Goal: Task Accomplishment & Management: Manage account settings

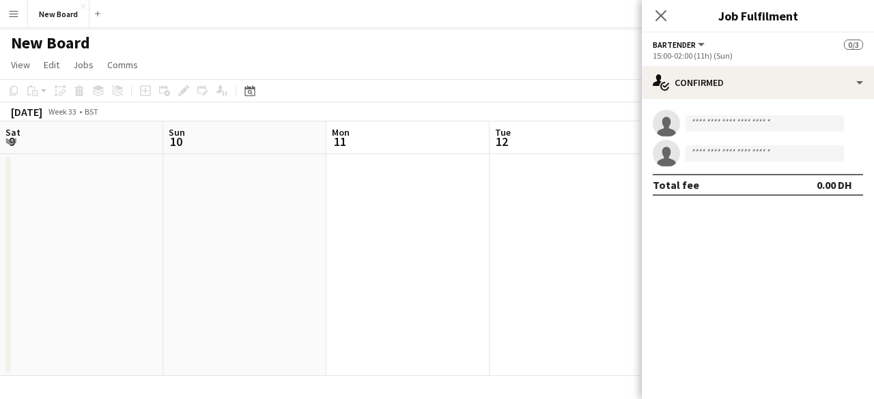
scroll to position [0, 521]
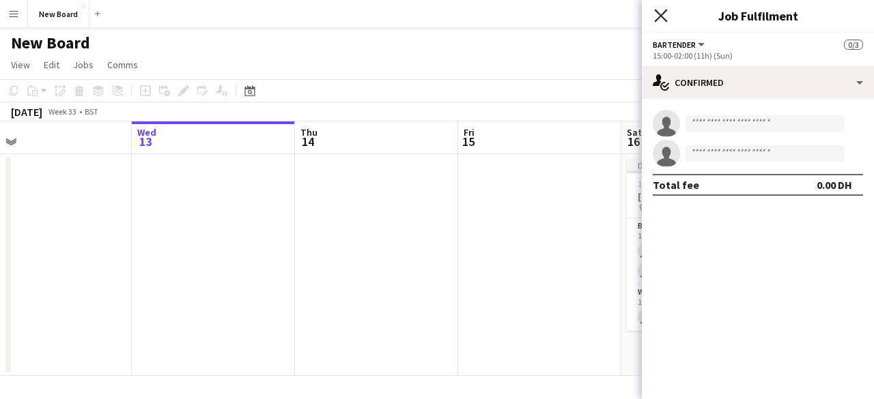
click at [665, 18] on icon "Close pop-in" at bounding box center [660, 15] width 13 height 13
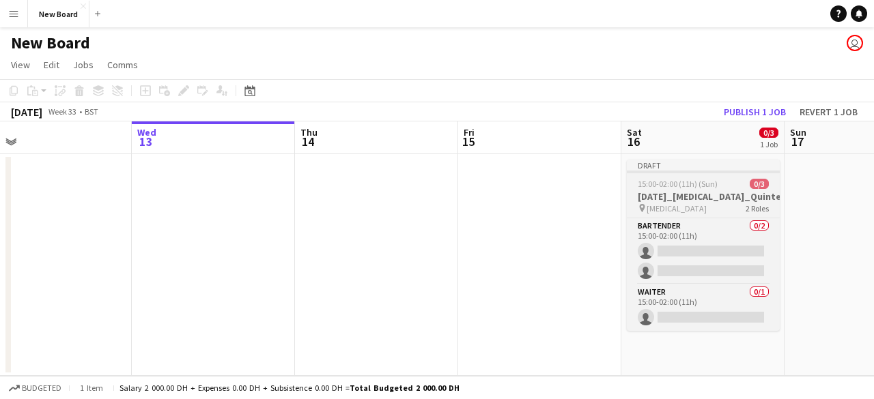
click at [747, 211] on span "2 Roles" at bounding box center [756, 208] width 23 height 10
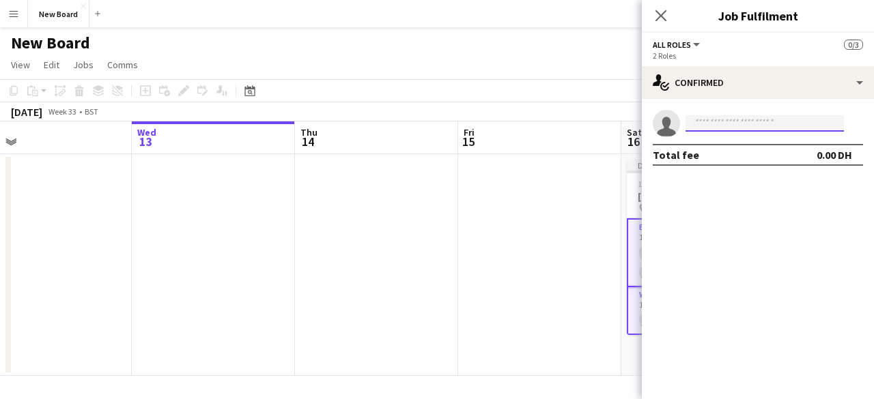
click at [730, 124] on input at bounding box center [764, 123] width 158 height 16
click at [467, 185] on app-date-cell at bounding box center [539, 265] width 163 height 222
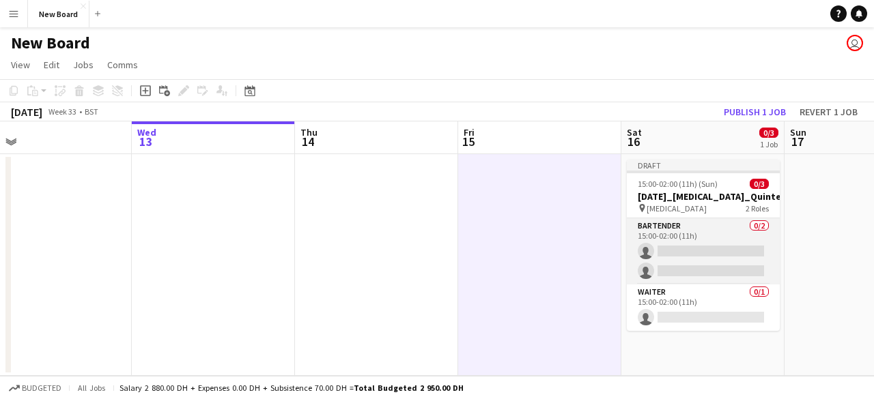
click at [670, 226] on app-card-role "Bartender 0/2 15:00-02:00 (11h) single-neutral-actions single-neutral-actions" at bounding box center [703, 251] width 153 height 66
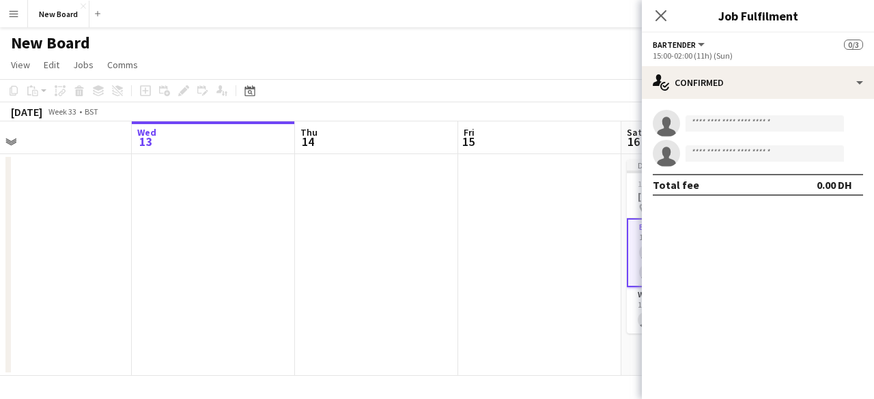
click at [700, 137] on app-invite-slot "single-neutral-actions" at bounding box center [758, 123] width 232 height 27
click at [715, 125] on input at bounding box center [764, 123] width 158 height 16
drag, startPoint x: 715, startPoint y: 125, endPoint x: 603, endPoint y: 122, distance: 112.0
click at [606, 122] on body "Menu Boards Boards Boards All jobs Status Workforce Workforce My Workforce Recr…" at bounding box center [437, 205] width 874 height 410
type input "*"
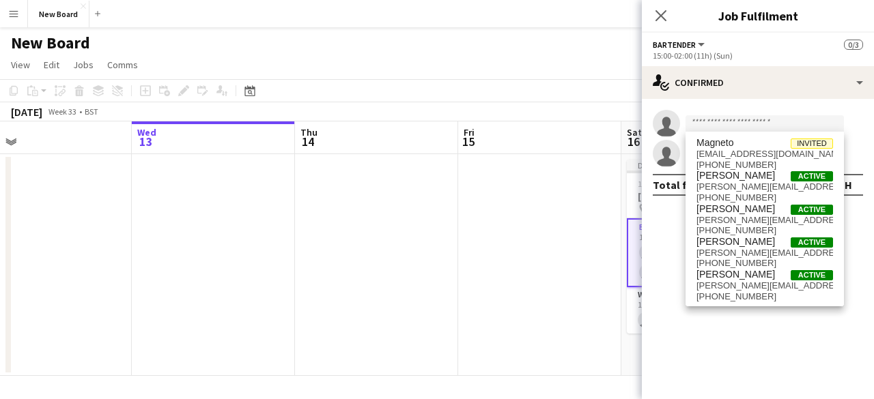
click at [668, 223] on mat-expansion-panel "check Confirmed single-neutral-actions single-neutral-actions Total fee 0.00 DH" at bounding box center [758, 249] width 232 height 300
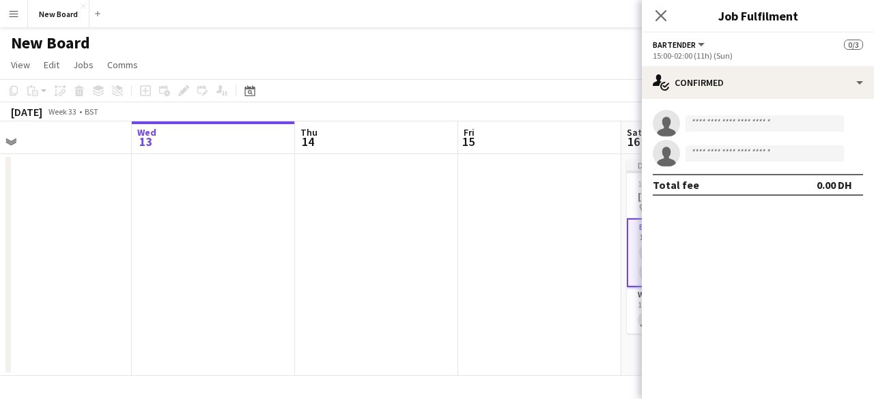
click at [662, 23] on app-icon "Close pop-in" at bounding box center [661, 16] width 16 height 16
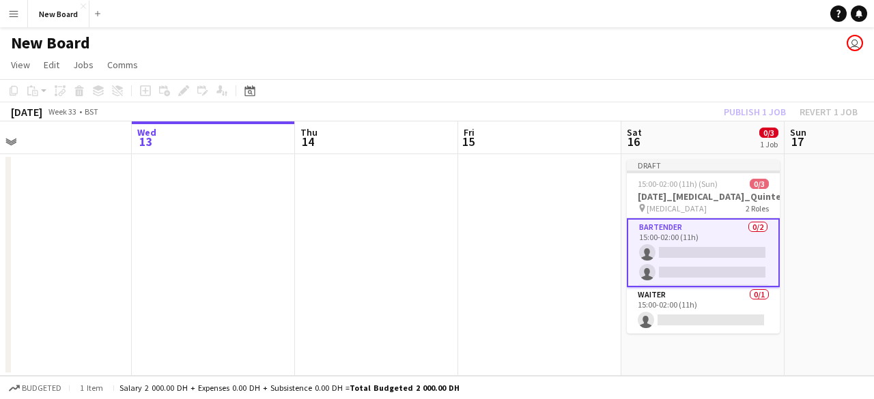
click at [508, 85] on app-toolbar "Copy Paste Paste Ctrl+V Paste with crew Ctrl+Shift+V Paste linked Job [GEOGRAPH…" at bounding box center [437, 90] width 874 height 23
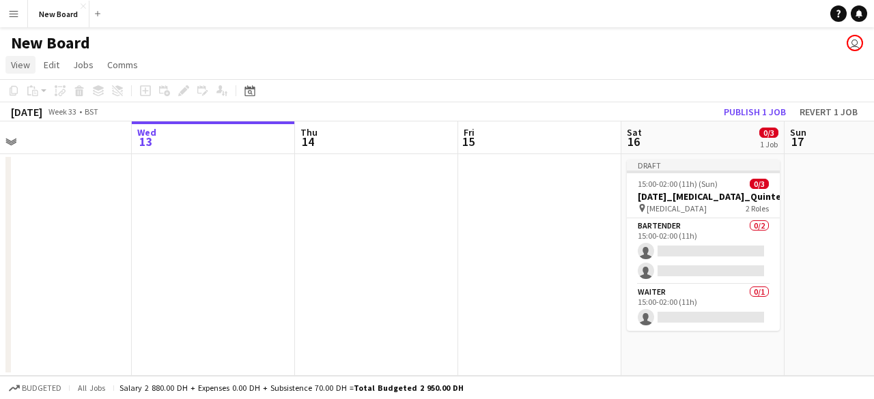
click at [27, 68] on span "View" at bounding box center [20, 65] width 19 height 12
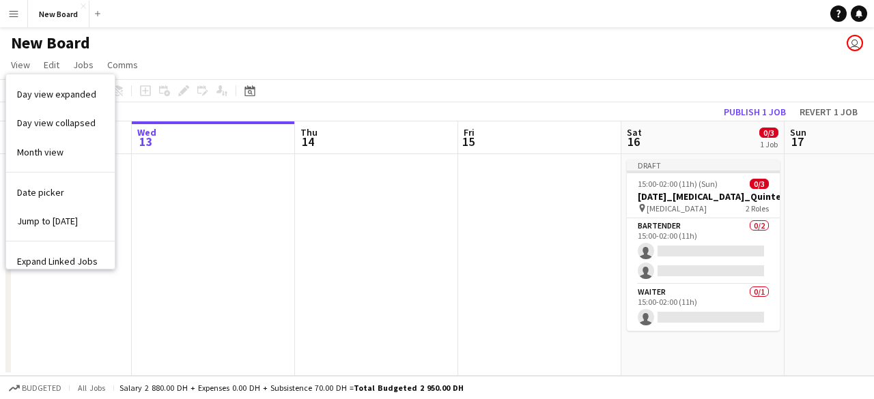
click at [27, 17] on button "Menu" at bounding box center [13, 13] width 27 height 27
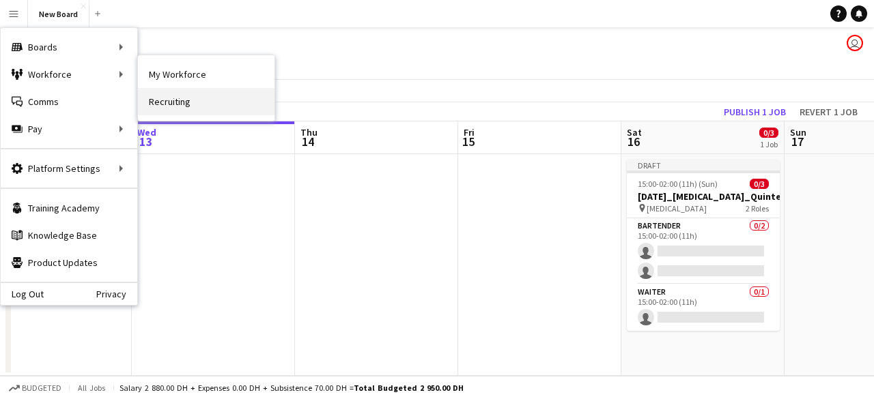
click at [199, 94] on link "Recruiting" at bounding box center [206, 101] width 137 height 27
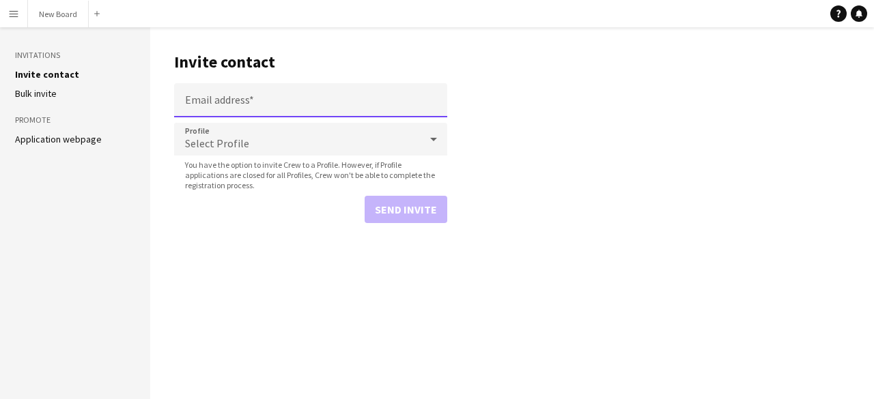
click at [276, 103] on input "Email address" at bounding box center [310, 100] width 273 height 34
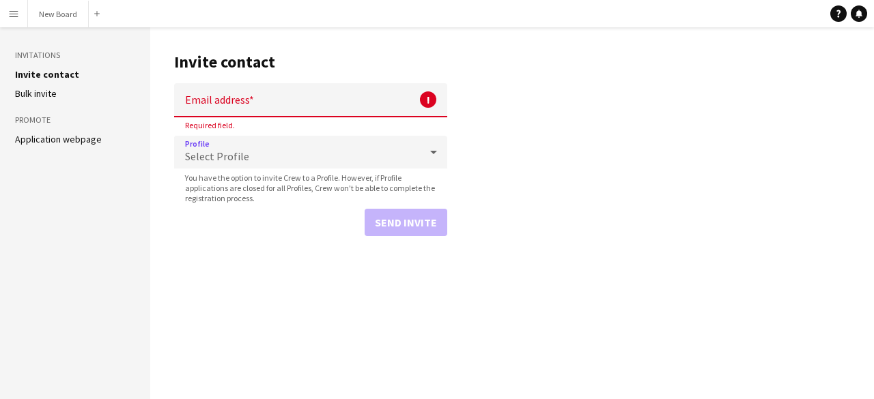
click at [276, 135] on form "Email address ! Required field. Profile Select Profile You have the option to i…" at bounding box center [310, 159] width 273 height 153
click at [281, 147] on div "Select Profile" at bounding box center [297, 152] width 246 height 33
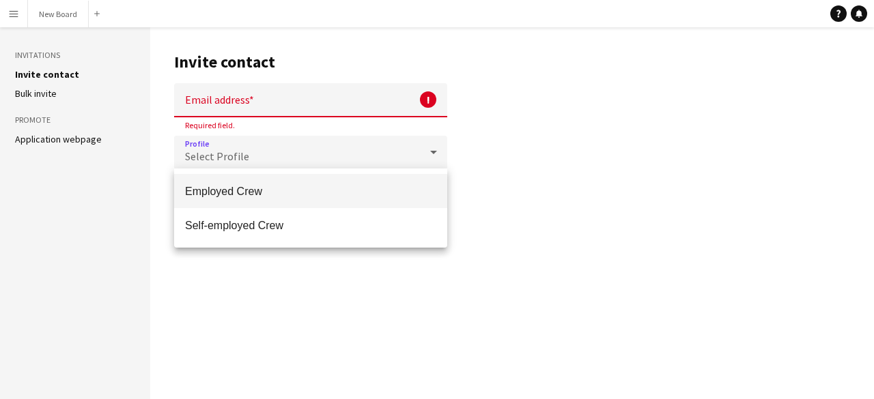
click at [545, 152] on div at bounding box center [437, 199] width 874 height 399
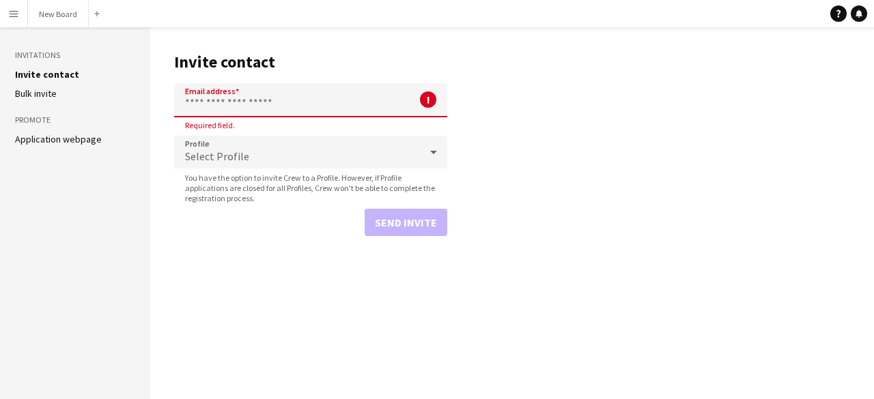
click at [296, 95] on input "Email address" at bounding box center [310, 100] width 273 height 34
click at [57, 95] on link "Bulk invite" at bounding box center [36, 93] width 42 height 12
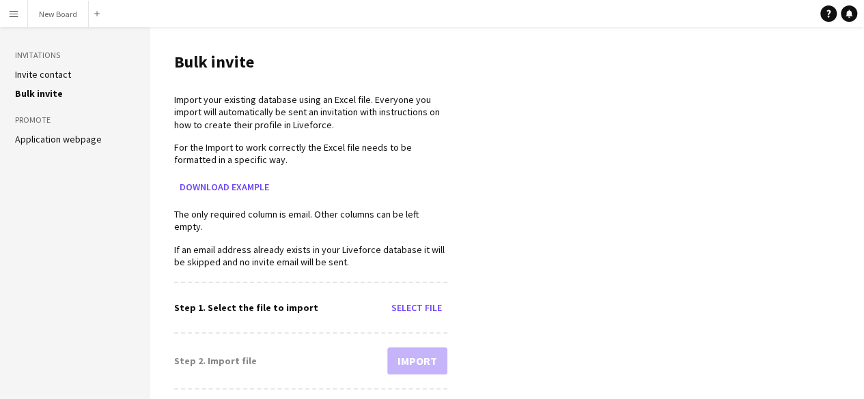
click at [84, 141] on link "Application webpage" at bounding box center [58, 139] width 87 height 12
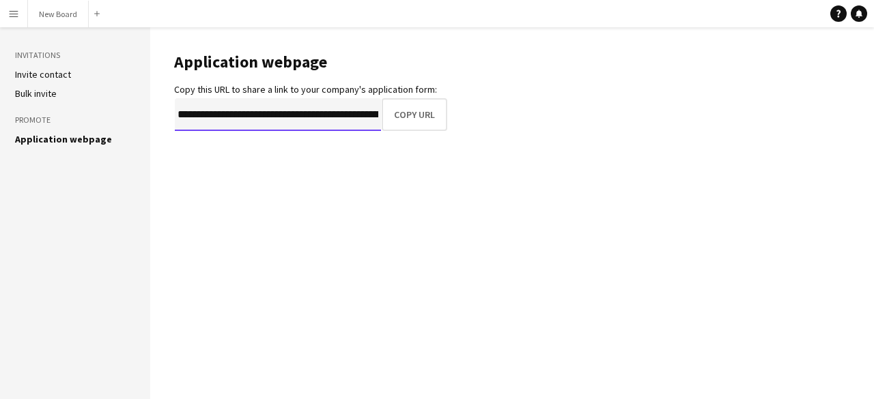
click at [292, 114] on input "**********" at bounding box center [278, 114] width 206 height 33
drag, startPoint x: 373, startPoint y: 115, endPoint x: 300, endPoint y: 117, distance: 72.4
click at [300, 117] on input "**********" at bounding box center [278, 114] width 207 height 33
click at [367, 113] on input "**********" at bounding box center [278, 114] width 207 height 33
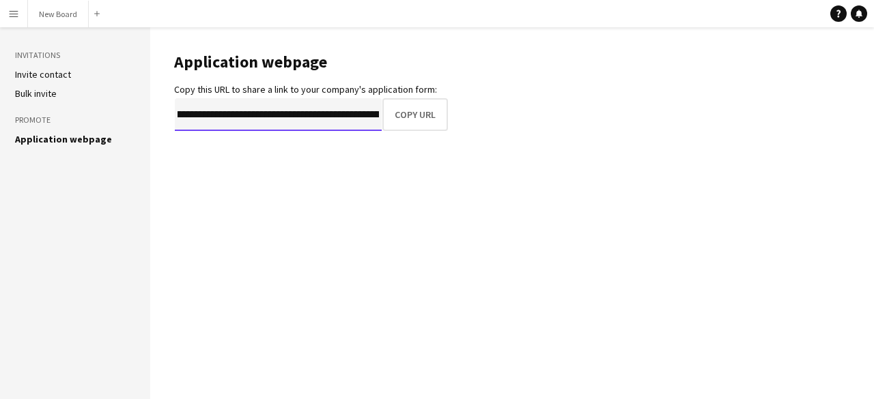
scroll to position [0, 37]
drag, startPoint x: 378, startPoint y: 113, endPoint x: 291, endPoint y: 118, distance: 86.9
click at [291, 118] on input "**********" at bounding box center [278, 114] width 207 height 33
click at [219, 115] on input "**********" at bounding box center [278, 114] width 207 height 33
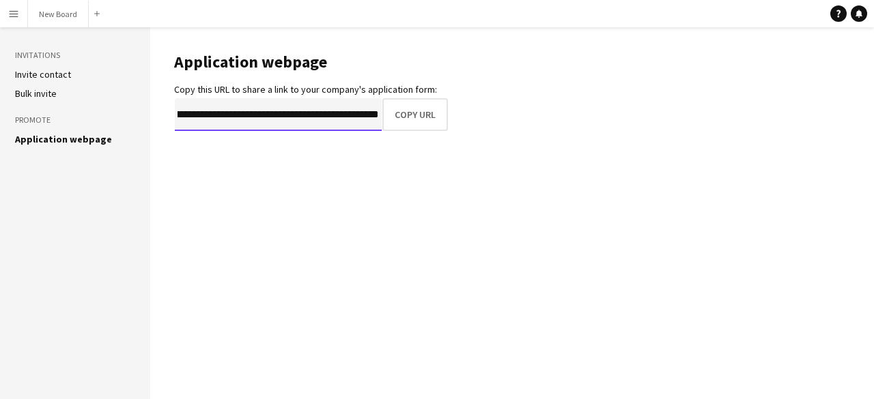
drag, startPoint x: 191, startPoint y: 115, endPoint x: 462, endPoint y: 143, distance: 272.4
click at [462, 143] on main "**********" at bounding box center [512, 213] width 724 height 372
click at [59, 84] on ul "Invite contact [PERSON_NAME] invite" at bounding box center [75, 83] width 120 height 31
click at [60, 77] on link "Invite contact" at bounding box center [43, 74] width 56 height 12
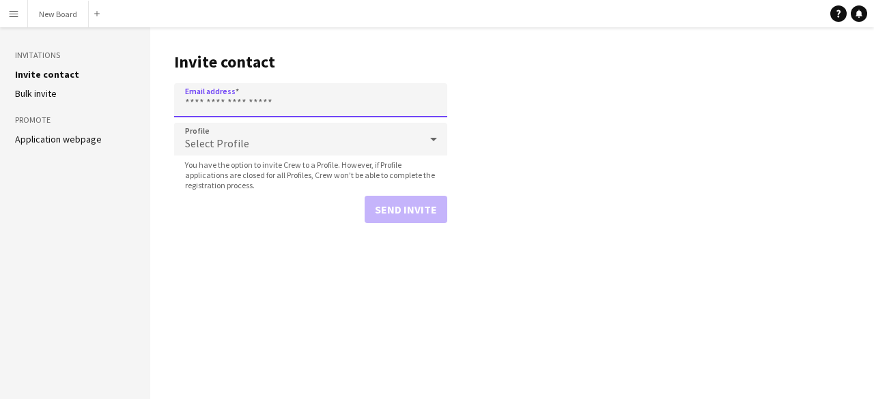
click at [302, 109] on input "Email address" at bounding box center [310, 100] width 273 height 34
type input "**********"
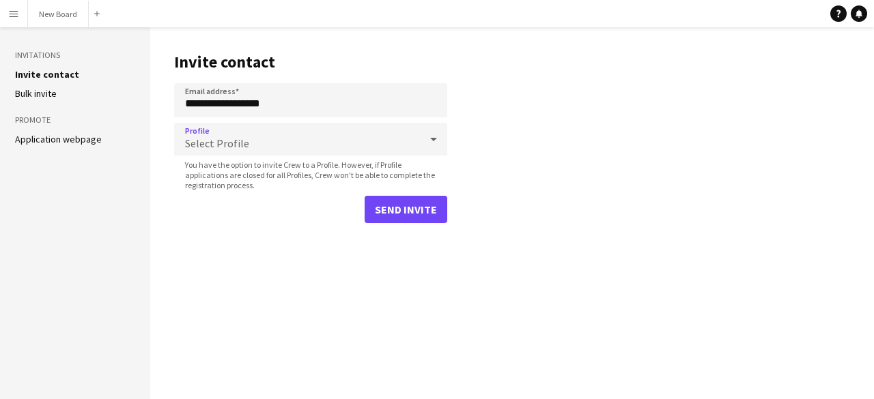
click at [272, 141] on div "Select Profile" at bounding box center [297, 139] width 246 height 33
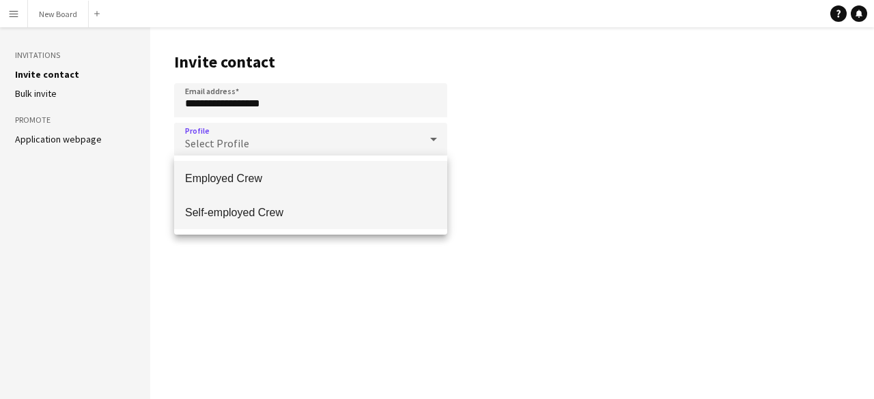
click at [276, 216] on span "Self-employed Crew" at bounding box center [310, 212] width 251 height 13
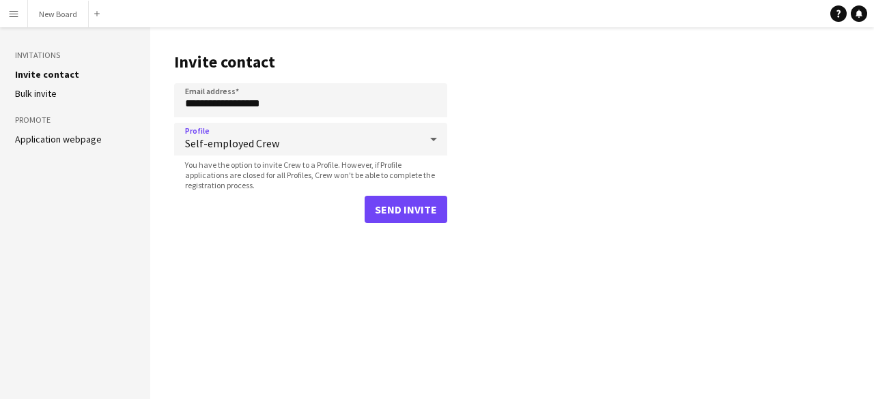
click at [311, 145] on span "Self-employed Crew" at bounding box center [302, 144] width 235 height 14
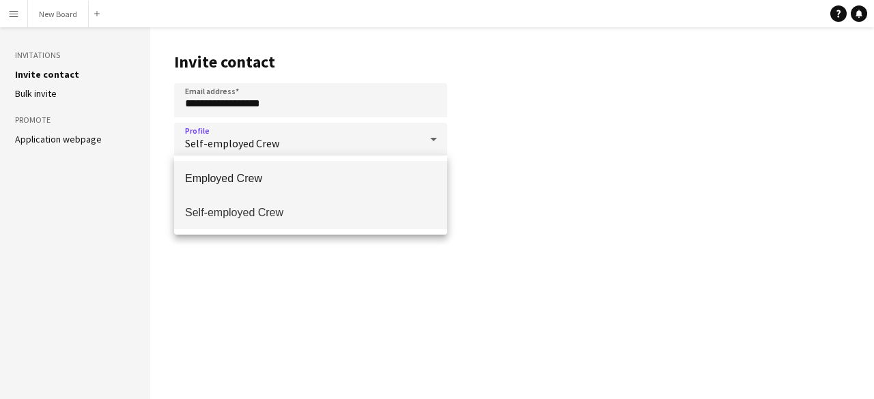
click at [314, 174] on span "Employed Crew" at bounding box center [310, 178] width 251 height 13
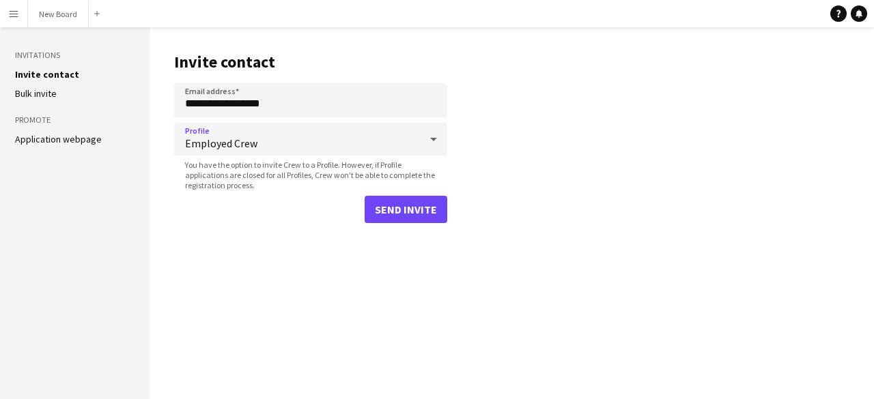
click at [329, 143] on span "Employed Crew" at bounding box center [302, 144] width 235 height 14
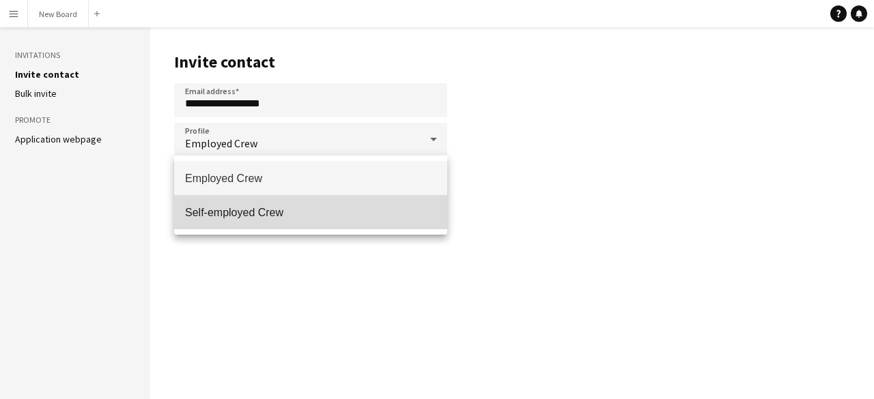
click at [318, 212] on span "Self-employed Crew" at bounding box center [310, 212] width 251 height 13
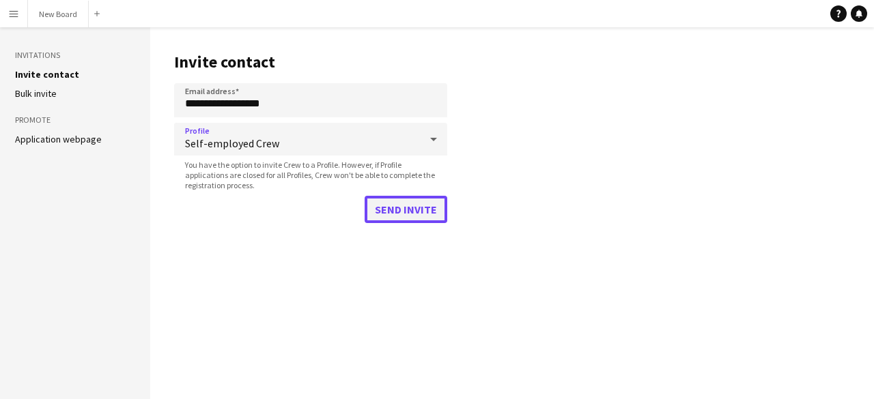
click at [397, 207] on button "Send invite" at bounding box center [406, 209] width 83 height 27
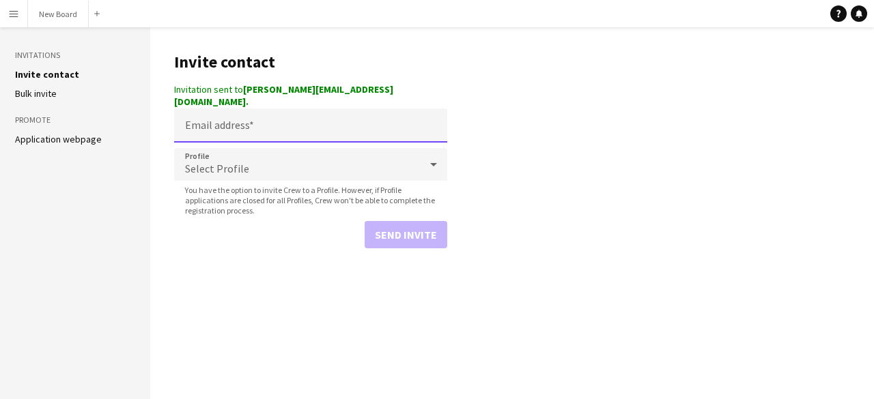
click at [298, 111] on input "Email address" at bounding box center [310, 126] width 273 height 34
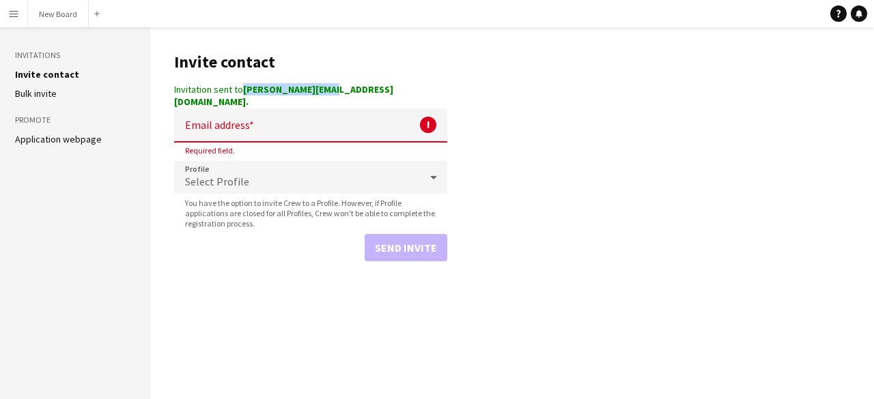
drag, startPoint x: 242, startPoint y: 90, endPoint x: 328, endPoint y: 91, distance: 86.0
click at [328, 91] on div "Invitation sent to [PERSON_NAME][EMAIL_ADDRESS][DOMAIN_NAME]." at bounding box center [310, 95] width 273 height 25
copy div "[PERSON_NAME][EMAIL_ADDRESS][DOMAIN_NAME]"
click at [260, 117] on input "Email address" at bounding box center [310, 126] width 273 height 34
paste input "**********"
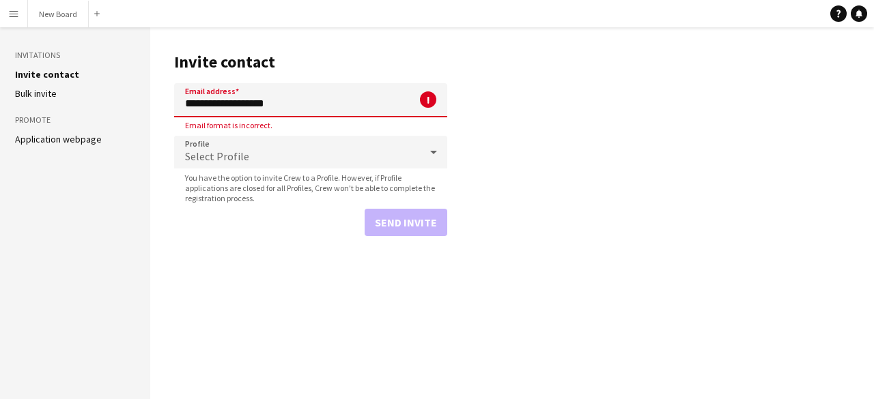
click at [221, 106] on input "**********" at bounding box center [310, 100] width 273 height 34
click at [247, 155] on div "Select Profile" at bounding box center [297, 152] width 246 height 33
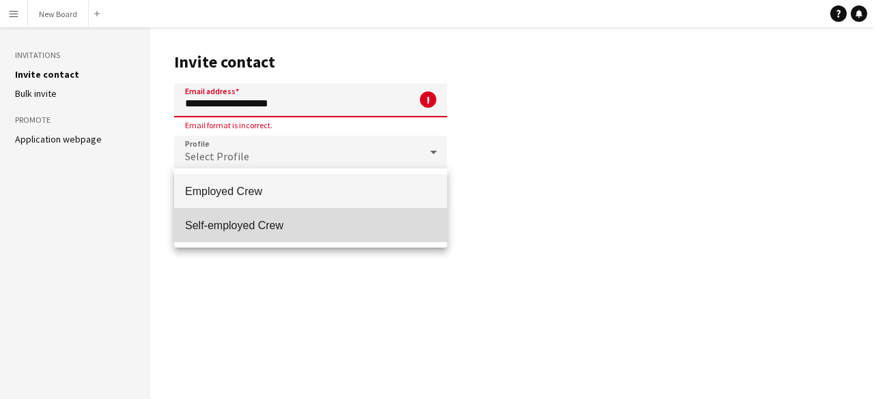
click at [259, 225] on span "Self-employed Crew" at bounding box center [310, 225] width 251 height 13
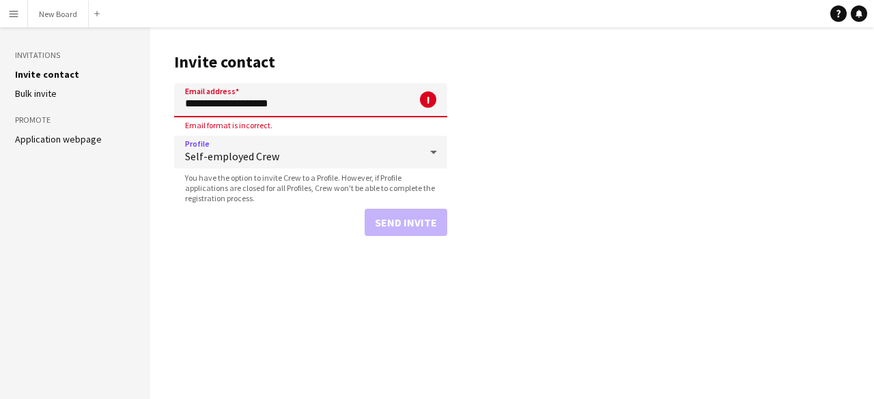
click at [318, 184] on span "You have the option to invite Crew to a Profile. However, if Profile applicatio…" at bounding box center [310, 188] width 273 height 31
click at [257, 124] on span "Email format is incorrect." at bounding box center [228, 125] width 109 height 10
click at [286, 104] on input "**********" at bounding box center [310, 100] width 273 height 34
click at [186, 107] on input "**********" at bounding box center [310, 100] width 273 height 34
click at [218, 105] on input "**********" at bounding box center [310, 100] width 273 height 34
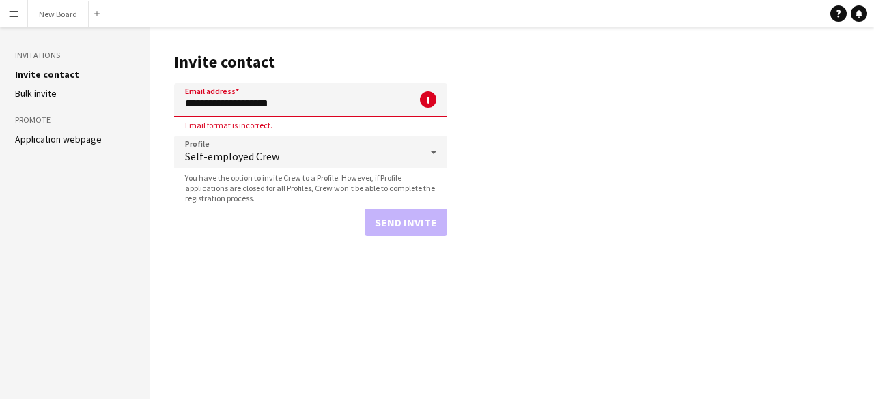
type input "**********"
click at [227, 103] on input "**********" at bounding box center [310, 100] width 273 height 34
click at [283, 106] on input "**********" at bounding box center [310, 100] width 273 height 34
drag, startPoint x: 296, startPoint y: 104, endPoint x: 137, endPoint y: 112, distance: 159.9
click at [137, 112] on div "**********" at bounding box center [437, 213] width 874 height 372
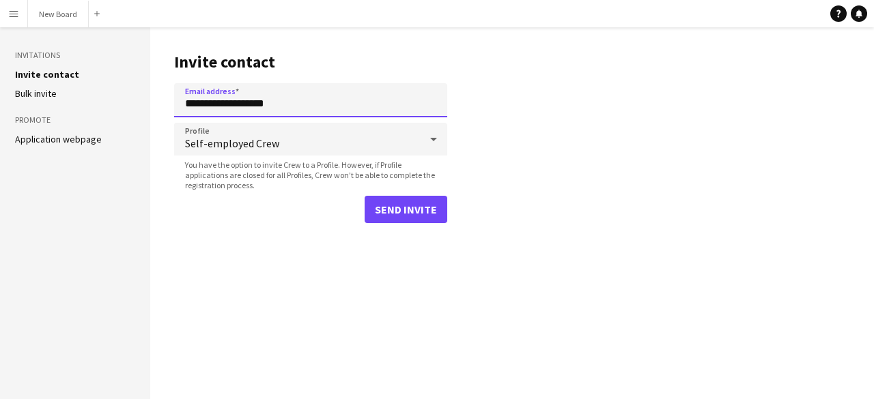
drag, startPoint x: 311, startPoint y: 105, endPoint x: 68, endPoint y: 98, distance: 243.1
click at [69, 98] on div "**********" at bounding box center [437, 213] width 874 height 372
paste input
type input "**********"
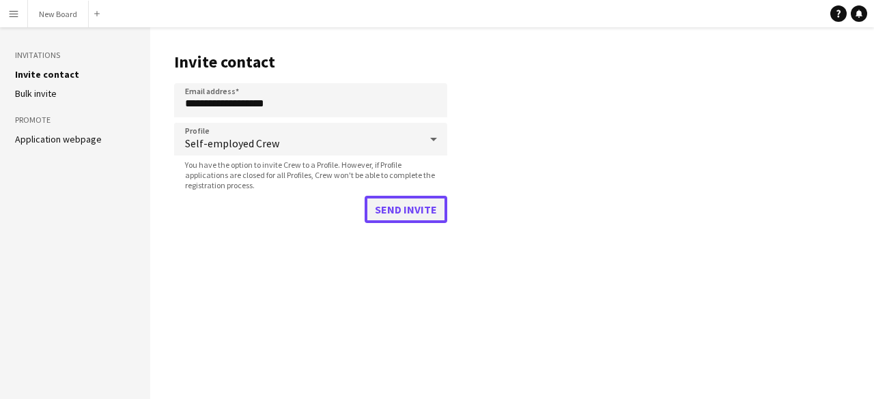
click at [393, 210] on button "Send invite" at bounding box center [406, 209] width 83 height 27
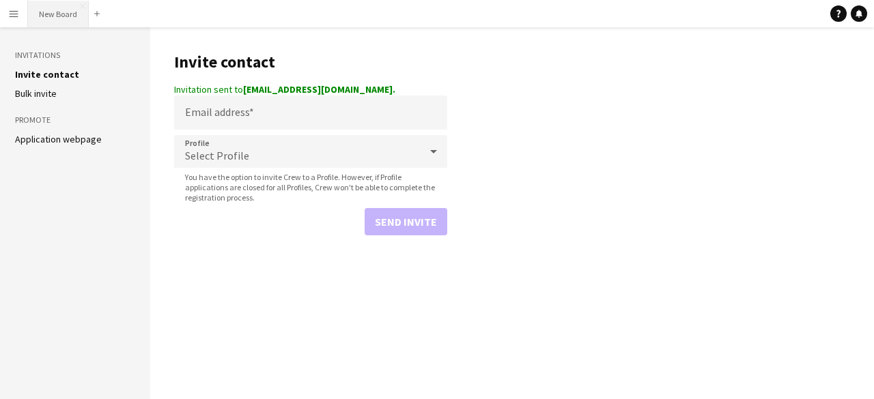
click at [44, 12] on button "New Board Close" at bounding box center [58, 14] width 61 height 27
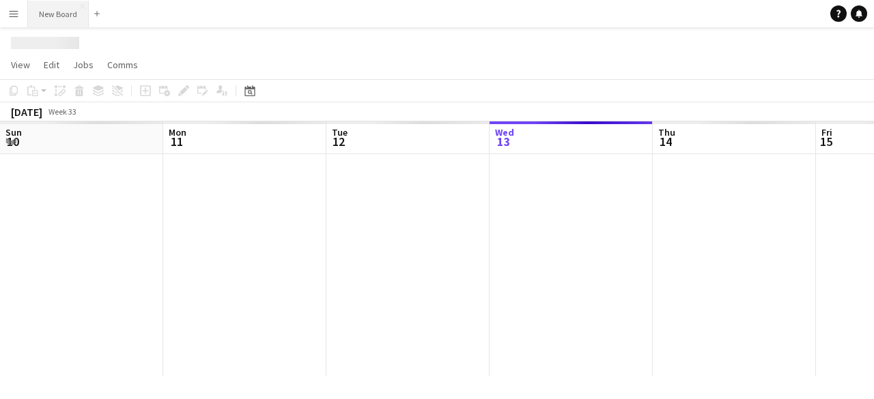
scroll to position [0, 326]
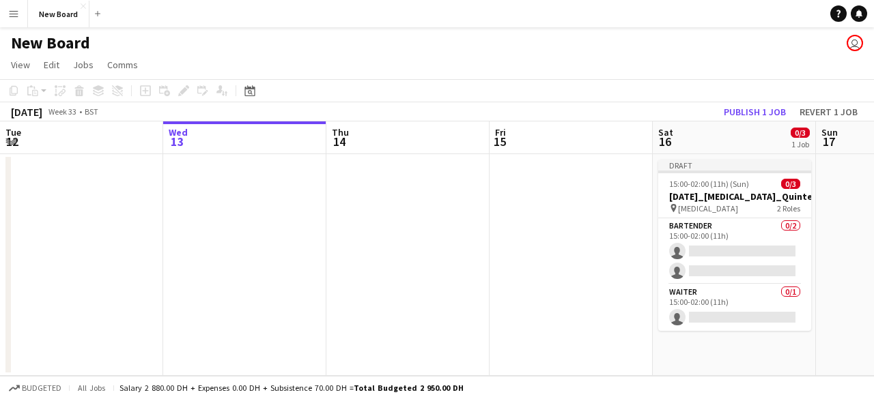
click at [214, 214] on app-date-cell at bounding box center [244, 265] width 163 height 222
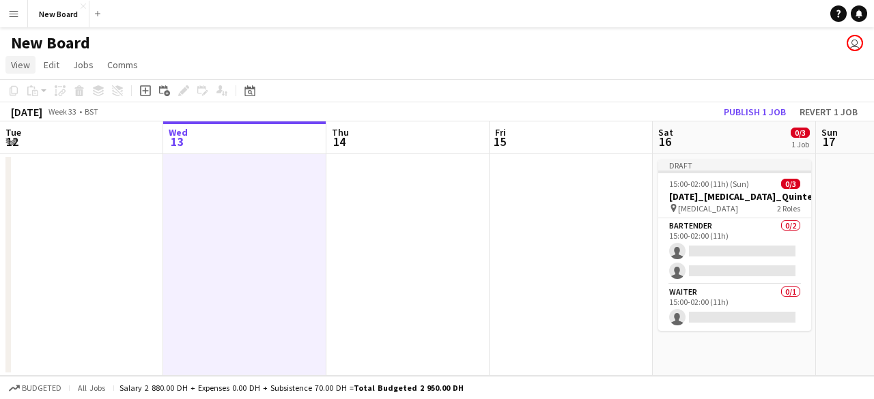
click at [25, 70] on span "View" at bounding box center [20, 65] width 19 height 12
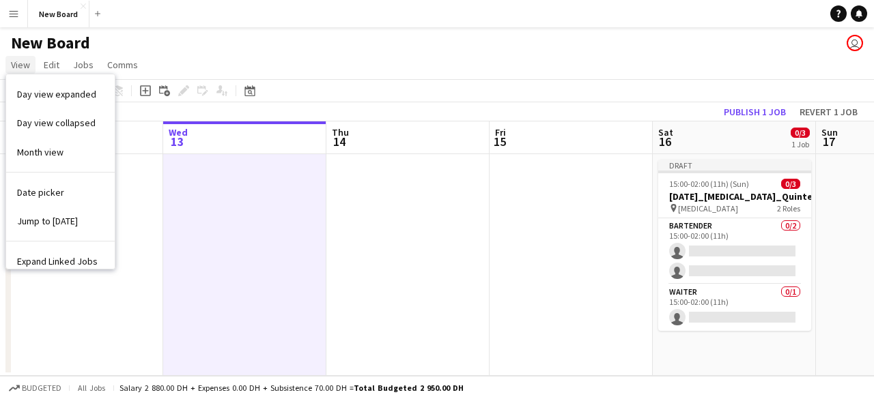
click at [25, 69] on span "View" at bounding box center [20, 65] width 19 height 12
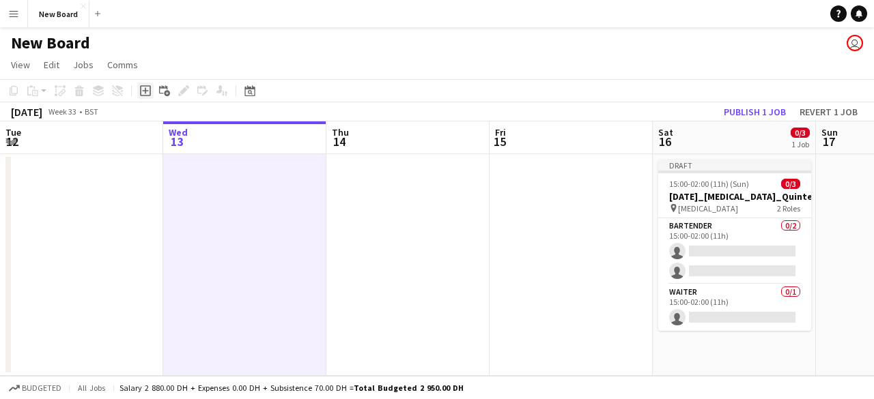
click at [146, 94] on icon "Add job" at bounding box center [145, 90] width 11 height 11
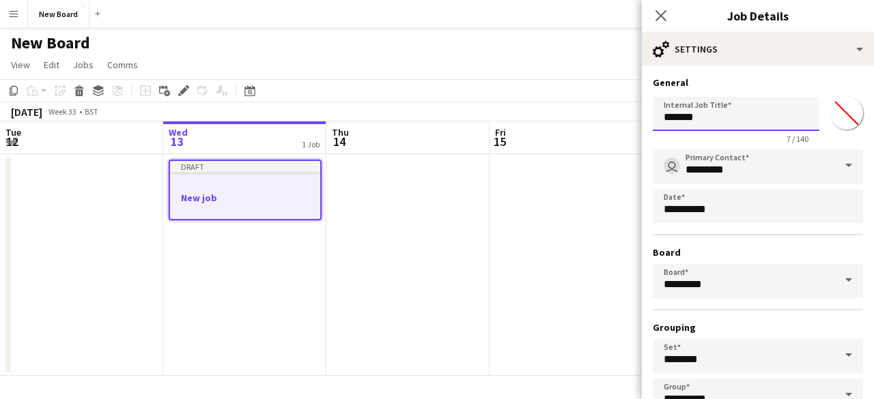
click at [735, 121] on input "*******" at bounding box center [736, 114] width 167 height 34
drag, startPoint x: 741, startPoint y: 121, endPoint x: 513, endPoint y: 128, distance: 228.1
click at [513, 128] on body "Menu Boards Boards Boards All jobs Status Workforce Workforce My Workforce Recr…" at bounding box center [437, 205] width 874 height 410
paste input "**********"
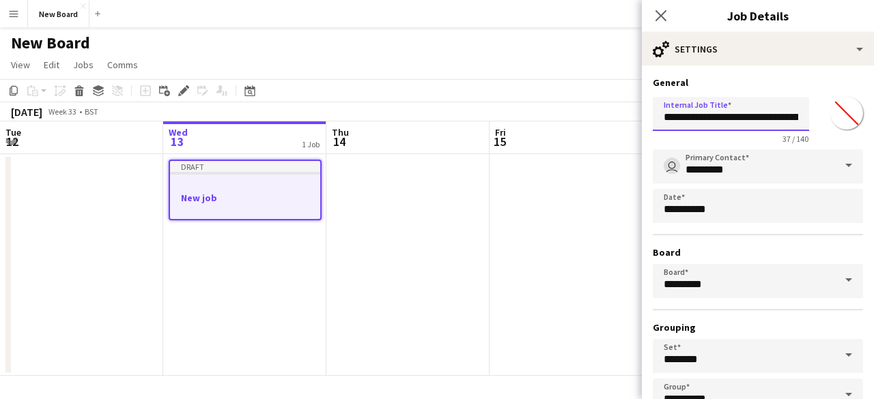
drag, startPoint x: 682, startPoint y: 117, endPoint x: 541, endPoint y: 126, distance: 140.9
click at [541, 126] on body "Menu Boards Boards Boards All jobs Status Workforce Workforce My Workforce Recr…" at bounding box center [437, 205] width 874 height 410
click at [662, 119] on input "**********" at bounding box center [731, 114] width 156 height 34
type input "**********"
click at [725, 140] on div "39 / 140" at bounding box center [736, 139] width 167 height 10
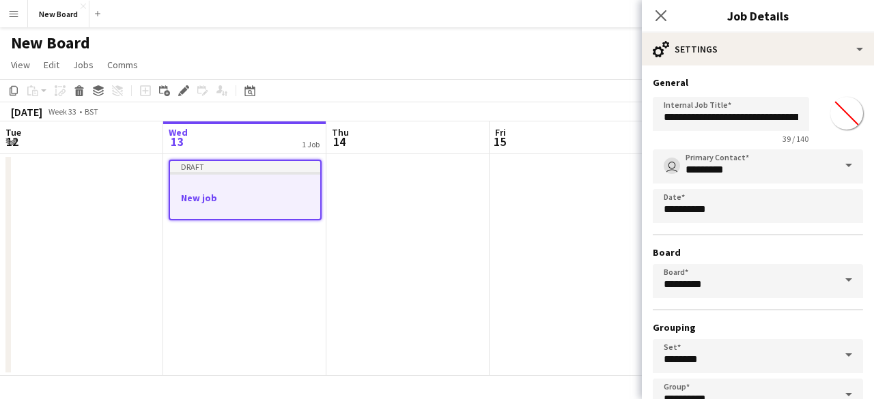
click at [831, 112] on input "*******" at bounding box center [846, 113] width 49 height 49
type input "*******"
click at [667, 251] on h3 "Board" at bounding box center [758, 252] width 210 height 12
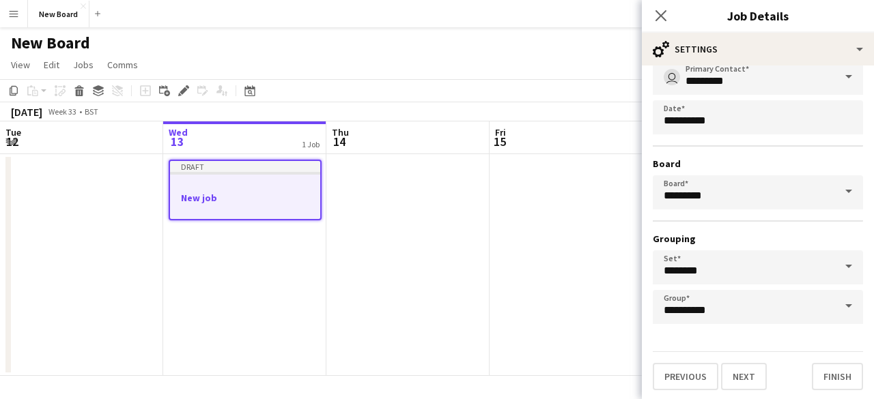
scroll to position [90, 0]
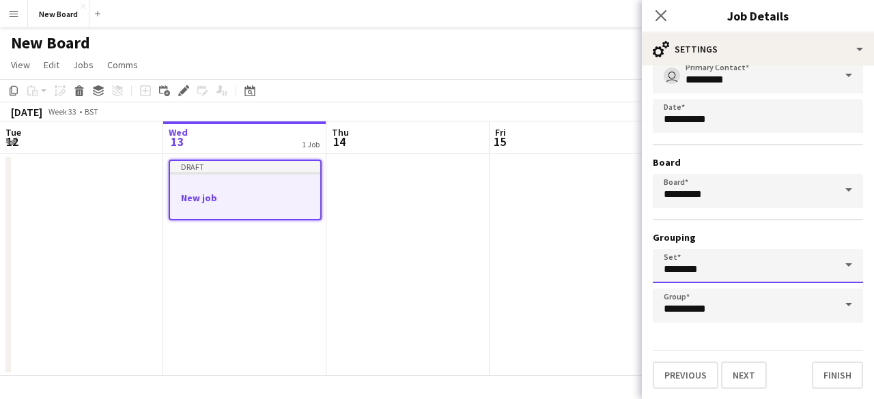
click at [730, 255] on input "********" at bounding box center [758, 266] width 210 height 34
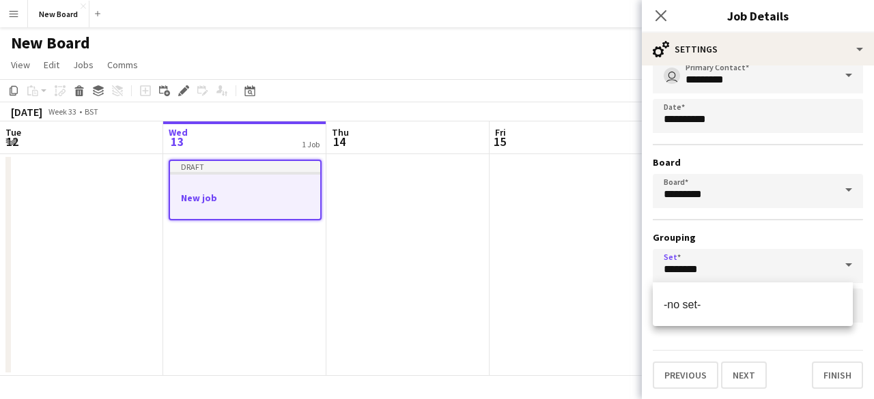
click at [769, 234] on h3 "Grouping" at bounding box center [758, 237] width 210 height 12
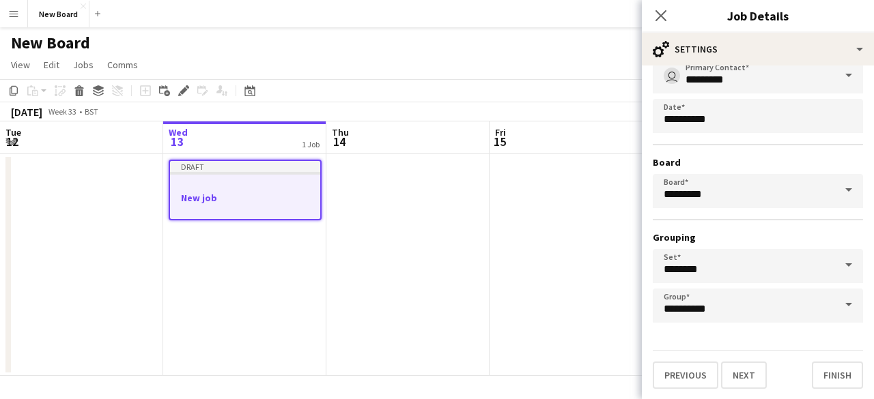
click at [841, 259] on span at bounding box center [848, 265] width 29 height 33
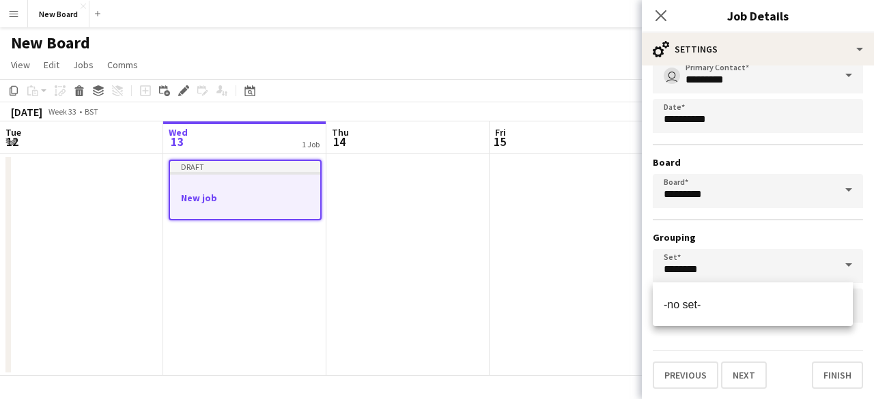
click at [841, 259] on span at bounding box center [848, 265] width 29 height 33
click at [836, 260] on span at bounding box center [848, 265] width 29 height 33
click at [824, 241] on h3 "Grouping" at bounding box center [758, 237] width 210 height 12
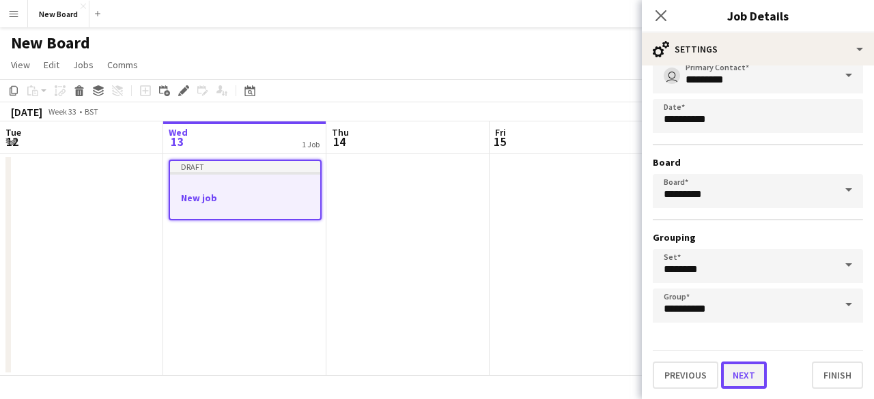
click at [750, 380] on button "Next" at bounding box center [744, 375] width 46 height 27
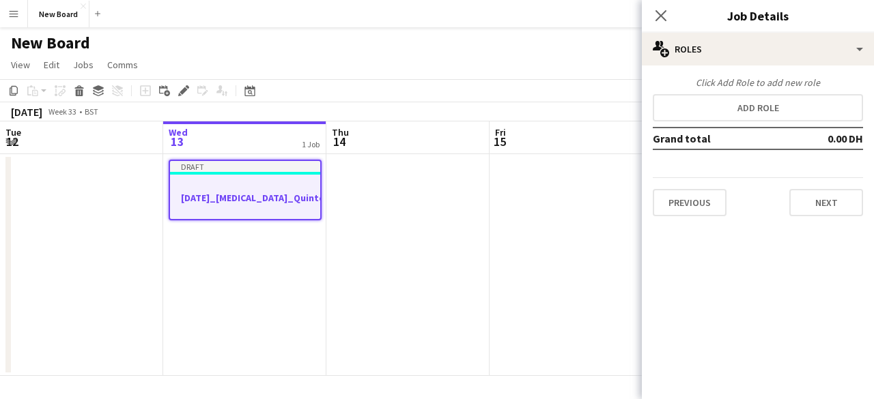
scroll to position [0, 0]
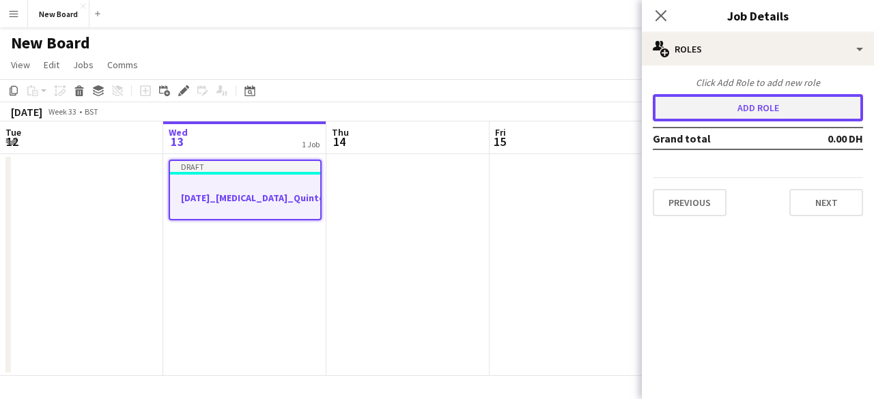
click at [735, 101] on button "Add role" at bounding box center [758, 107] width 210 height 27
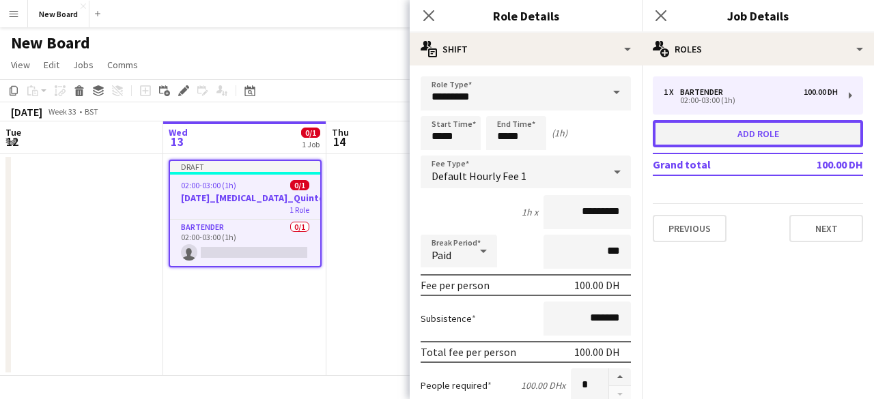
click at [722, 129] on button "Add role" at bounding box center [758, 133] width 210 height 27
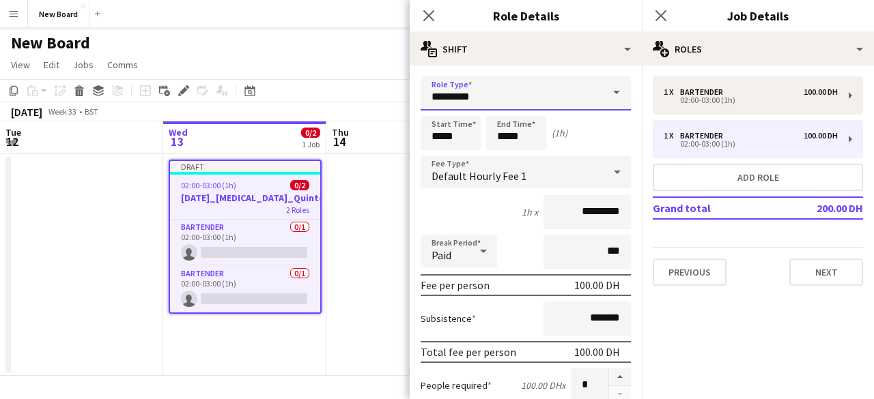
click at [579, 91] on input "*********" at bounding box center [526, 93] width 210 height 34
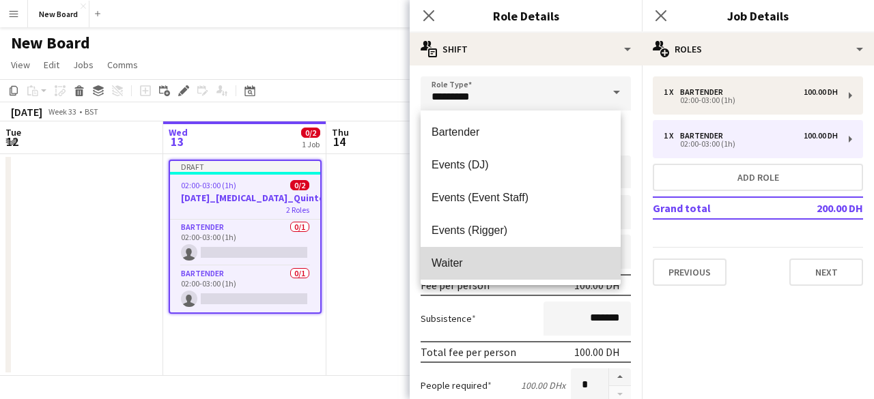
click at [545, 259] on span "Waiter" at bounding box center [520, 263] width 178 height 13
type input "******"
type input "********"
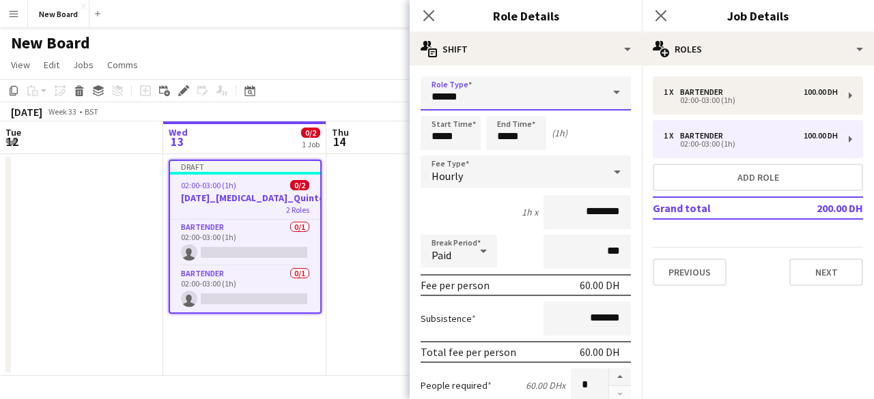
scroll to position [68, 0]
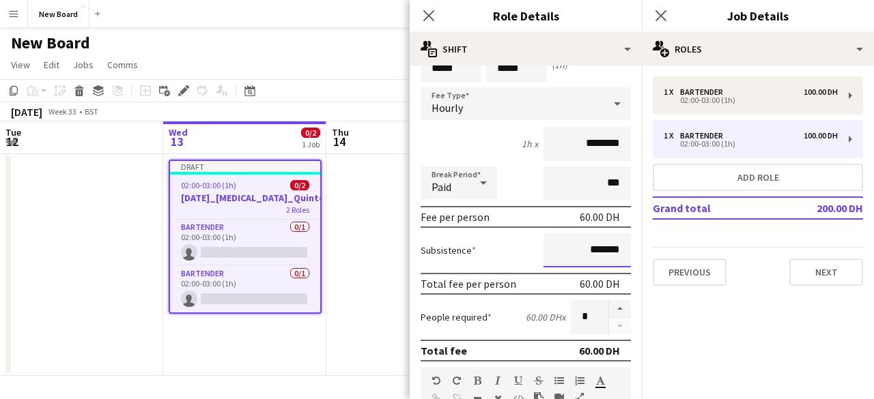
drag, startPoint x: 573, startPoint y: 246, endPoint x: 581, endPoint y: 246, distance: 7.5
click at [578, 246] on input "*******" at bounding box center [586, 250] width 87 height 34
click at [543, 246] on input "********" at bounding box center [586, 250] width 87 height 34
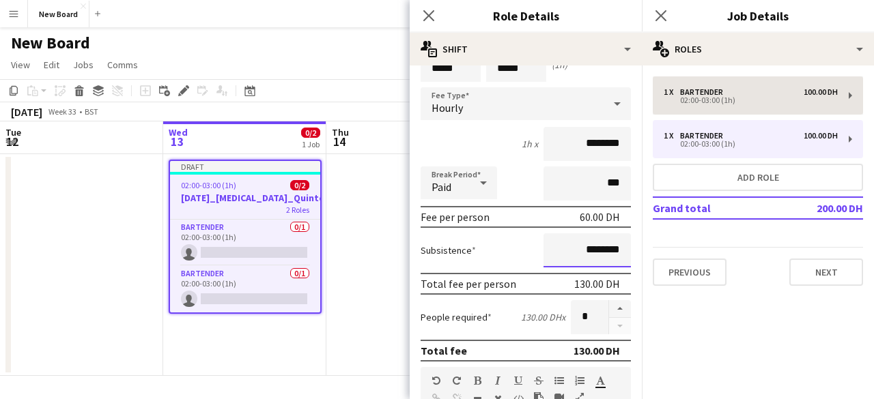
type input "********"
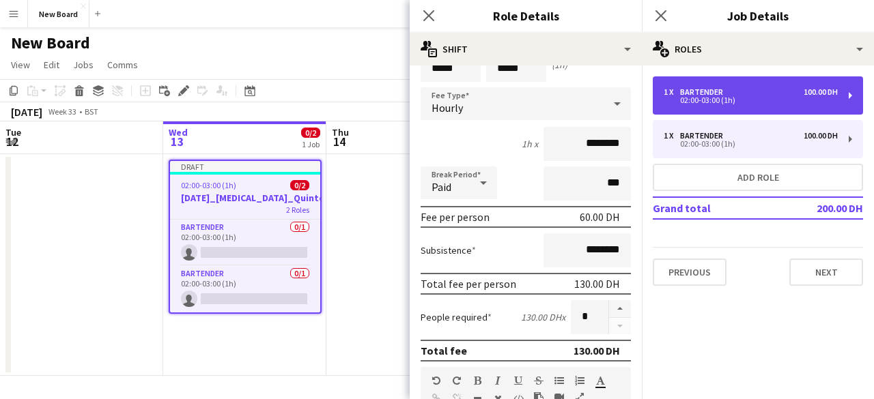
click at [696, 106] on div "1 x Bartender 100.00 DH 02:00-03:00 (1h)" at bounding box center [758, 95] width 210 height 38
type input "*********"
type input "*******"
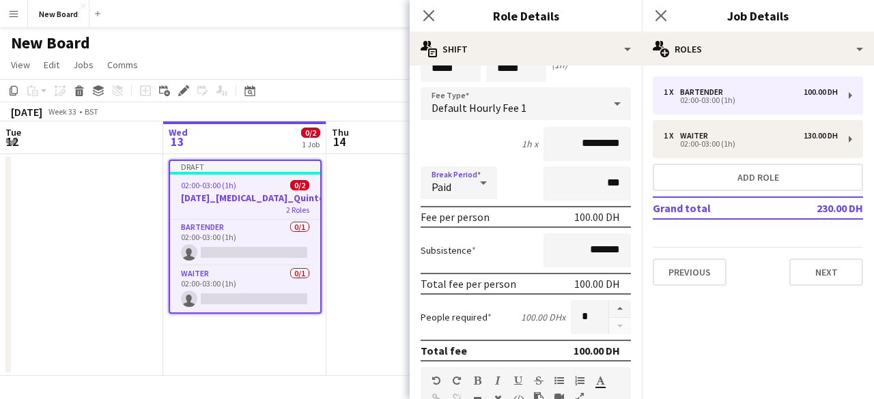
click at [481, 184] on icon at bounding box center [483, 182] width 16 height 27
click at [473, 256] on span "Unpaid" at bounding box center [458, 255] width 55 height 13
drag, startPoint x: 579, startPoint y: 181, endPoint x: 598, endPoint y: 191, distance: 21.7
click at [598, 191] on input "***" at bounding box center [586, 184] width 87 height 34
click at [543, 189] on input "****" at bounding box center [586, 184] width 87 height 34
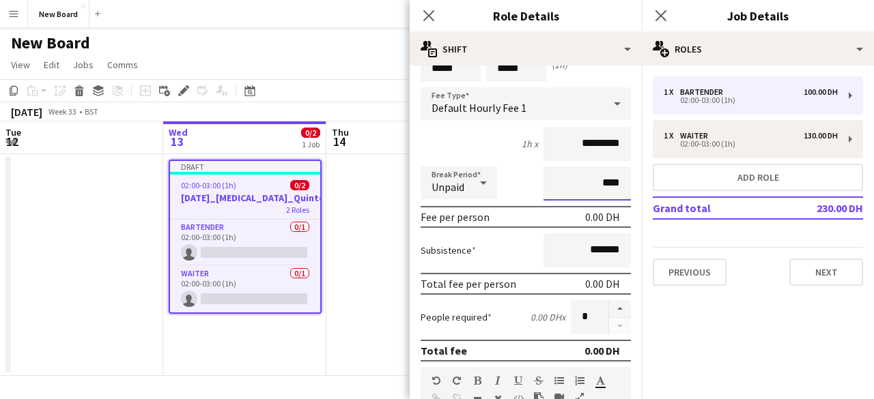
type input "****"
click at [526, 191] on div "Break Period Unpaid ****" at bounding box center [526, 184] width 210 height 34
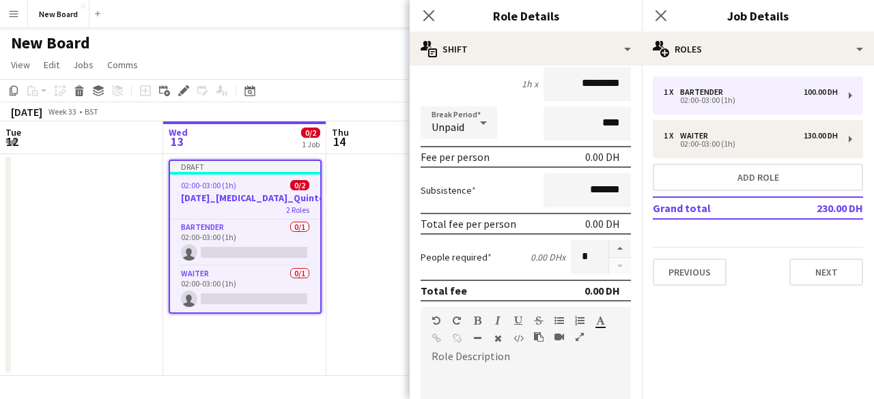
scroll to position [0, 0]
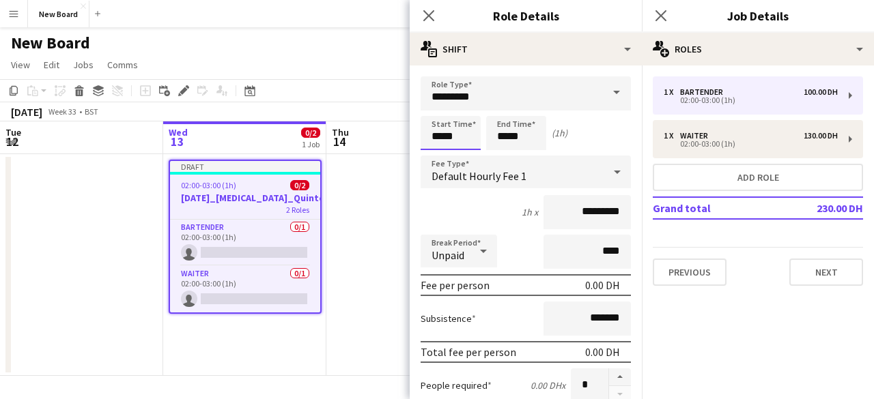
click at [464, 137] on input "*****" at bounding box center [451, 133] width 60 height 34
click at [437, 157] on div at bounding box center [436, 157] width 27 height 14
type input "*****"
click at [437, 157] on div at bounding box center [436, 157] width 27 height 14
click at [529, 126] on input "*****" at bounding box center [516, 133] width 60 height 34
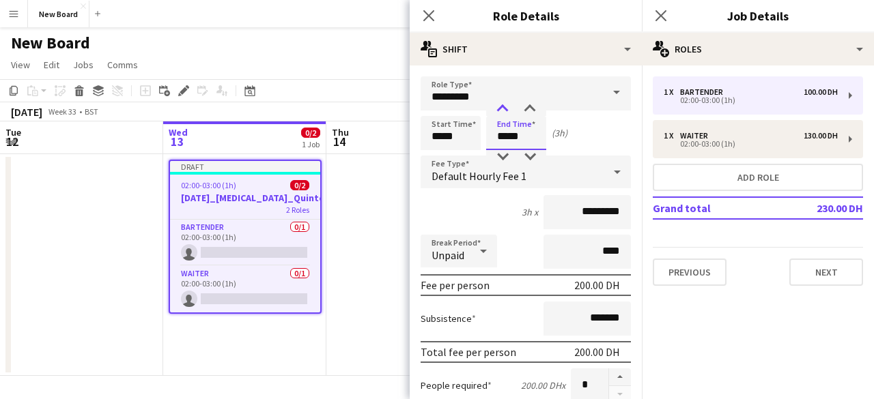
click at [508, 111] on div at bounding box center [502, 109] width 27 height 14
click at [505, 111] on div at bounding box center [502, 109] width 27 height 14
type input "*****"
click at [505, 111] on div at bounding box center [502, 109] width 27 height 14
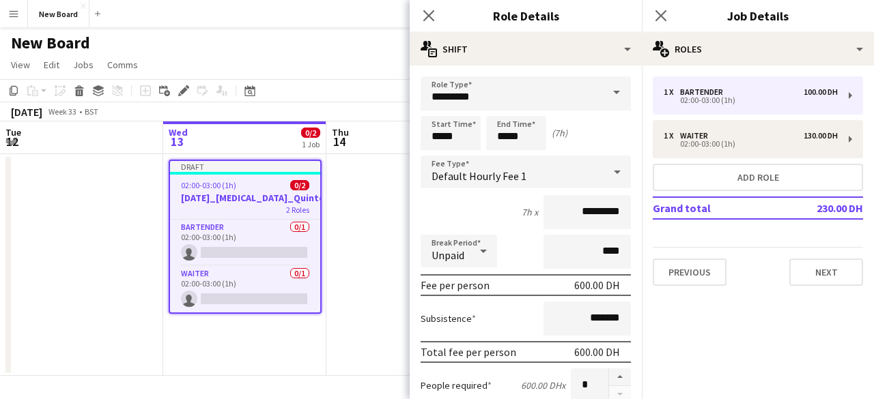
click at [603, 130] on div "Start Time ***** End Time ***** (7h)" at bounding box center [526, 133] width 210 height 34
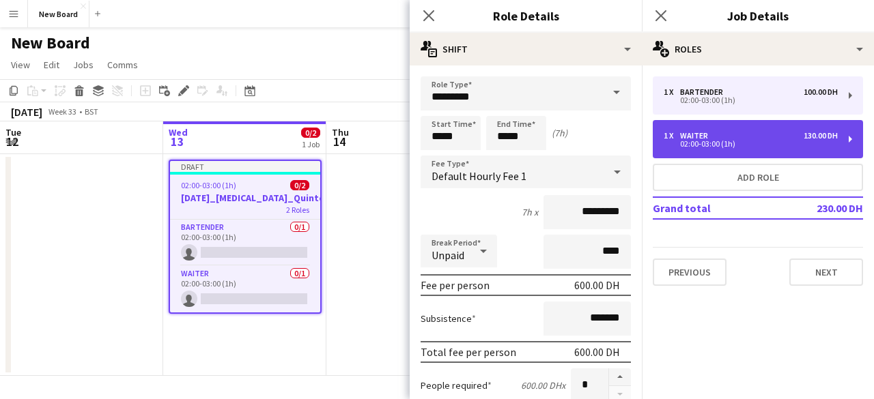
click at [728, 143] on div "02:00-03:00 (1h)" at bounding box center [751, 144] width 174 height 7
type input "******"
type input "*****"
type input "********"
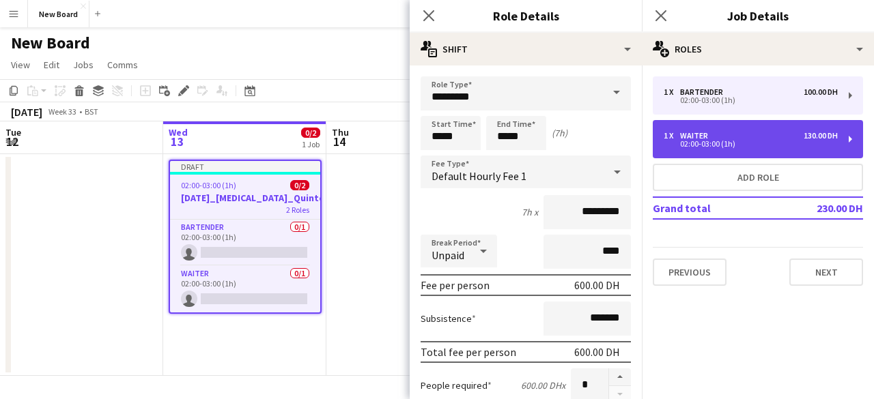
type input "***"
type input "********"
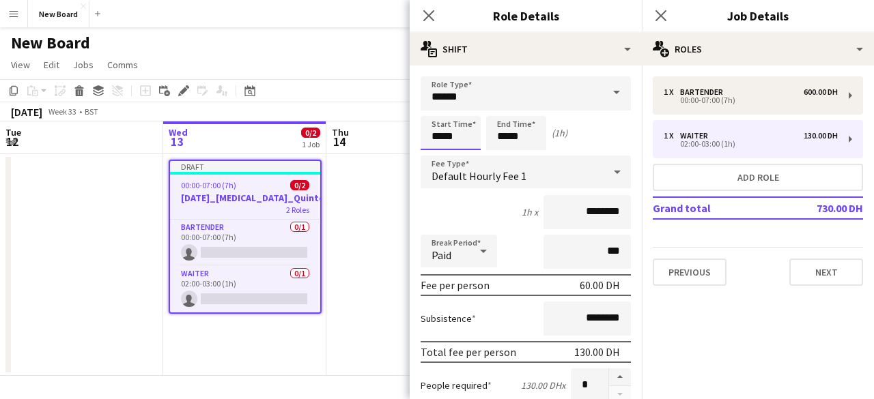
click at [460, 127] on input "*****" at bounding box center [451, 133] width 60 height 34
click at [441, 111] on div at bounding box center [436, 109] width 27 height 14
click at [437, 155] on div at bounding box center [436, 157] width 27 height 14
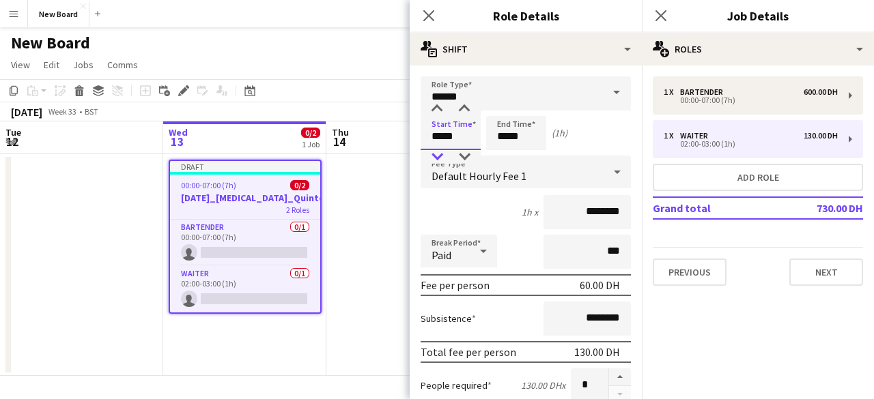
click at [437, 155] on div at bounding box center [436, 157] width 27 height 14
type input "*****"
click at [442, 151] on div at bounding box center [436, 157] width 27 height 14
click at [500, 122] on input "*****" at bounding box center [516, 133] width 60 height 34
click at [500, 113] on div at bounding box center [502, 109] width 27 height 14
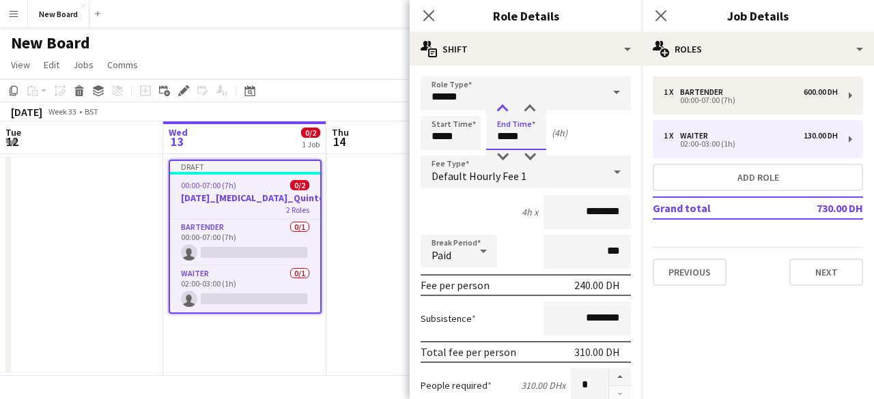
click at [500, 113] on div at bounding box center [502, 109] width 27 height 14
type input "*****"
click at [500, 113] on div at bounding box center [502, 109] width 27 height 14
click at [579, 128] on div "Start Time ***** End Time ***** (7h)" at bounding box center [526, 133] width 210 height 34
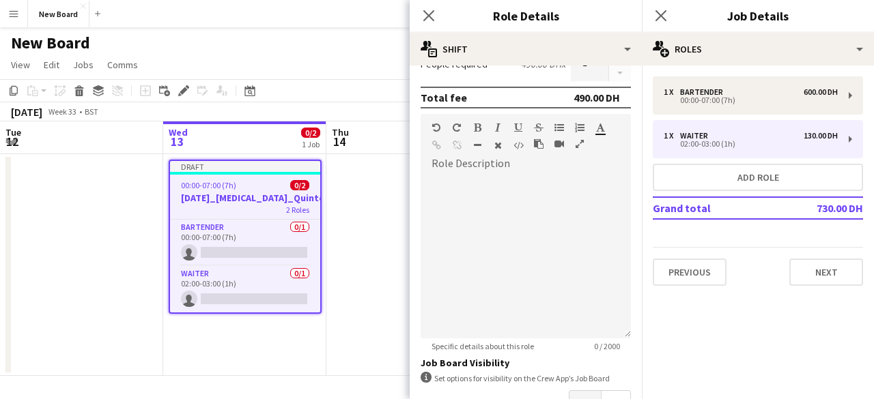
scroll to position [341, 0]
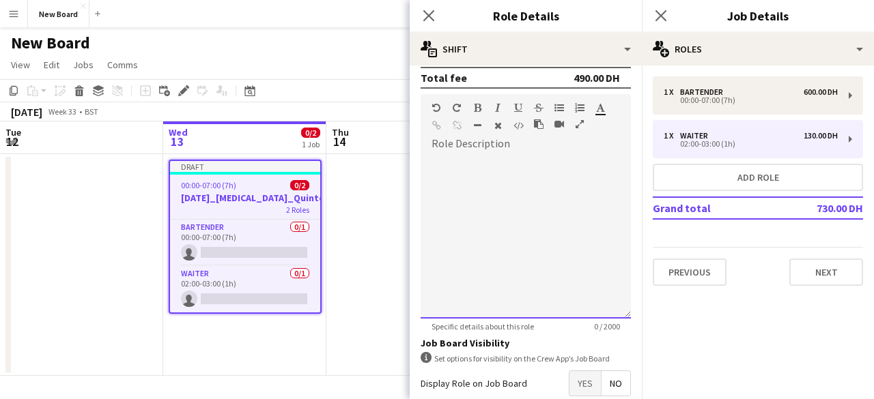
click at [500, 214] on div at bounding box center [526, 237] width 210 height 164
paste div
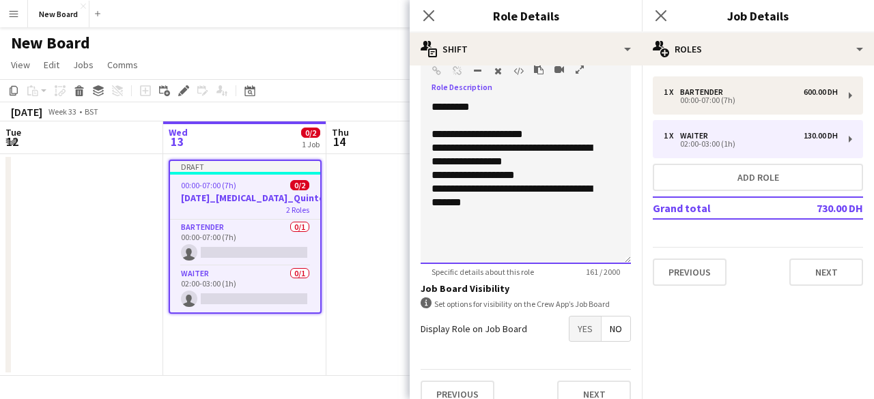
scroll to position [415, 0]
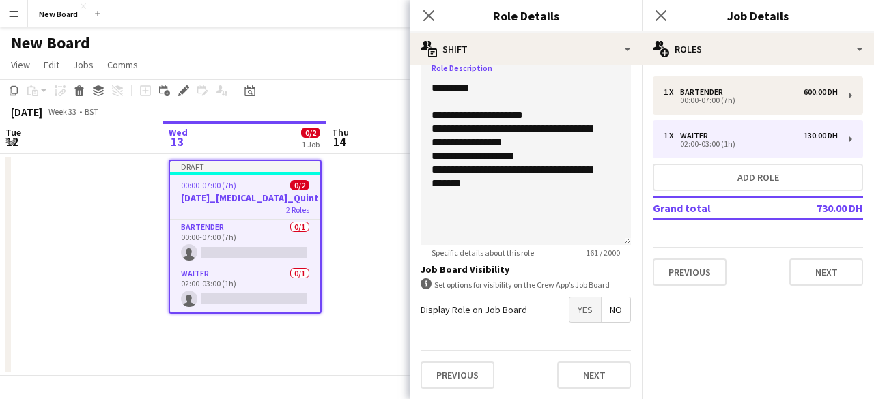
click at [603, 313] on span "No" at bounding box center [615, 310] width 29 height 25
click at [574, 372] on button "Next" at bounding box center [594, 375] width 74 height 27
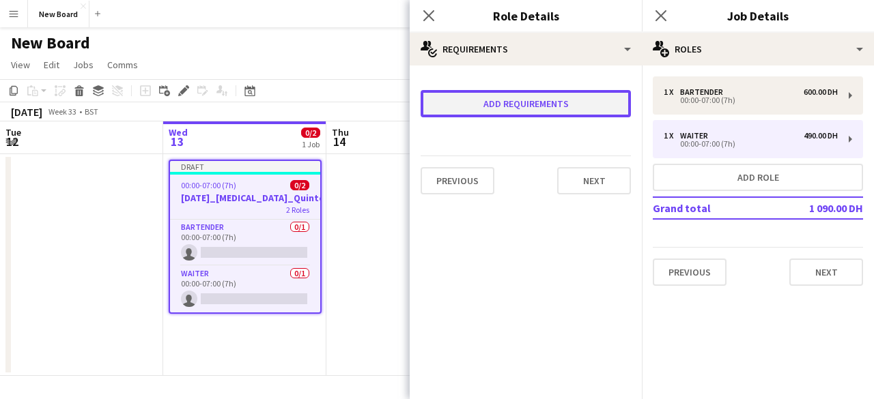
click at [518, 91] on button "Add requirements" at bounding box center [526, 103] width 210 height 27
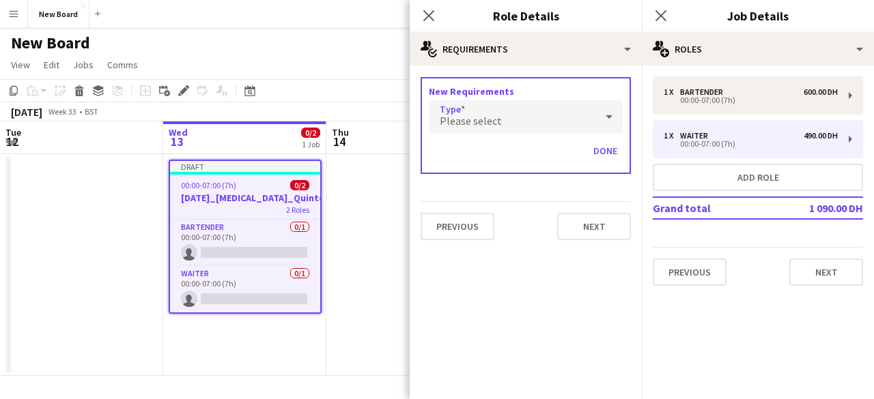
click at [560, 118] on div "Please select" at bounding box center [512, 116] width 167 height 33
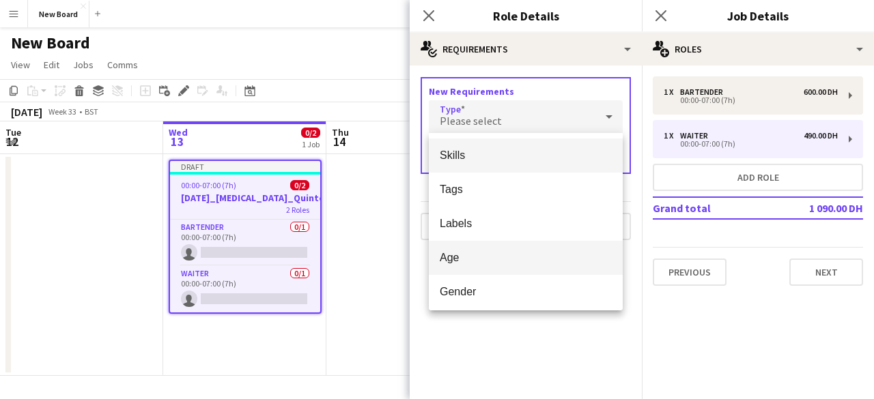
click at [553, 261] on span "Age" at bounding box center [526, 257] width 172 height 13
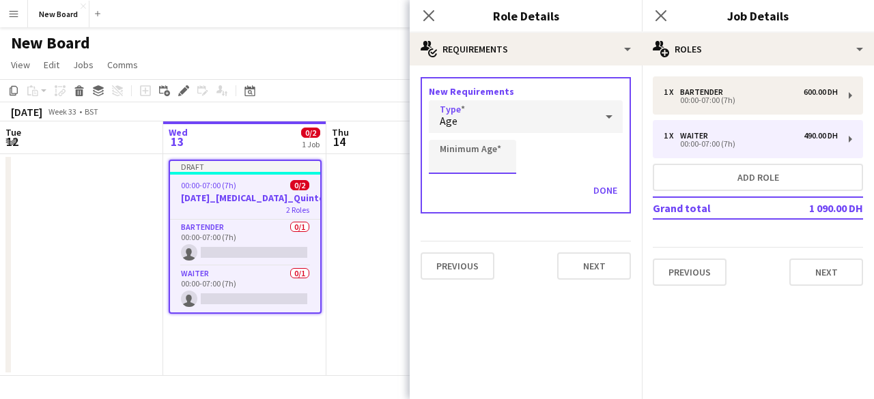
click at [497, 159] on input "Minimum Age" at bounding box center [472, 157] width 87 height 34
click at [596, 121] on div at bounding box center [608, 116] width 27 height 27
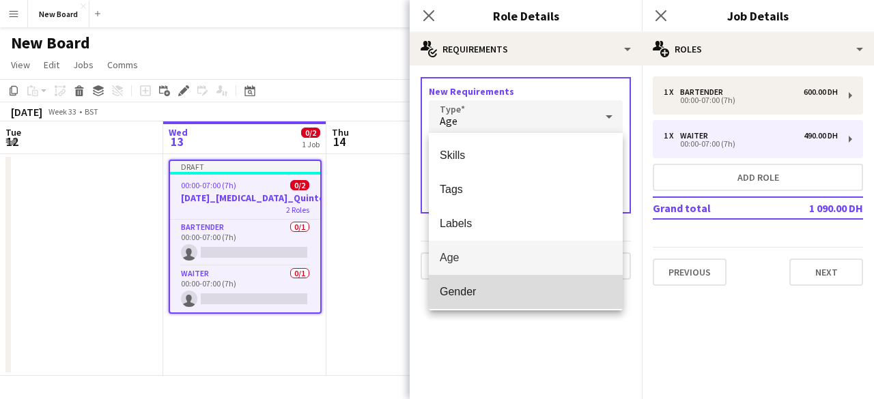
click at [559, 288] on span "Gender" at bounding box center [526, 291] width 172 height 13
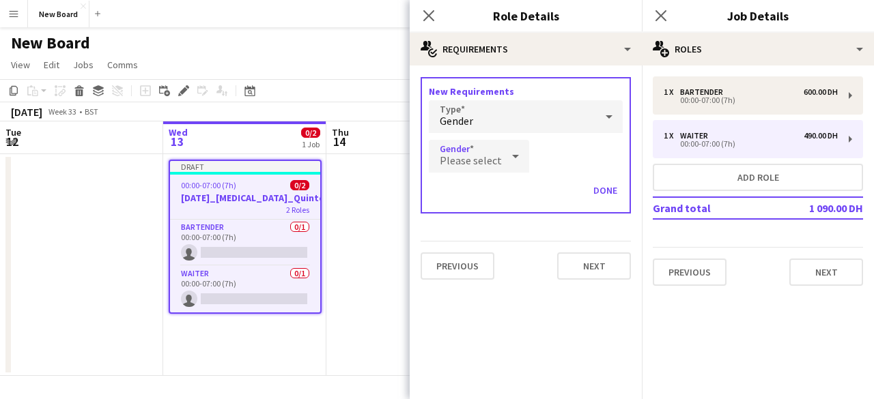
click at [502, 154] on div at bounding box center [515, 156] width 27 height 27
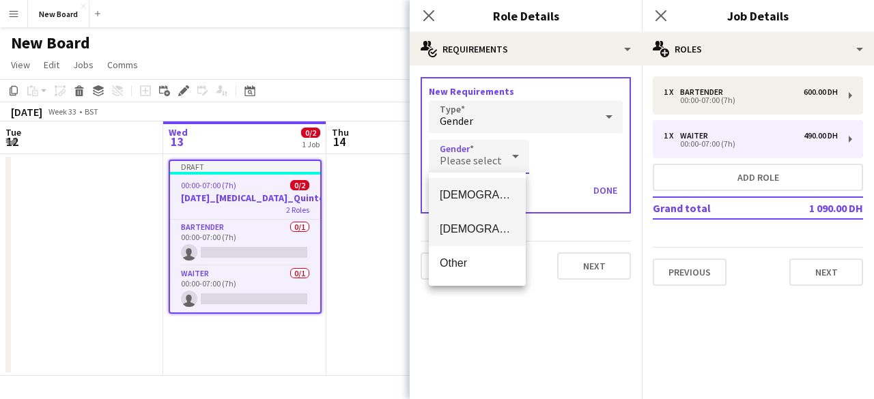
click at [487, 231] on span "[DEMOGRAPHIC_DATA]" at bounding box center [477, 229] width 75 height 13
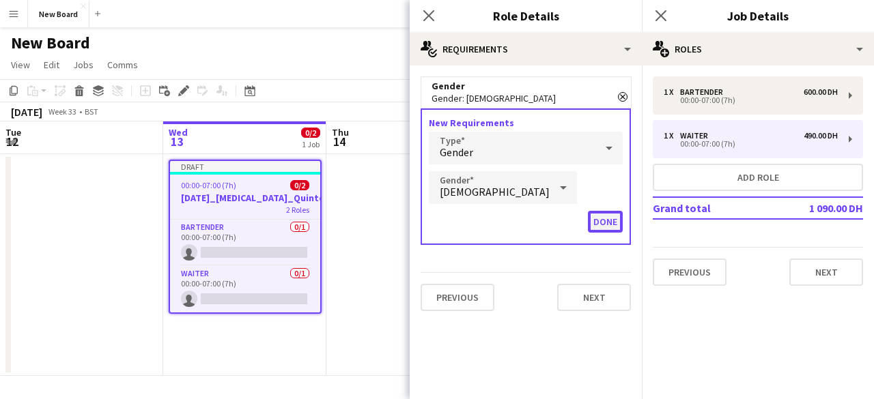
click at [589, 226] on button "Done" at bounding box center [605, 222] width 35 height 22
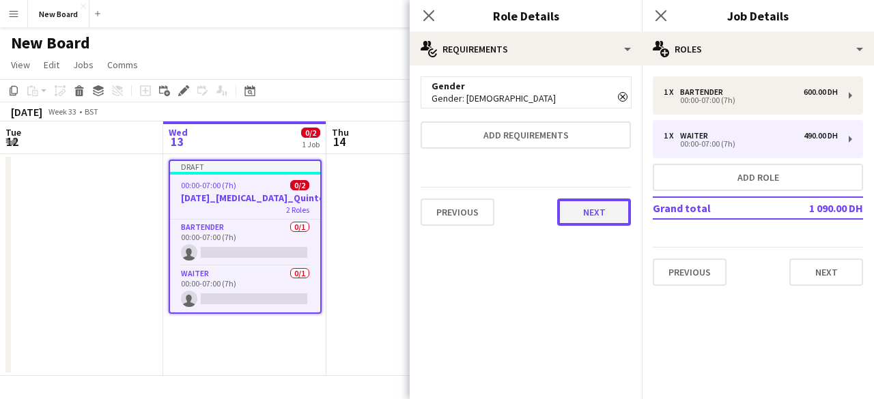
click at [593, 216] on button "Next" at bounding box center [594, 212] width 74 height 27
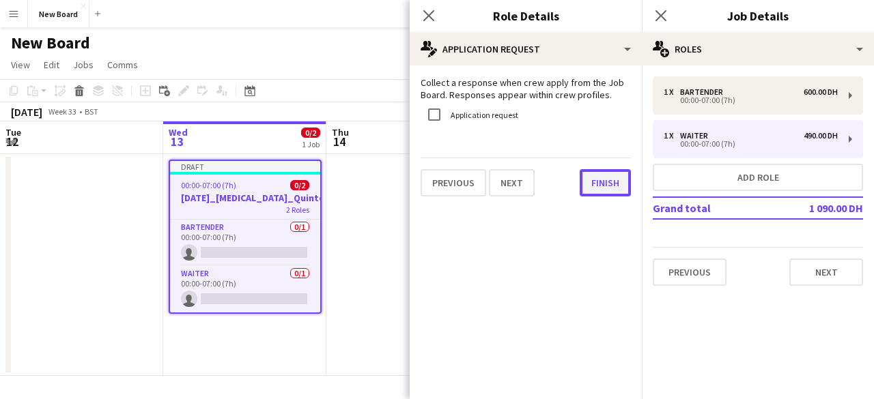
click at [590, 180] on button "Finish" at bounding box center [605, 182] width 51 height 27
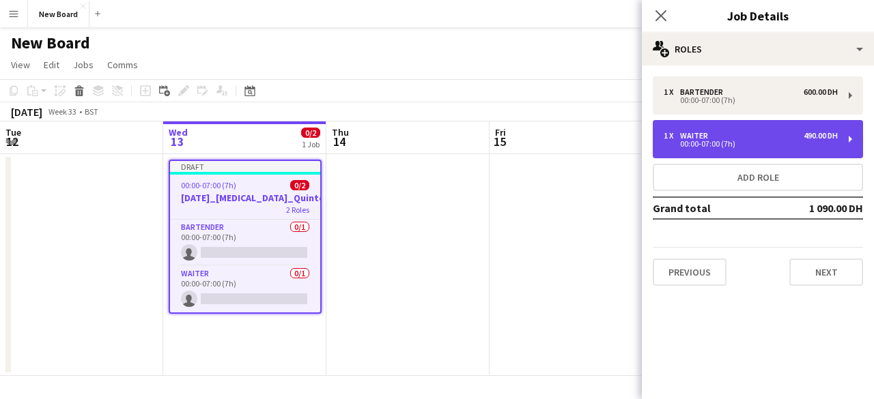
click at [711, 143] on div "00:00-07:00 (7h)" at bounding box center [751, 144] width 174 height 7
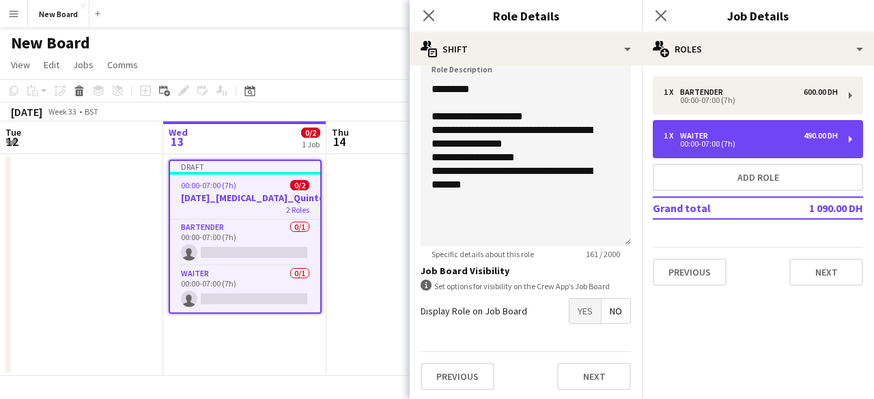
scroll to position [415, 0]
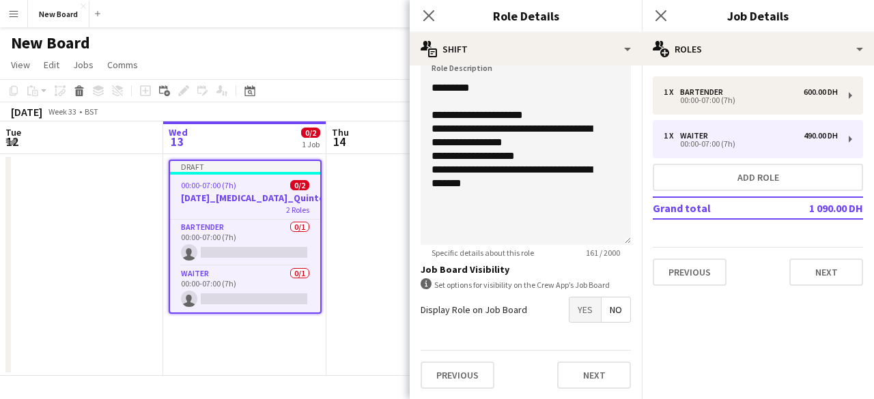
click at [609, 315] on span "No" at bounding box center [615, 310] width 29 height 25
click at [593, 368] on button "Next" at bounding box center [594, 375] width 74 height 27
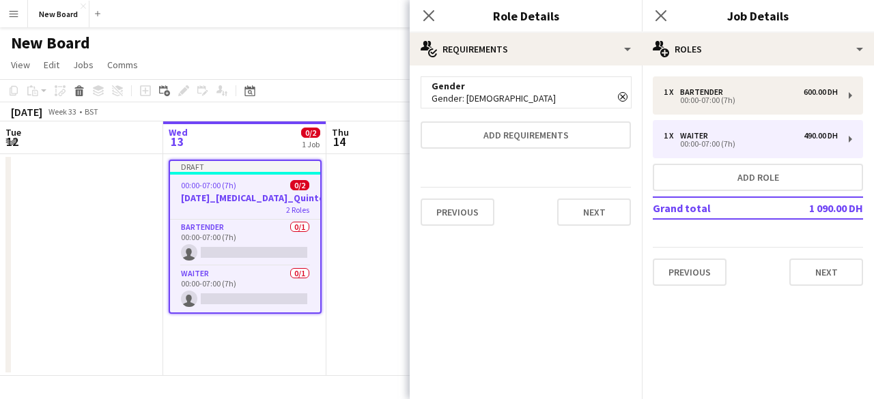
scroll to position [0, 0]
click at [597, 208] on button "Next" at bounding box center [594, 212] width 74 height 27
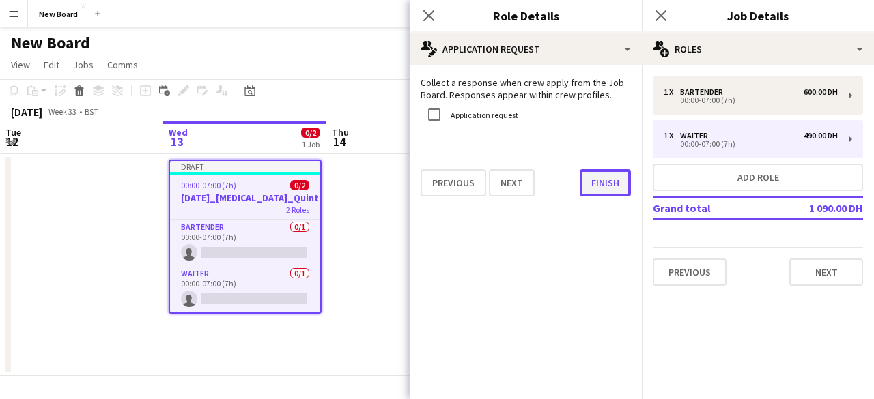
click at [597, 185] on button "Finish" at bounding box center [605, 182] width 51 height 27
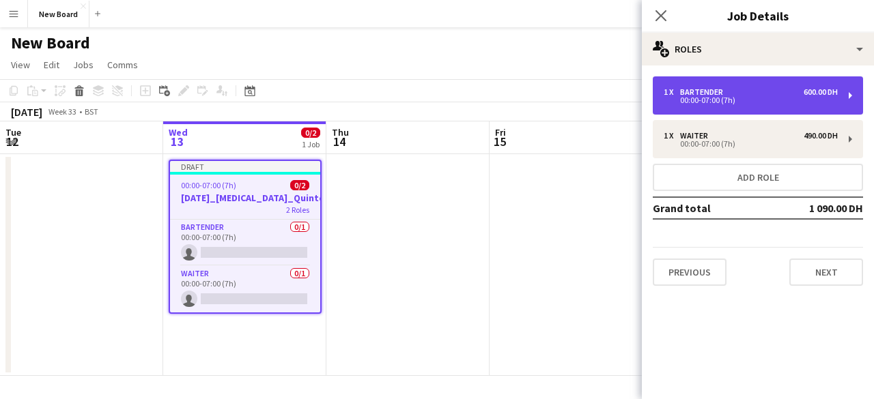
click at [765, 100] on div "00:00-07:00 (7h)" at bounding box center [751, 100] width 174 height 7
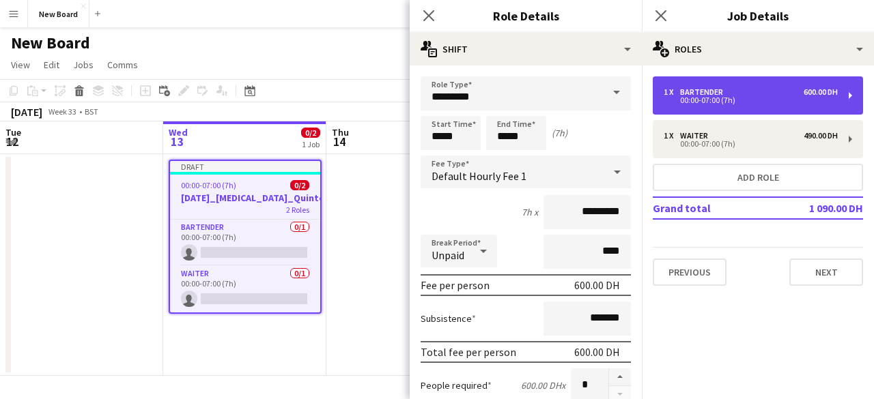
click at [771, 100] on div "00:00-07:00 (7h)" at bounding box center [751, 100] width 174 height 7
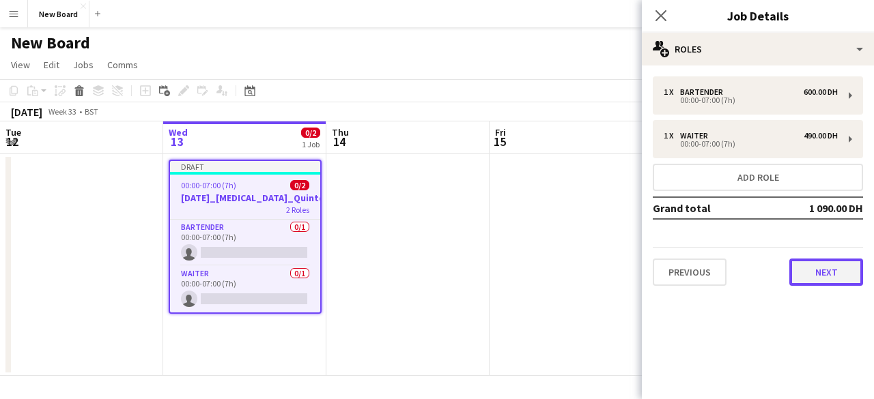
click at [813, 265] on button "Next" at bounding box center [826, 272] width 74 height 27
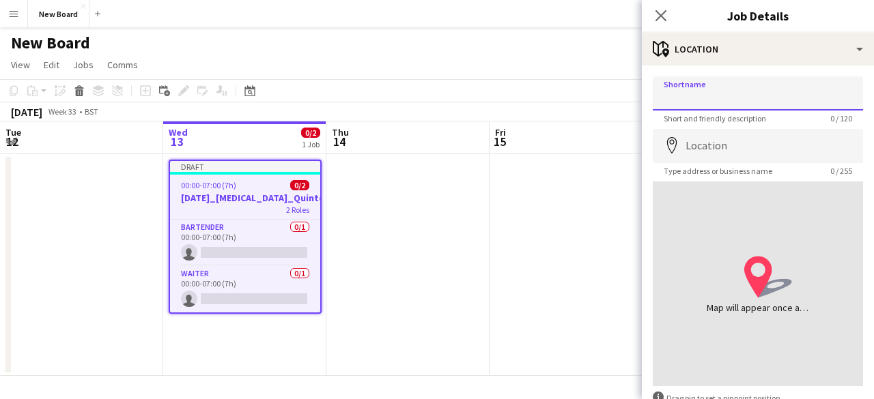
click at [706, 90] on input "Shortname" at bounding box center [758, 93] width 210 height 34
paste input "**********"
type input "**********"
paste input "**********"
drag, startPoint x: 770, startPoint y: 98, endPoint x: 846, endPoint y: 91, distance: 76.8
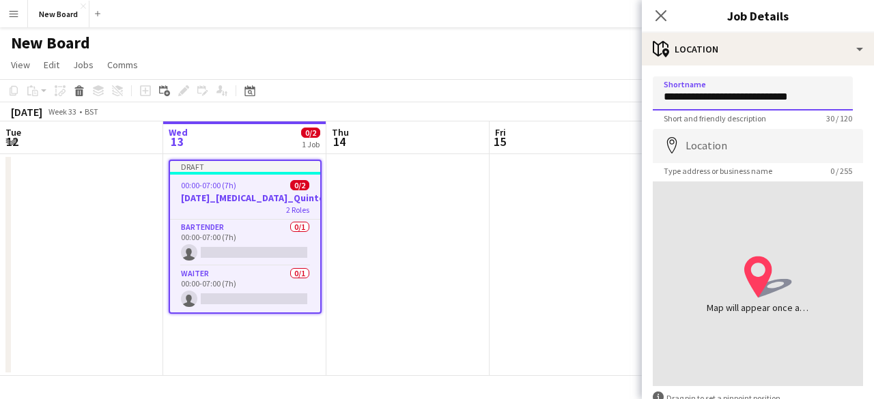
click at [846, 91] on input "**********" at bounding box center [753, 93] width 200 height 34
type input "**********"
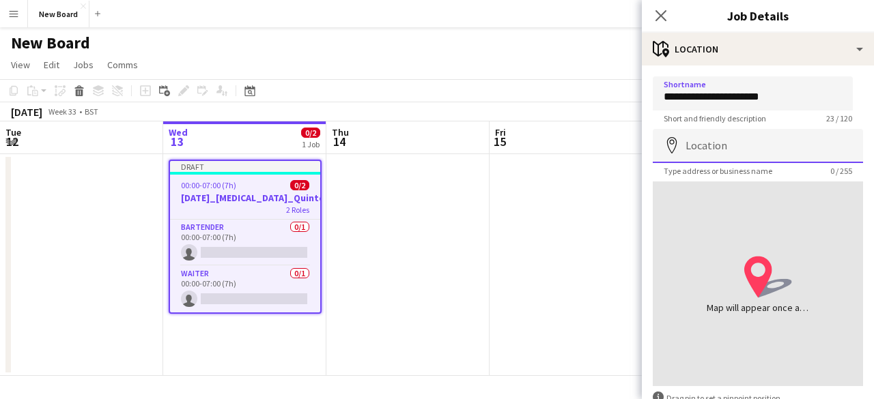
click at [726, 151] on input "Location" at bounding box center [758, 146] width 210 height 34
click at [677, 149] on icon "map-marker" at bounding box center [672, 145] width 16 height 16
click at [669, 148] on icon at bounding box center [672, 145] width 10 height 16
click at [711, 141] on input "Location" at bounding box center [758, 146] width 210 height 34
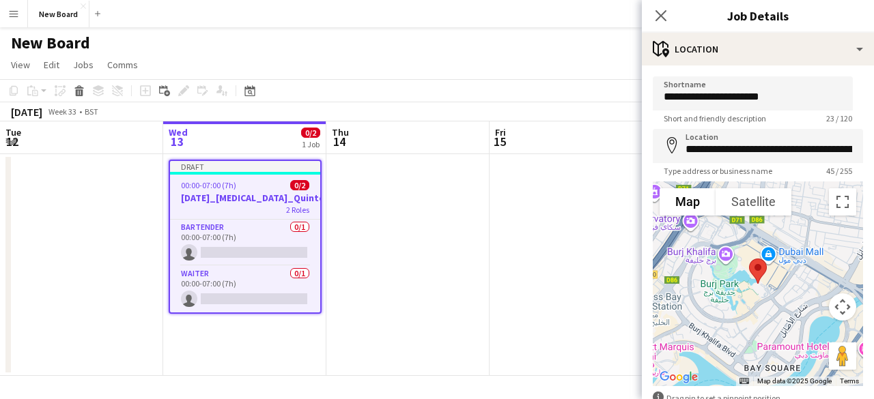
scroll to position [68, 0]
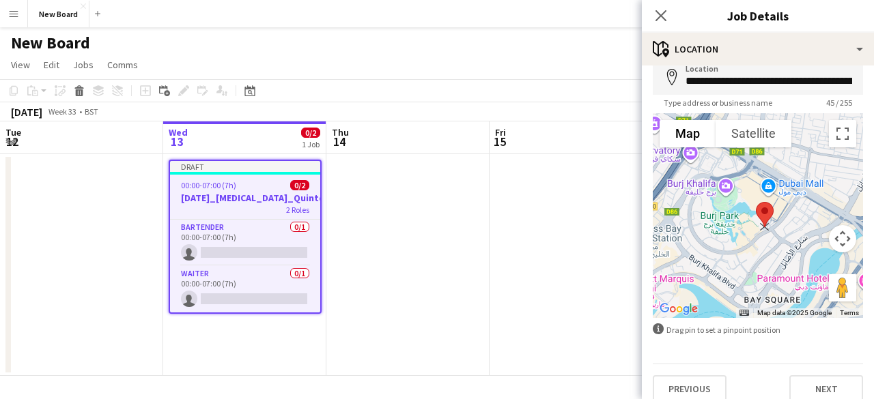
drag, startPoint x: 755, startPoint y: 203, endPoint x: 762, endPoint y: 213, distance: 11.7
click at [762, 213] on img at bounding box center [764, 215] width 29 height 36
type input "**********"
click at [804, 380] on button "Next" at bounding box center [826, 388] width 74 height 27
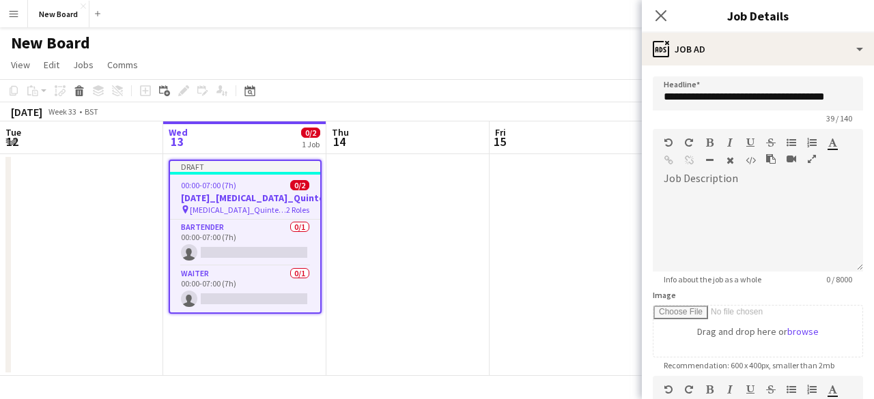
scroll to position [0, 0]
click at [726, 218] on div at bounding box center [758, 231] width 210 height 82
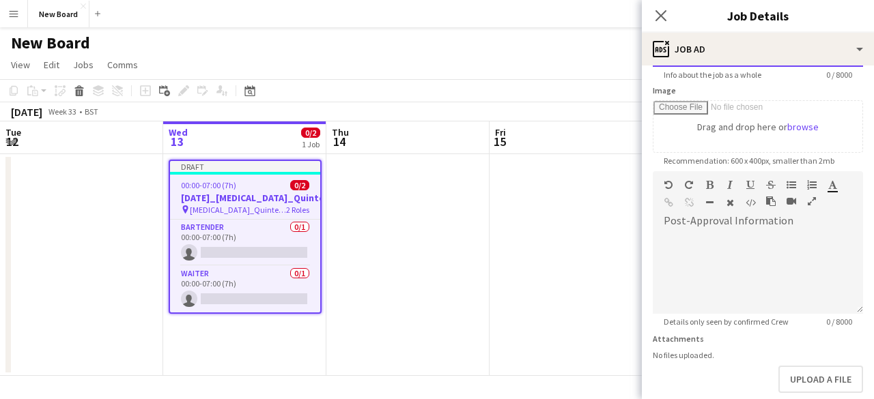
scroll to position [137, 0]
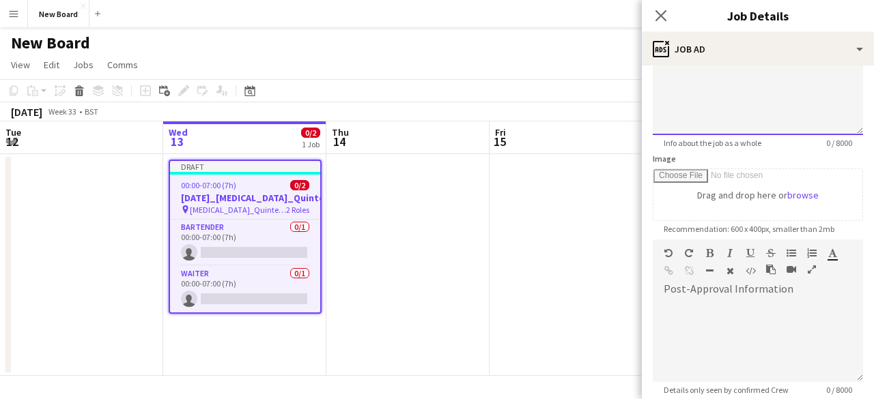
click at [726, 98] on div at bounding box center [758, 94] width 210 height 82
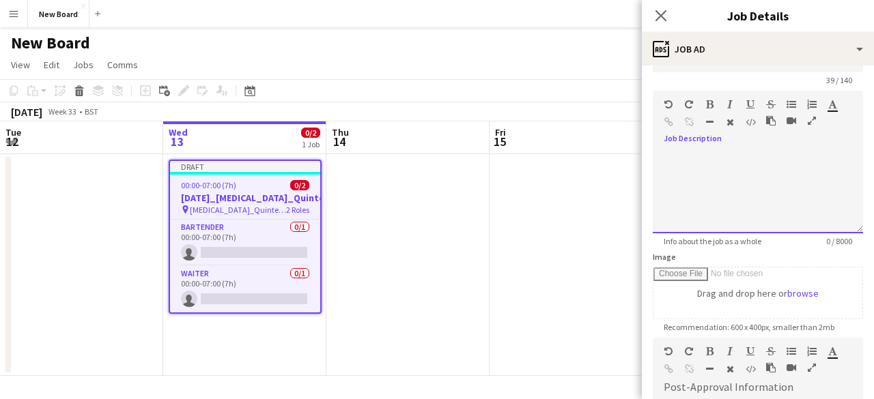
scroll to position [0, 0]
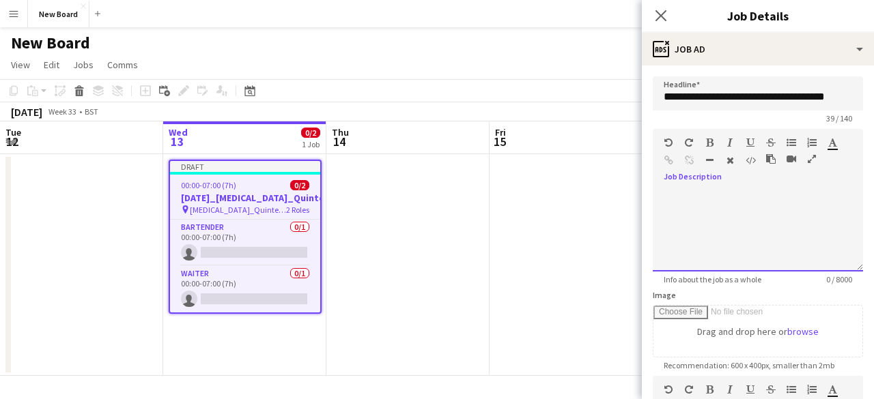
paste div
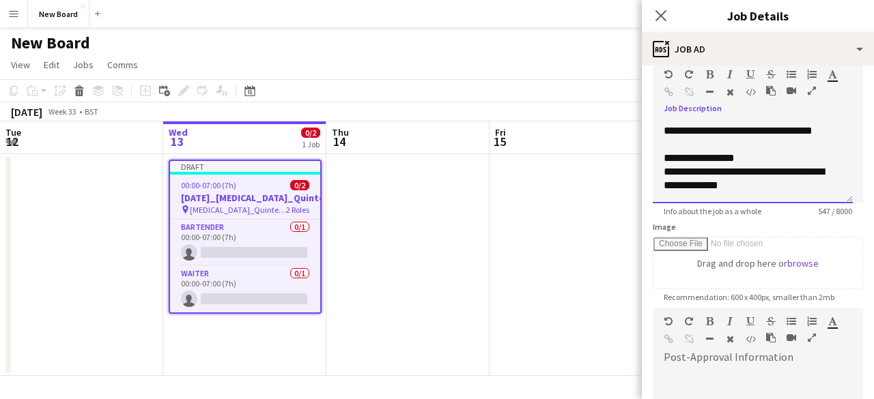
scroll to position [273, 0]
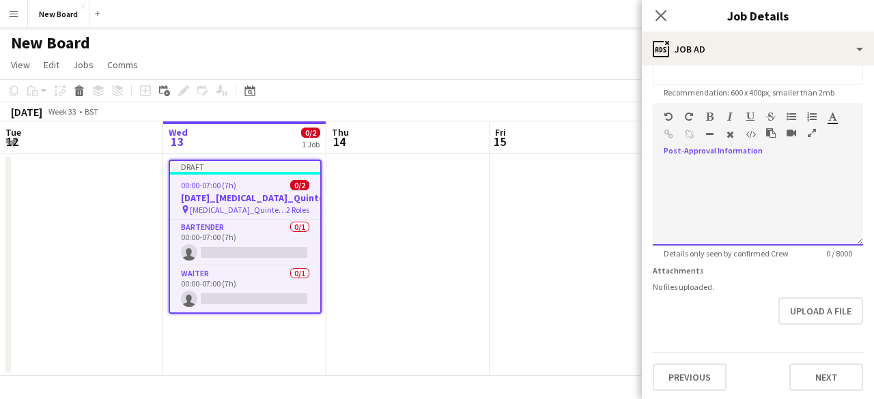
click at [722, 173] on div at bounding box center [758, 205] width 210 height 82
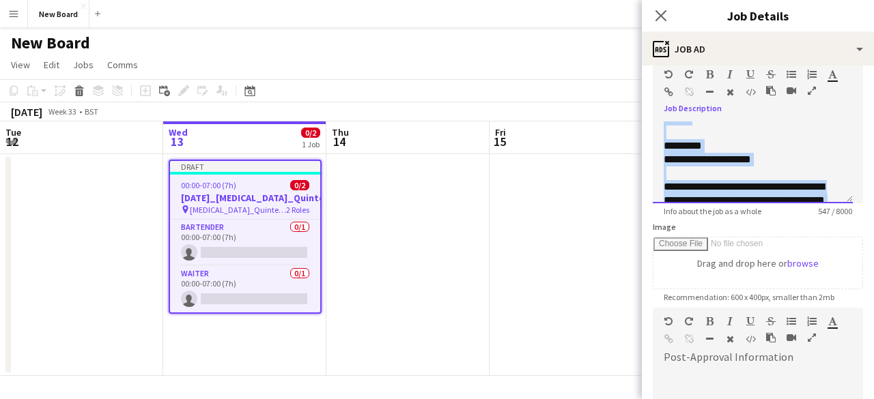
scroll to position [175, 0]
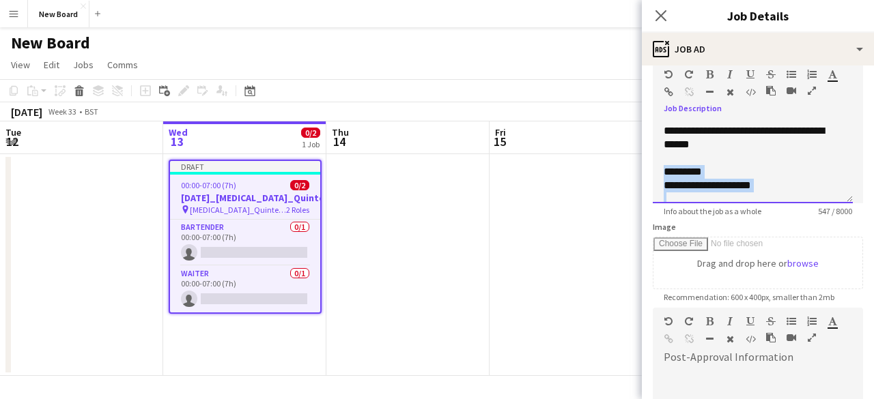
drag, startPoint x: 747, startPoint y: 195, endPoint x: 654, endPoint y: 172, distance: 95.5
click at [654, 172] on div "**********" at bounding box center [753, 163] width 200 height 82
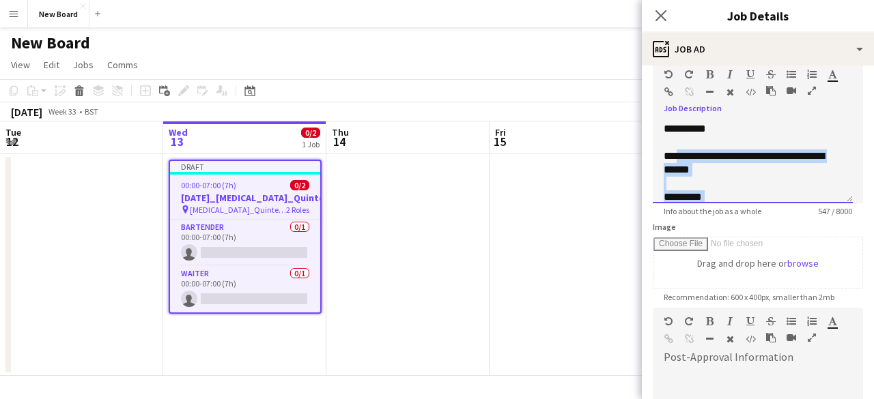
click at [673, 167] on div "**********" at bounding box center [747, 162] width 167 height 27
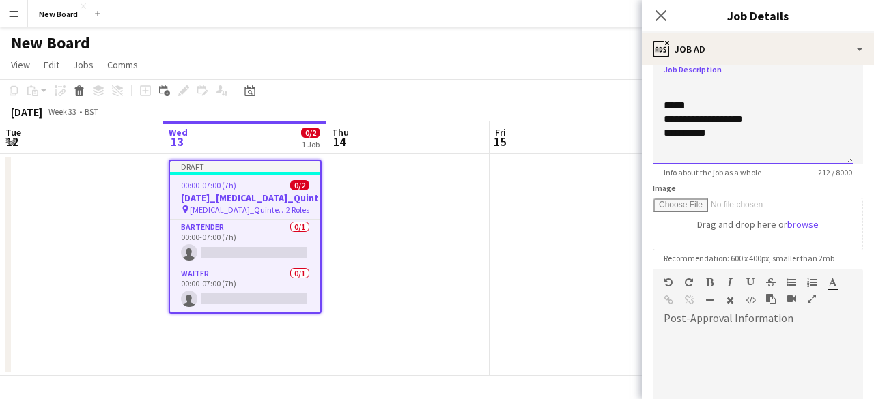
scroll to position [137, 0]
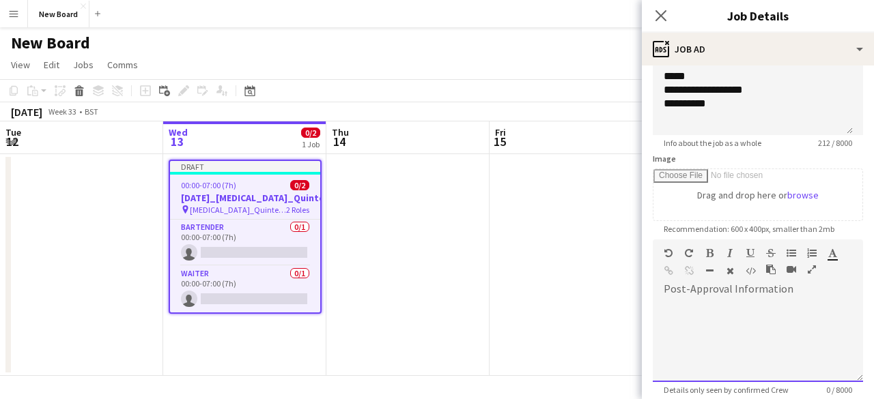
click at [684, 302] on div at bounding box center [758, 341] width 210 height 82
paste div
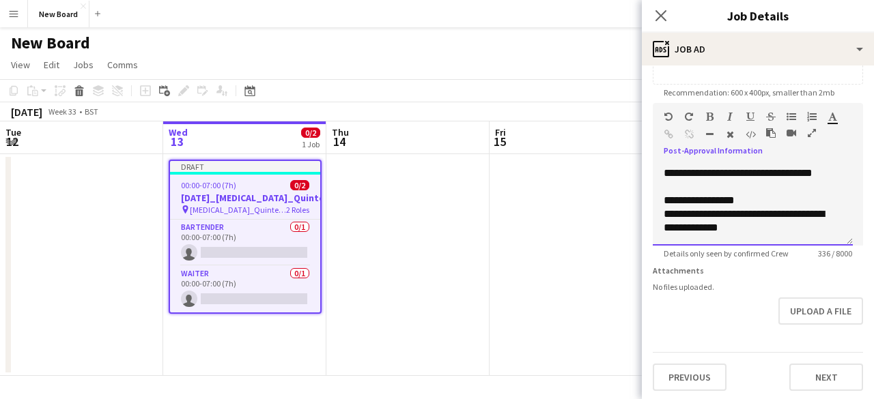
scroll to position [285, 0]
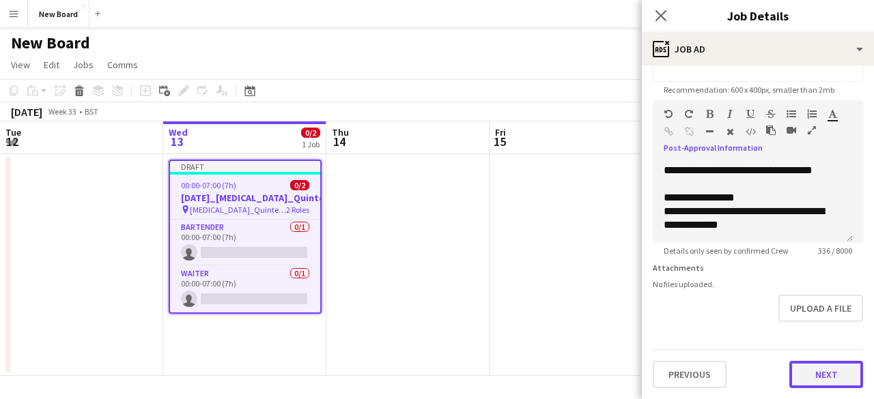
click at [808, 369] on button "Next" at bounding box center [826, 374] width 74 height 27
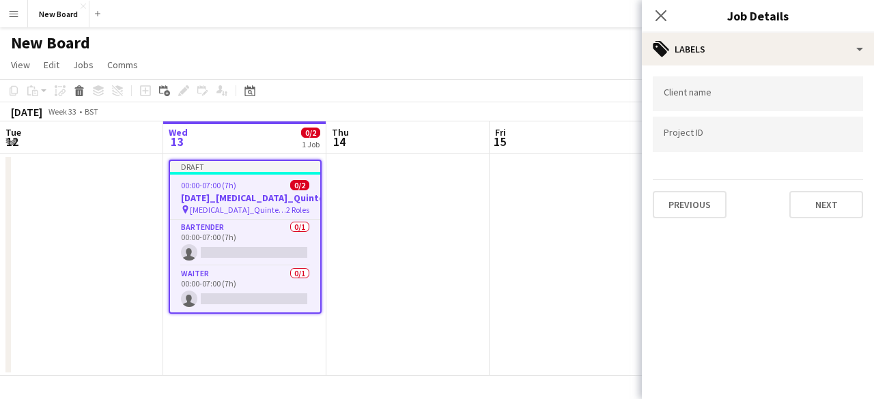
scroll to position [0, 0]
click at [726, 88] on div at bounding box center [758, 93] width 210 height 35
click at [745, 102] on input "Type to search client labels..." at bounding box center [758, 98] width 188 height 12
type input "******"
click at [751, 134] on input "Type to search project ID labels..." at bounding box center [758, 134] width 188 height 12
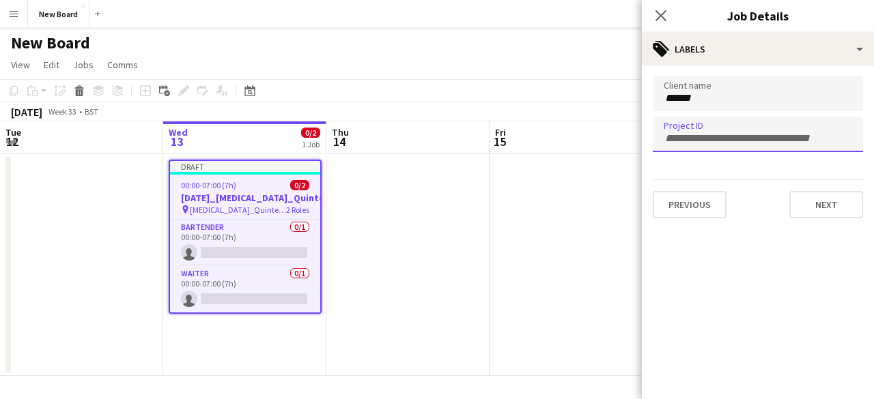
click at [773, 180] on div "Previous Next" at bounding box center [758, 199] width 210 height 39
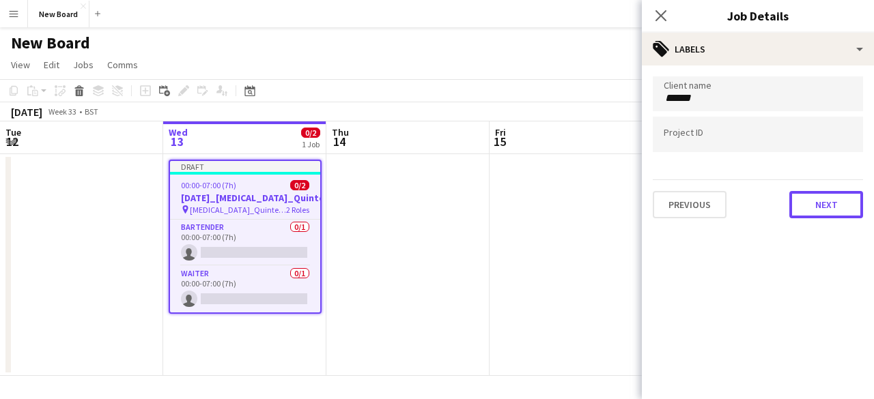
click at [815, 206] on button "Next" at bounding box center [826, 204] width 74 height 27
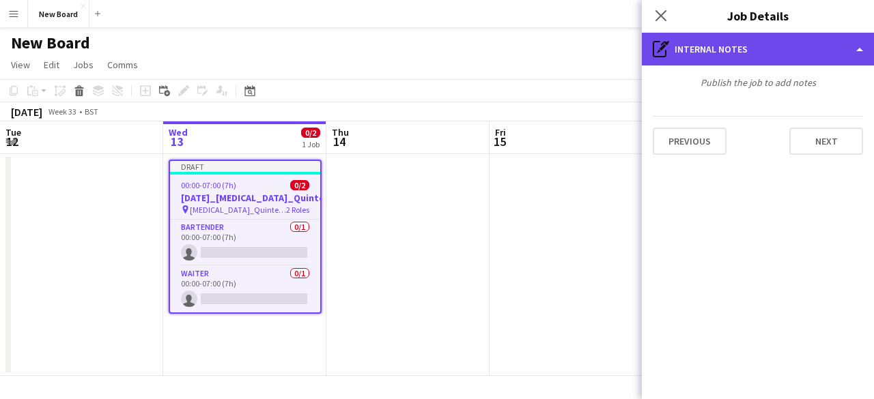
click at [825, 48] on div "pen-write Internal notes" at bounding box center [758, 49] width 232 height 33
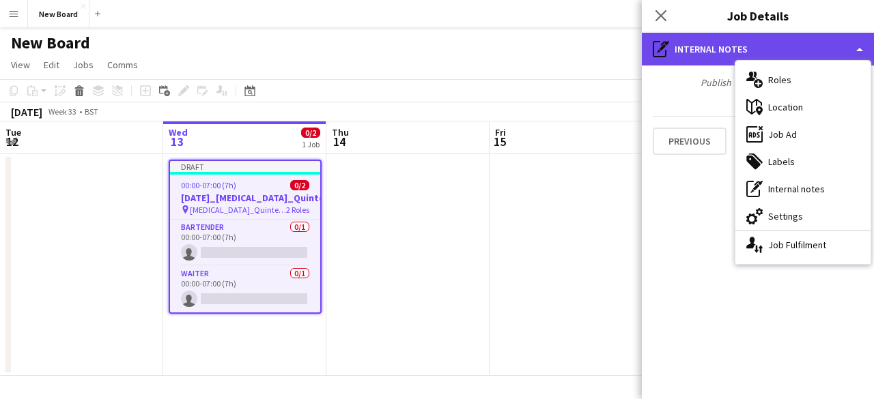
click at [720, 55] on div "pen-write Internal notes" at bounding box center [758, 49] width 232 height 33
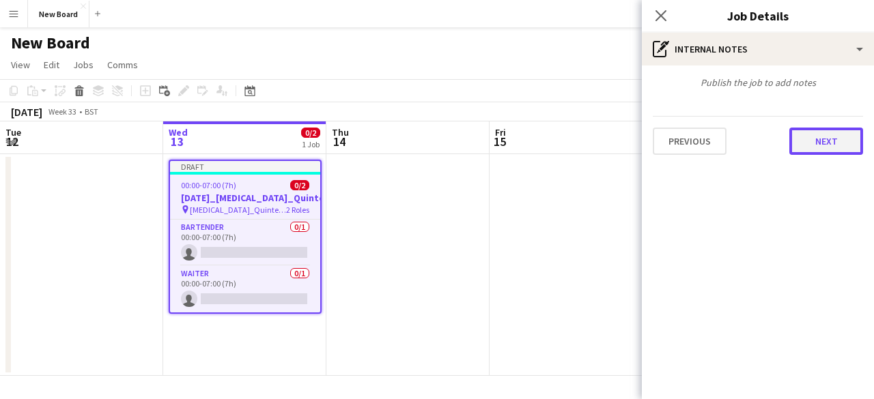
click at [820, 147] on button "Next" at bounding box center [826, 141] width 74 height 27
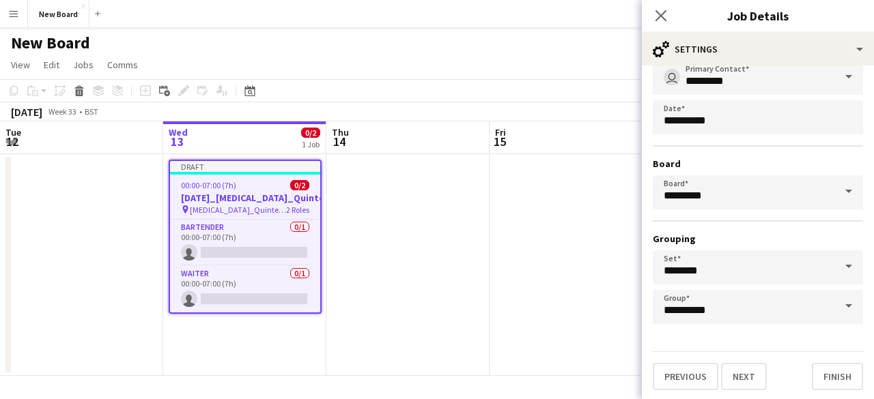
scroll to position [90, 0]
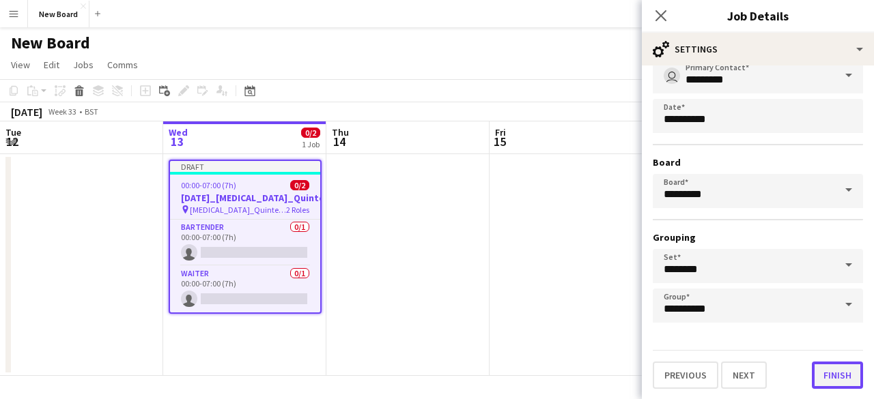
click at [812, 376] on button "Finish" at bounding box center [837, 375] width 51 height 27
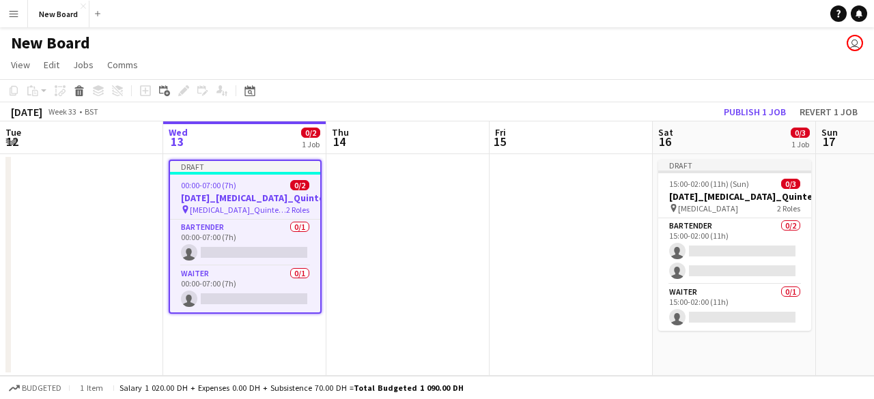
drag, startPoint x: 217, startPoint y: 216, endPoint x: 197, endPoint y: 188, distance: 35.2
click at [197, 188] on span "00:00-07:00 (7h)" at bounding box center [208, 185] width 55 height 10
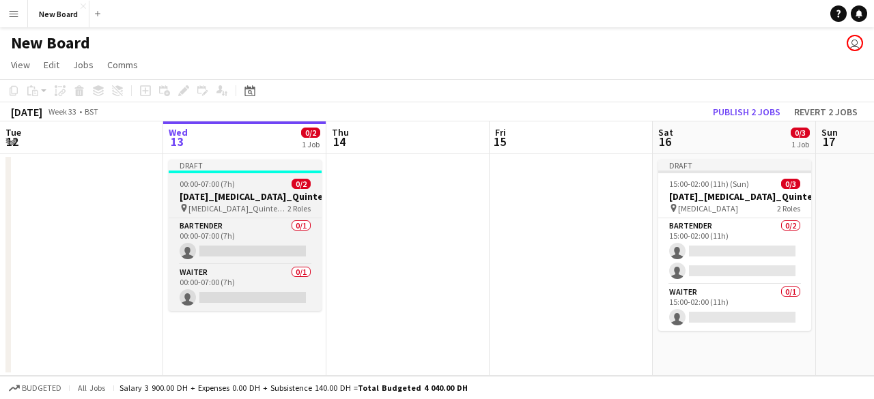
click at [203, 165] on div "Draft" at bounding box center [245, 165] width 153 height 11
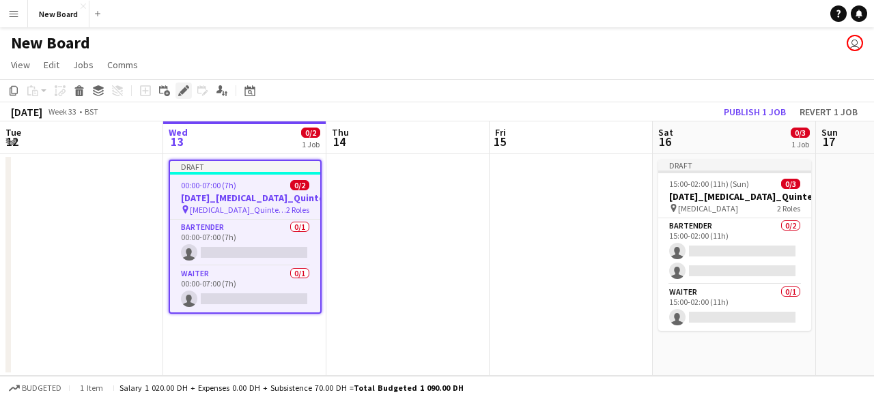
click at [185, 91] on icon at bounding box center [184, 91] width 8 height 8
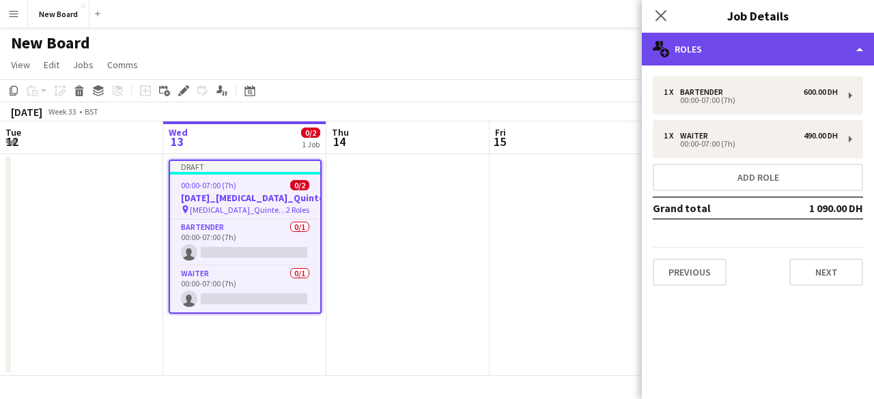
click at [854, 45] on div "multiple-users-add Roles" at bounding box center [758, 49] width 232 height 33
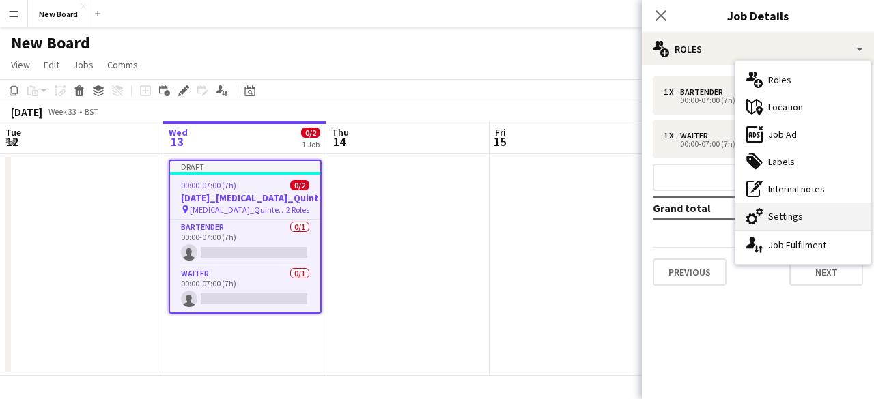
click at [804, 214] on div "cog-double-3 Settings" at bounding box center [802, 216] width 135 height 27
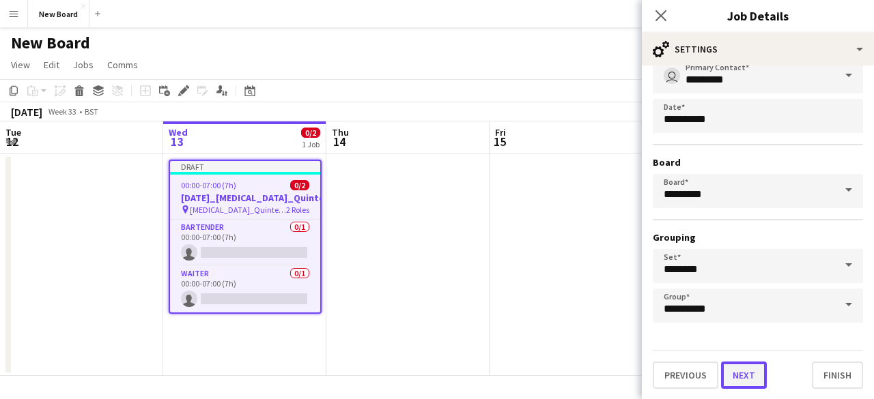
click at [752, 382] on button "Next" at bounding box center [744, 375] width 46 height 27
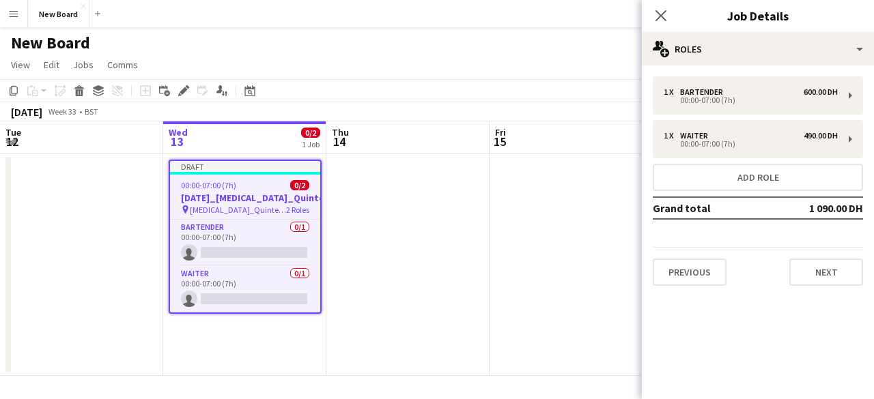
scroll to position [0, 0]
click at [809, 276] on button "Next" at bounding box center [826, 272] width 74 height 27
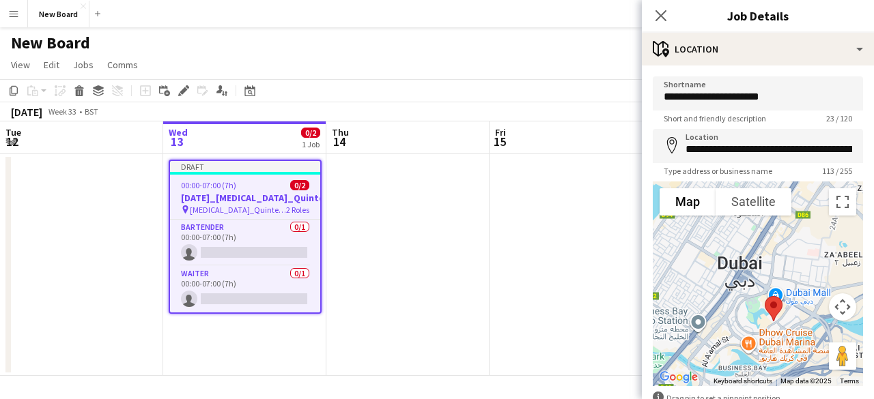
scroll to position [83, 0]
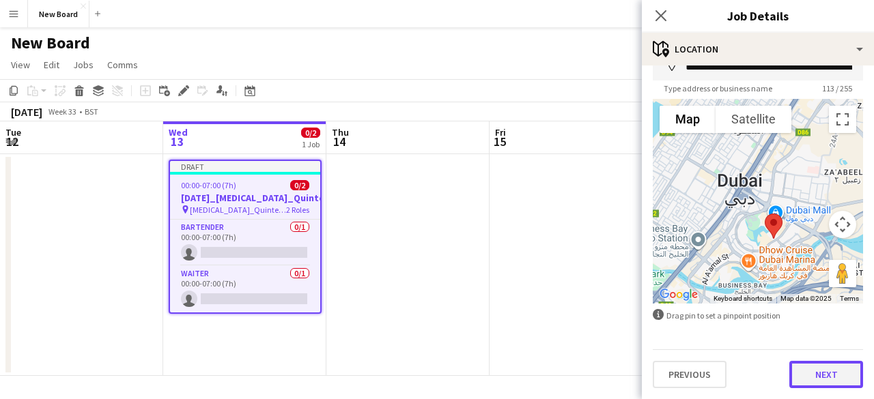
click at [793, 369] on button "Next" at bounding box center [826, 374] width 74 height 27
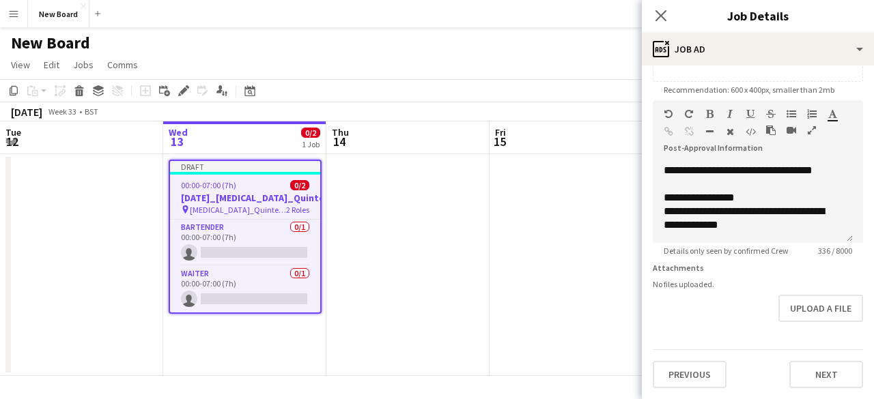
scroll to position [285, 0]
click at [797, 371] on button "Next" at bounding box center [826, 374] width 74 height 27
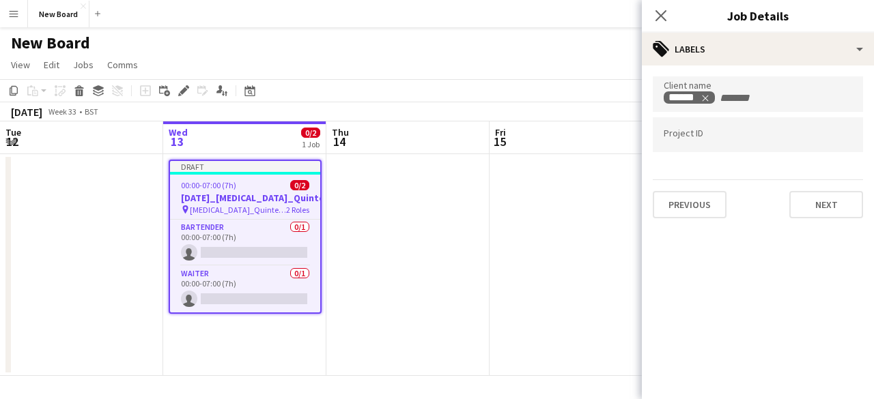
scroll to position [0, 0]
click at [810, 208] on button "Next" at bounding box center [826, 204] width 74 height 27
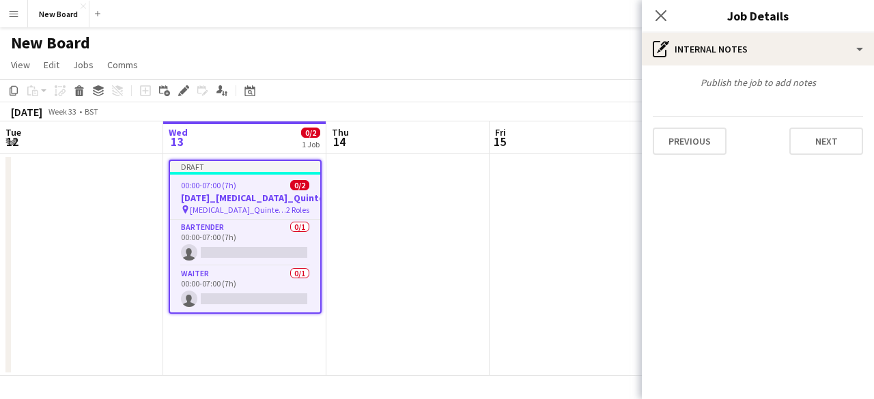
click at [762, 76] on div "Publish the job to add notes" at bounding box center [758, 82] width 232 height 12
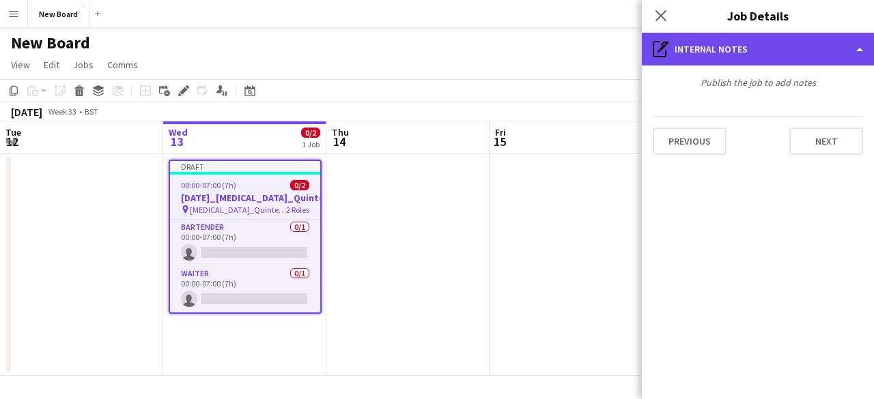
click at [795, 50] on div "pen-write Internal notes" at bounding box center [758, 49] width 232 height 33
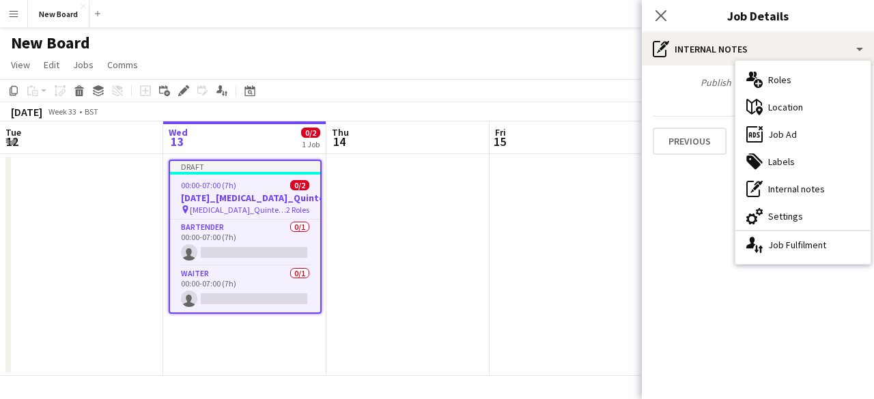
click at [715, 79] on div "Publish the job to add notes" at bounding box center [758, 82] width 232 height 12
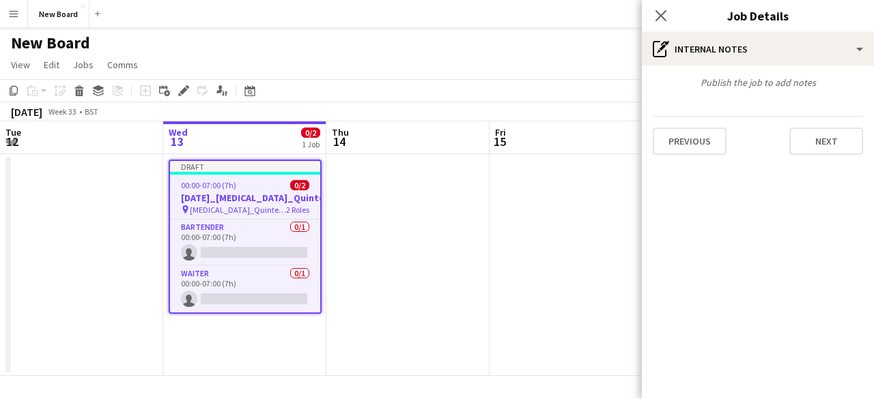
click at [702, 99] on div "Publish the job to add notes Previous Next" at bounding box center [758, 116] width 232 height 100
drag, startPoint x: 699, startPoint y: 85, endPoint x: 803, endPoint y: 89, distance: 103.8
click at [801, 89] on div "Publish the job to add notes Previous Next" at bounding box center [758, 116] width 232 height 100
click at [811, 89] on div "Publish the job to add notes Previous Next" at bounding box center [758, 116] width 232 height 100
drag, startPoint x: 722, startPoint y: 87, endPoint x: 815, endPoint y: 87, distance: 92.8
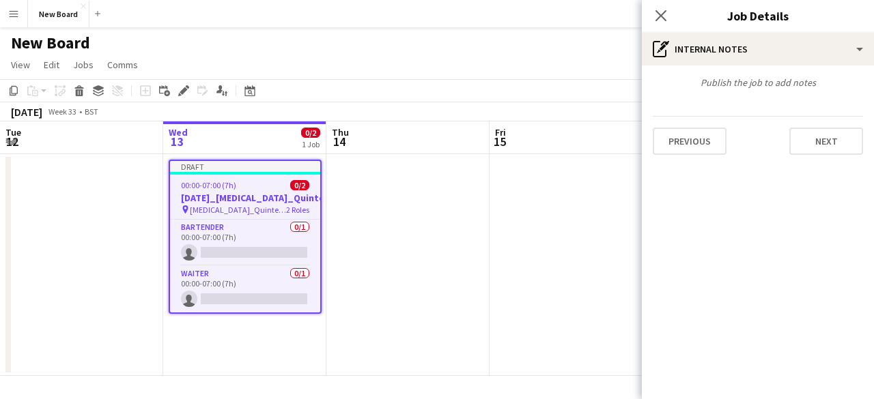
click at [815, 87] on div "Publish the job to add notes" at bounding box center [758, 82] width 232 height 12
click at [846, 147] on button "Next" at bounding box center [826, 141] width 74 height 27
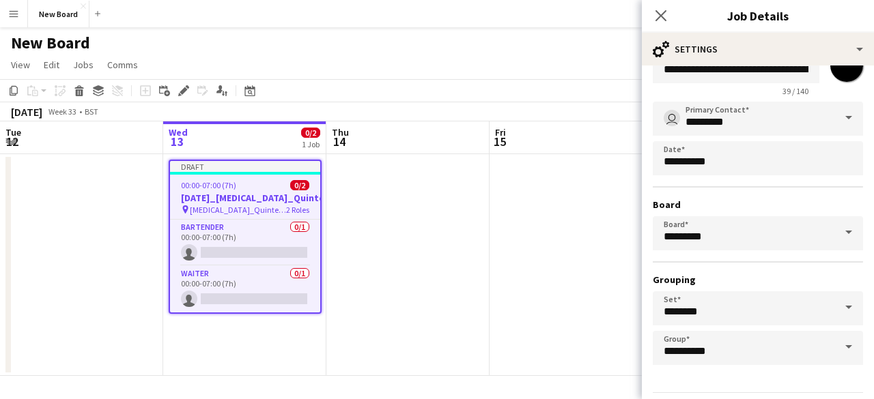
scroll to position [90, 0]
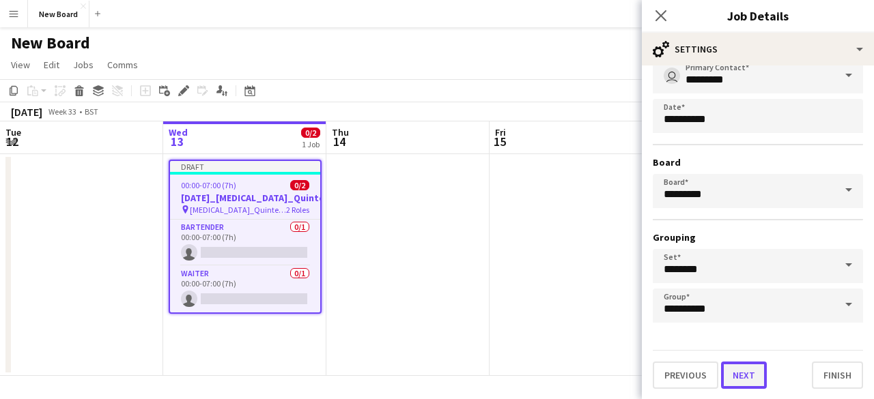
click at [750, 373] on button "Next" at bounding box center [744, 375] width 46 height 27
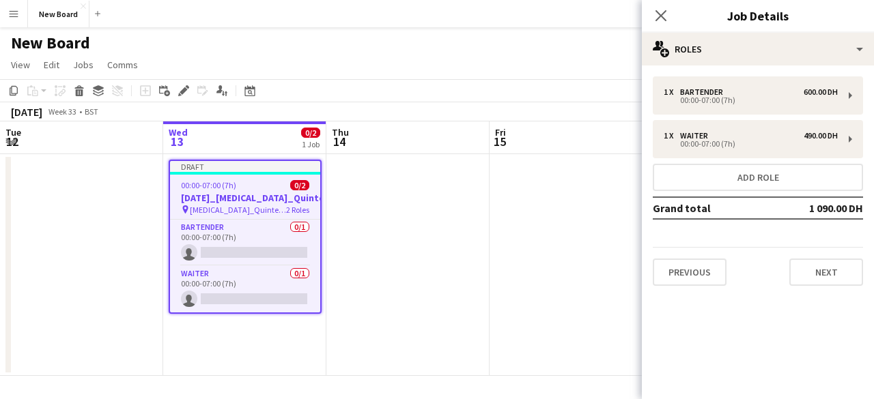
scroll to position [0, 0]
click at [803, 275] on button "Next" at bounding box center [826, 272] width 74 height 27
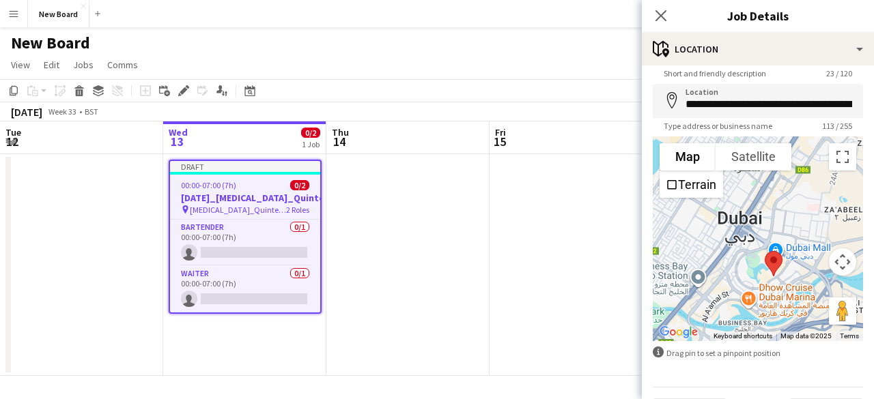
scroll to position [83, 0]
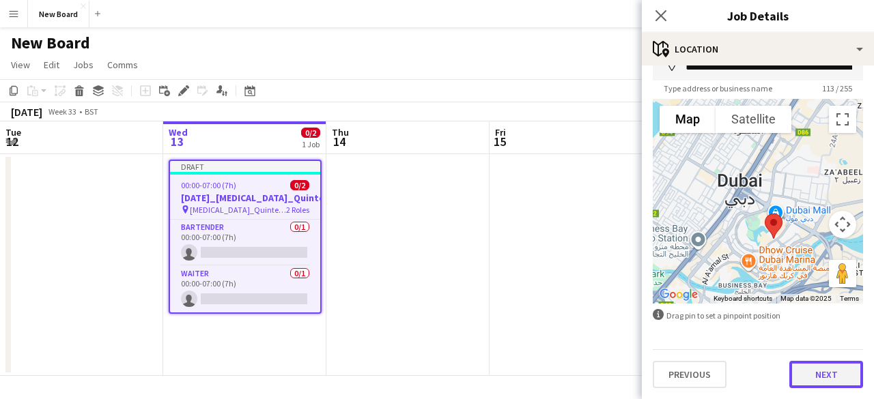
click at [804, 378] on button "Next" at bounding box center [826, 374] width 74 height 27
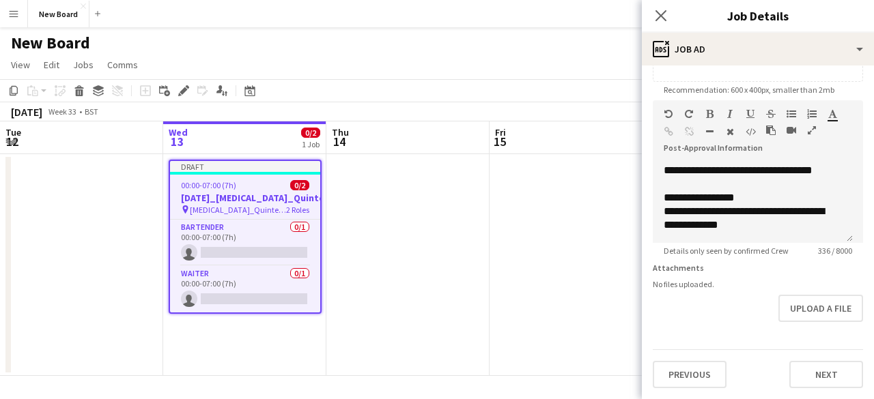
scroll to position [285, 0]
click at [793, 368] on button "Next" at bounding box center [826, 374] width 74 height 27
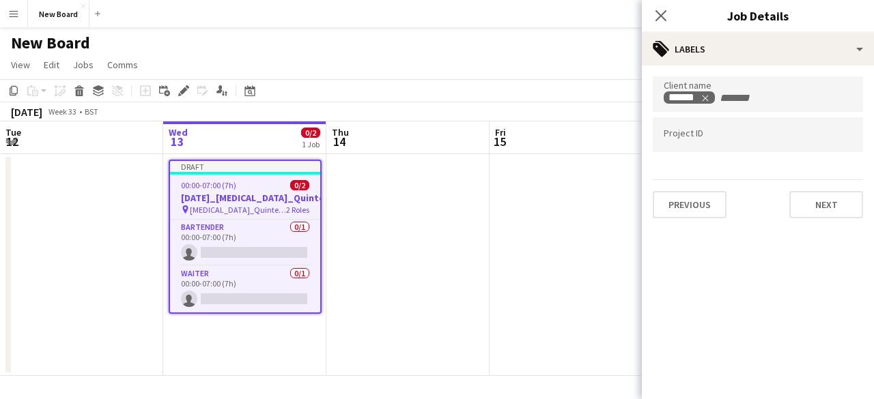
click at [736, 132] on input "Type to search project ID labels..." at bounding box center [758, 135] width 188 height 12
click at [737, 189] on div "Previous Next" at bounding box center [758, 199] width 210 height 39
click at [754, 94] on input "+ Label" at bounding box center [747, 98] width 58 height 12
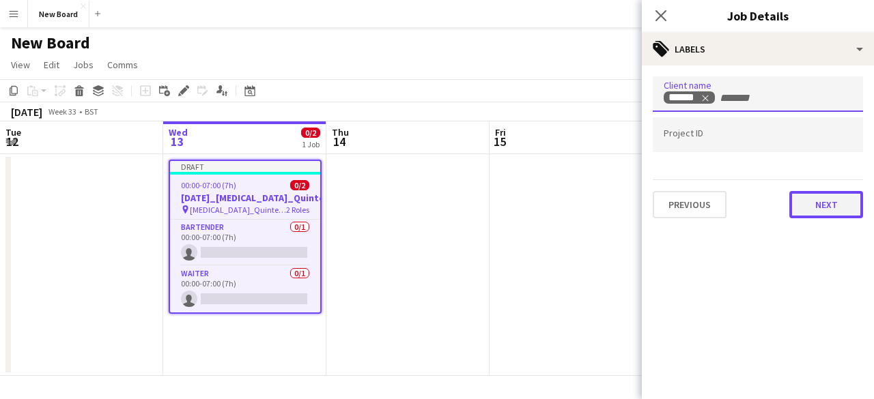
click at [810, 203] on button "Next" at bounding box center [826, 204] width 74 height 27
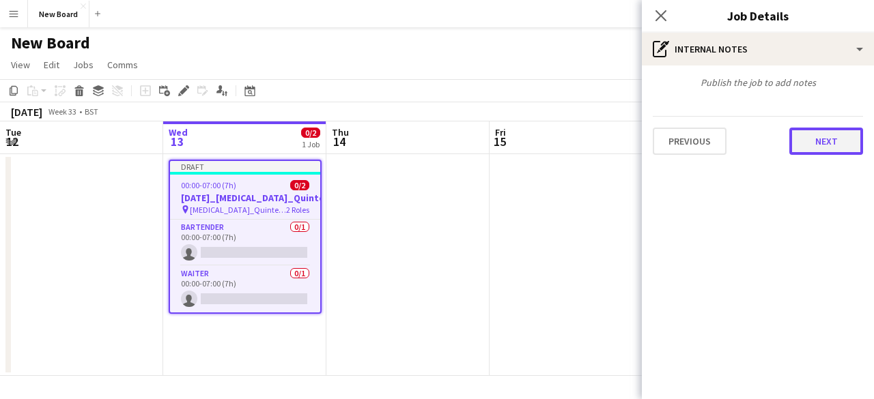
click at [808, 145] on button "Next" at bounding box center [826, 141] width 74 height 27
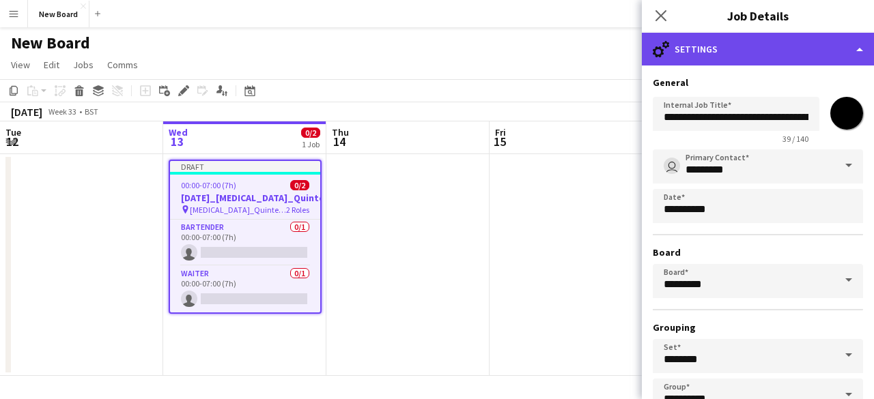
click at [696, 57] on div "cog-double-3 Settings" at bounding box center [758, 49] width 232 height 33
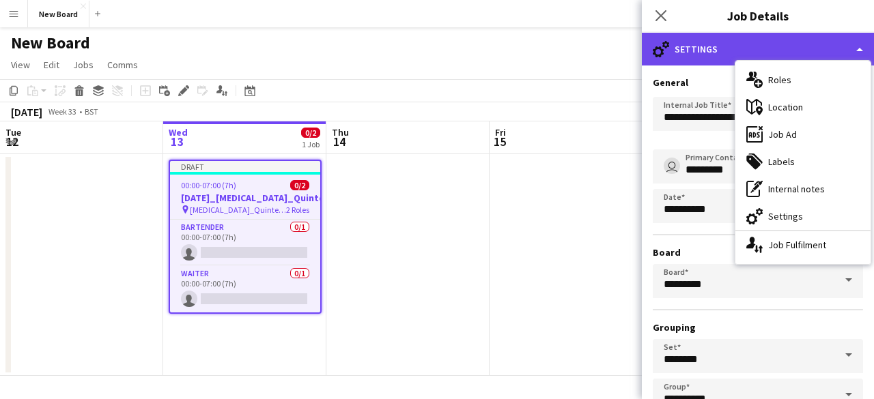
click at [694, 55] on div "cog-double-3 Settings" at bounding box center [758, 49] width 232 height 33
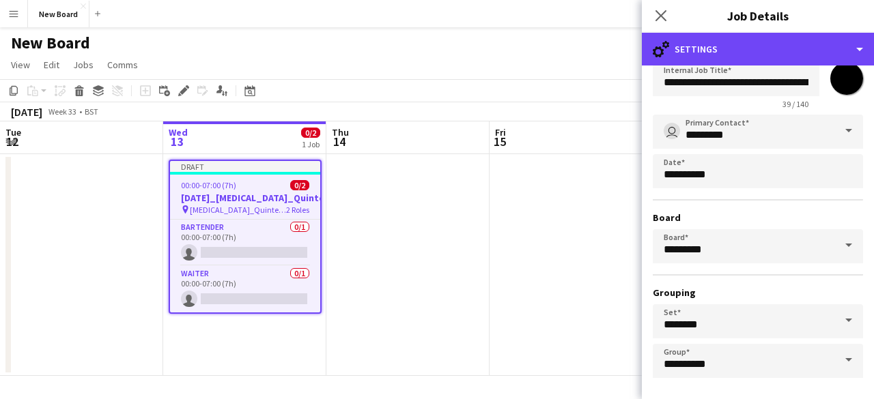
scroll to position [90, 0]
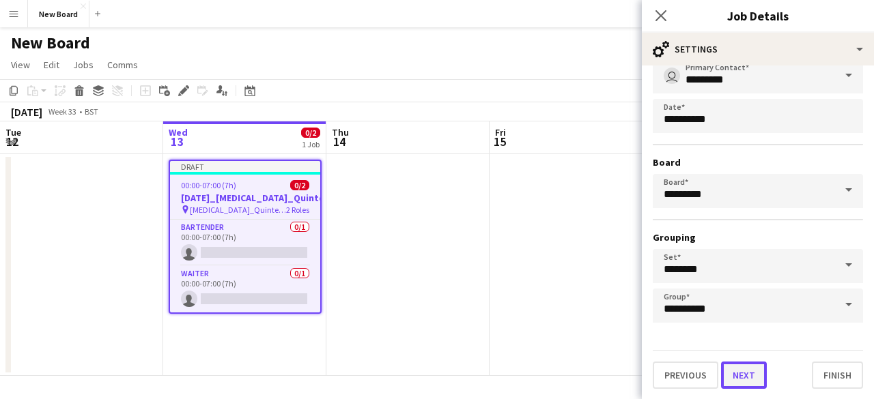
click at [742, 383] on button "Next" at bounding box center [744, 375] width 46 height 27
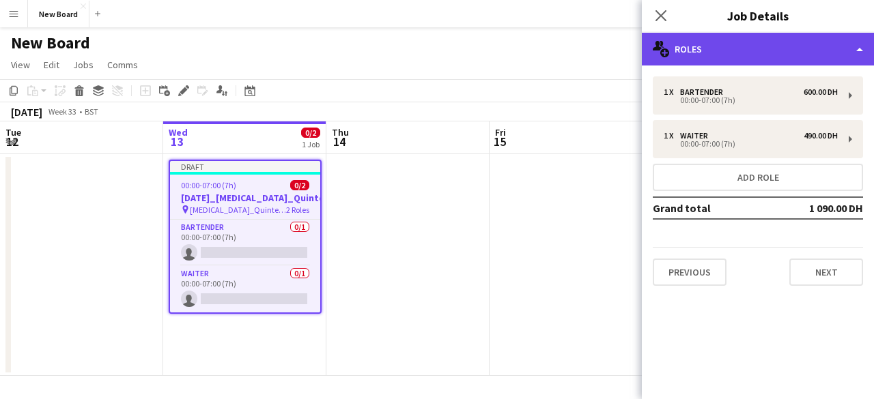
click at [815, 59] on div "multiple-users-add Roles" at bounding box center [758, 49] width 232 height 33
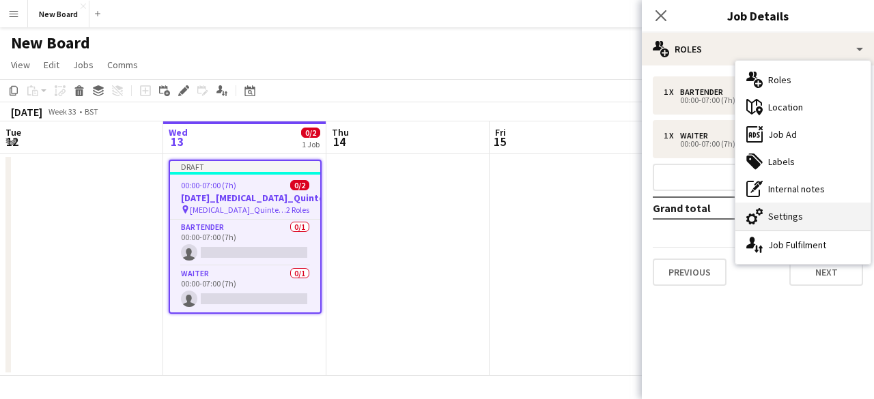
click at [825, 212] on div "cog-double-3 Settings" at bounding box center [802, 216] width 135 height 27
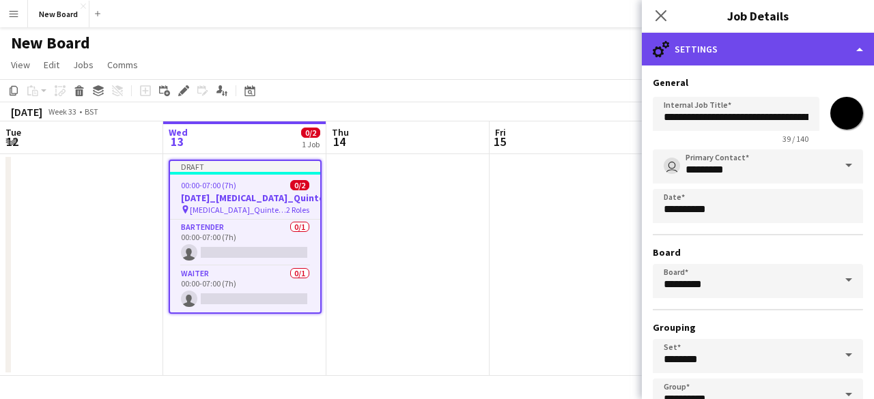
click at [829, 40] on div "cog-double-3 Settings" at bounding box center [758, 49] width 232 height 33
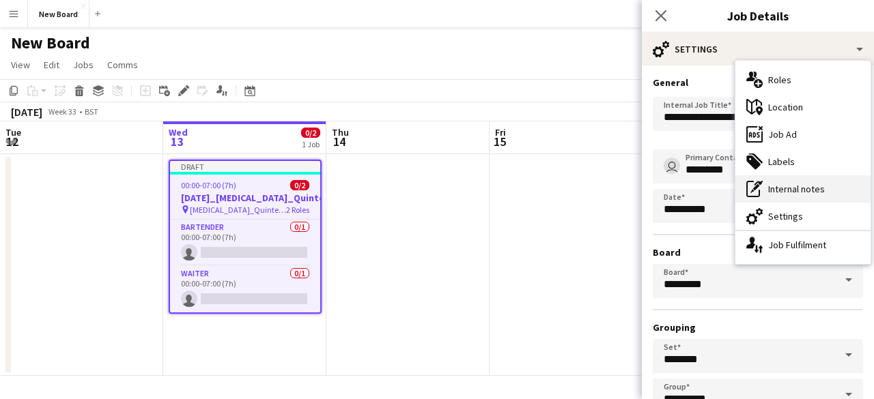
click at [815, 193] on div "pen-write Internal notes" at bounding box center [802, 188] width 135 height 27
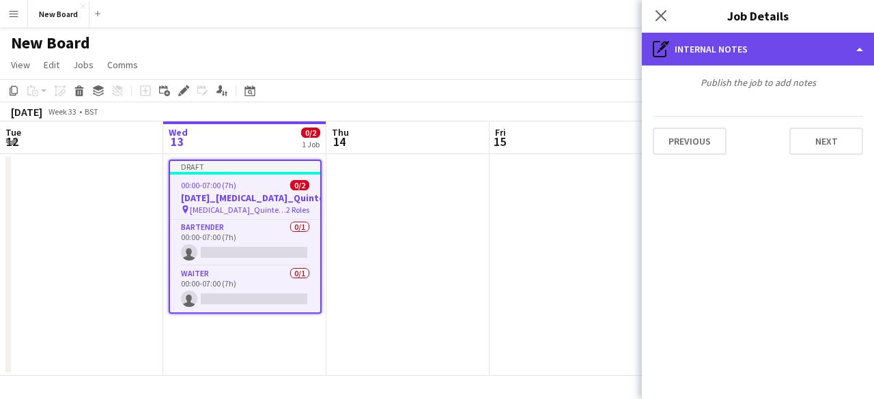
click at [795, 58] on div "pen-write Internal notes" at bounding box center [758, 49] width 232 height 33
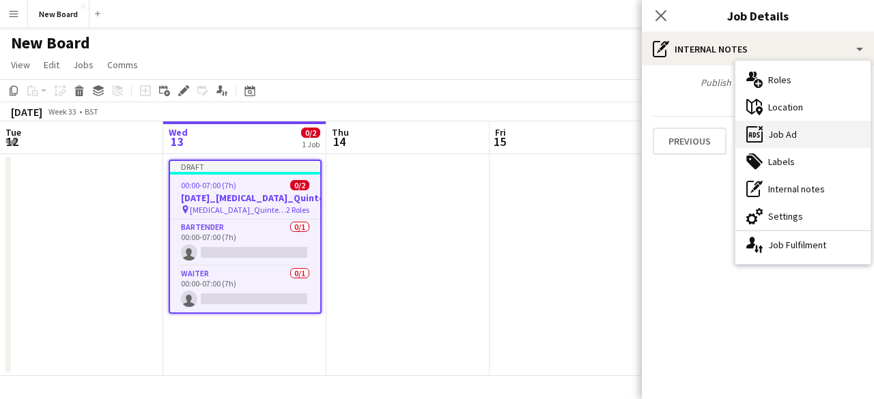
click at [800, 129] on div "ads-window Job Ad" at bounding box center [802, 134] width 135 height 27
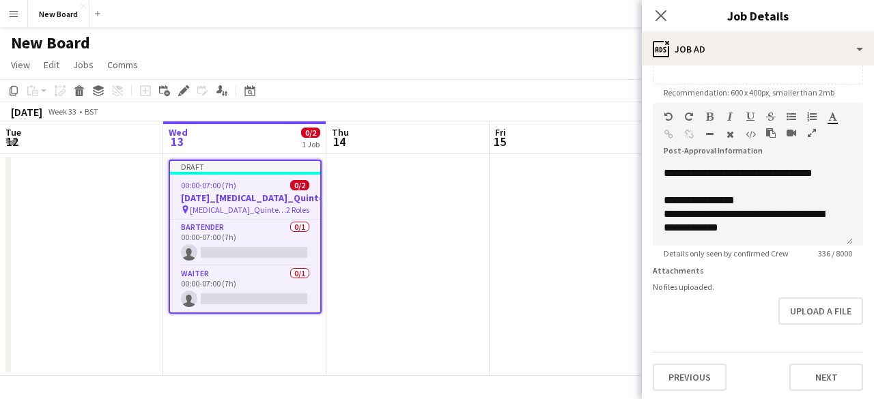
scroll to position [285, 0]
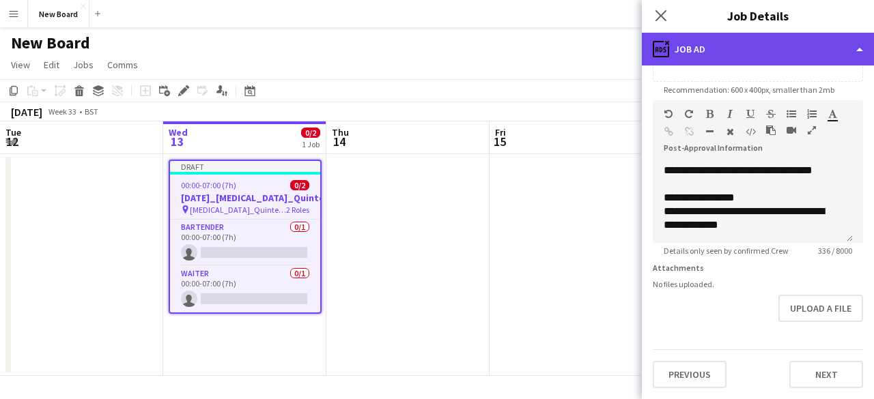
click at [750, 38] on div "ads-window Job Ad" at bounding box center [758, 49] width 232 height 33
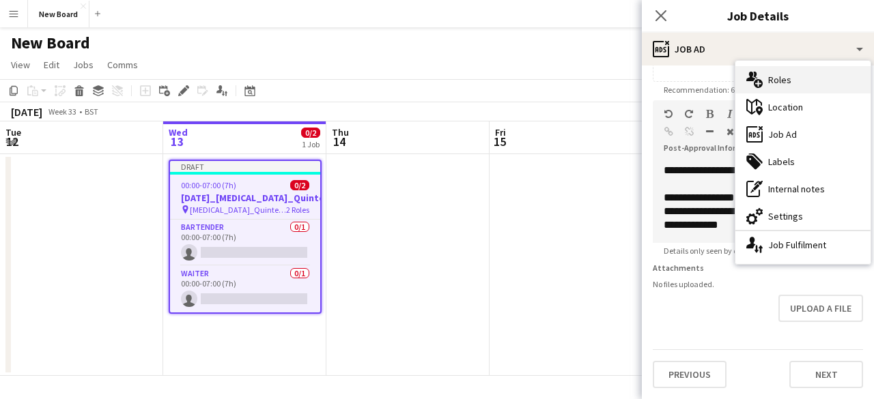
click at [757, 81] on icon "multiple-users-add" at bounding box center [754, 80] width 16 height 16
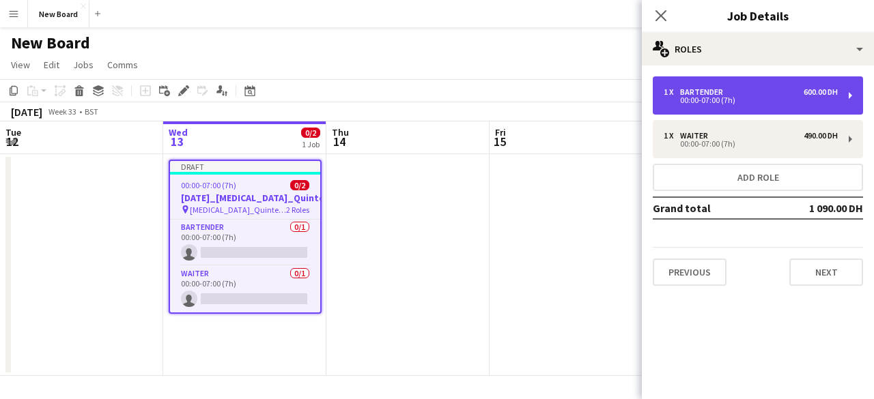
click at [807, 89] on div "600.00 DH" at bounding box center [820, 92] width 34 height 10
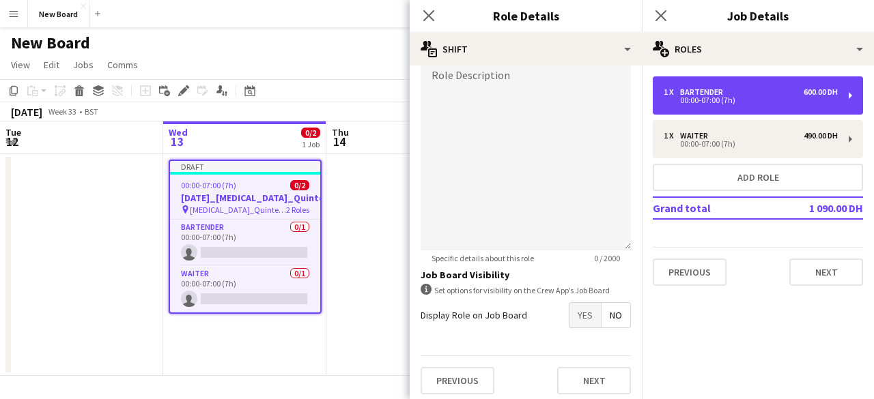
scroll to position [415, 0]
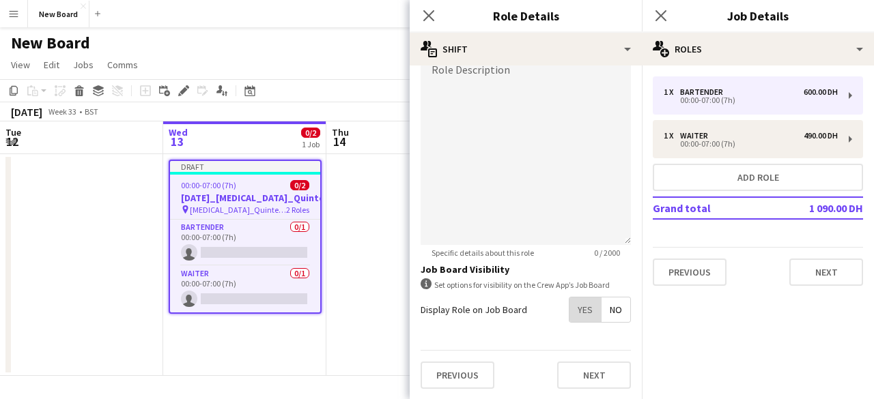
click at [573, 312] on span "Yes" at bounding box center [584, 310] width 31 height 25
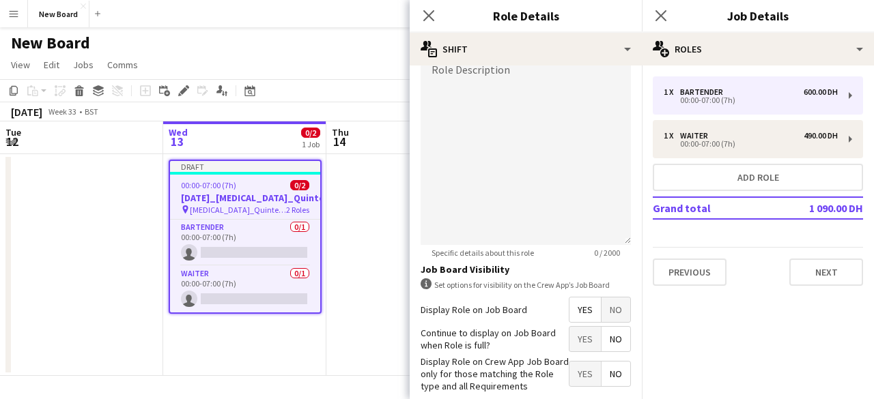
scroll to position [485, 0]
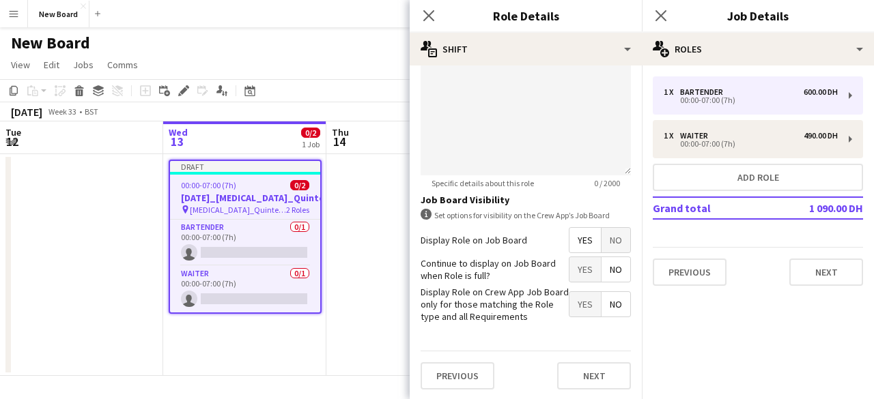
click at [573, 273] on span "Yes" at bounding box center [584, 269] width 31 height 25
click at [586, 375] on button "Next" at bounding box center [594, 375] width 74 height 27
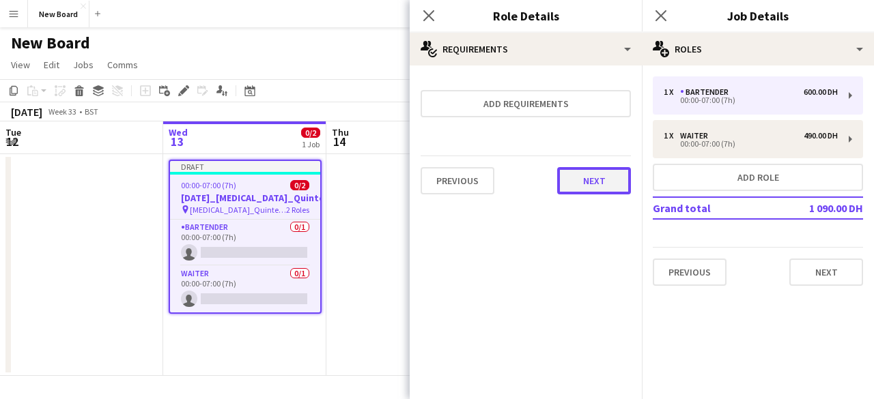
click at [582, 178] on button "Next" at bounding box center [594, 180] width 74 height 27
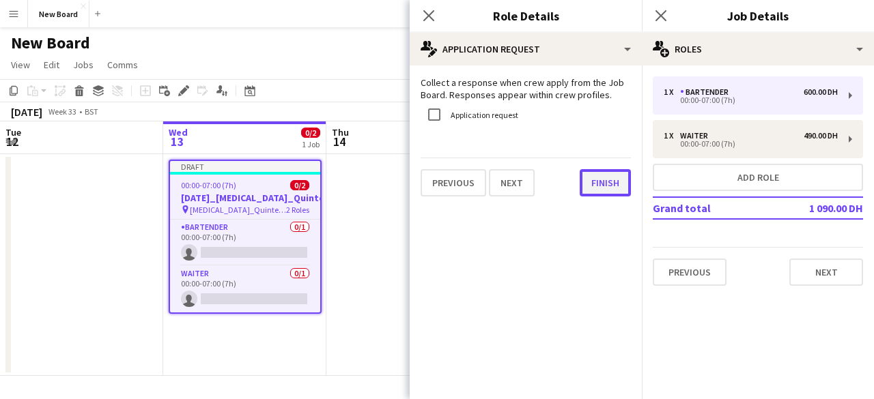
click at [588, 186] on button "Finish" at bounding box center [605, 182] width 51 height 27
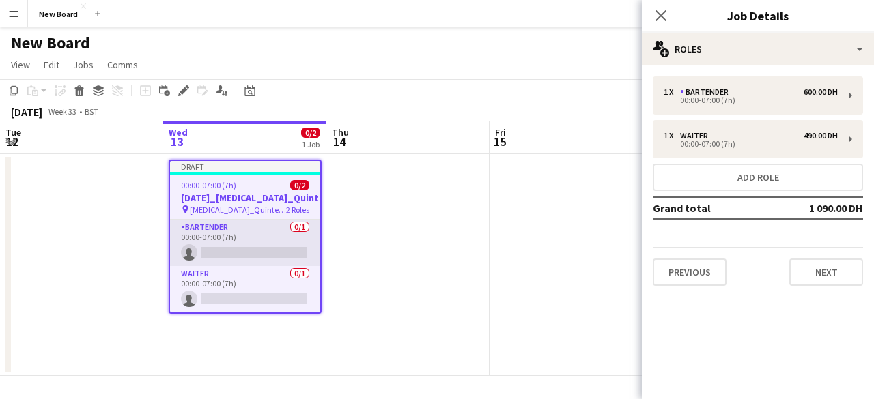
click at [230, 255] on app-card-role "Bartender 0/1 00:00-07:00 (7h) single-neutral-actions" at bounding box center [245, 243] width 150 height 46
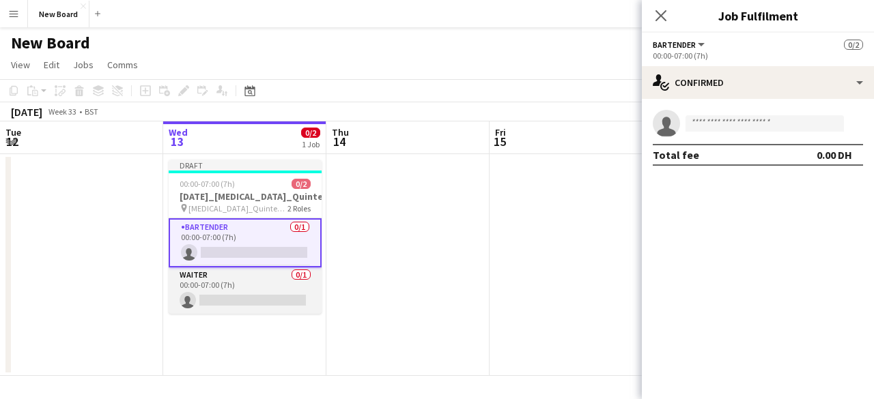
click at [253, 286] on app-card-role "Waiter 0/1 00:00-07:00 (7h) single-neutral-actions" at bounding box center [245, 291] width 153 height 46
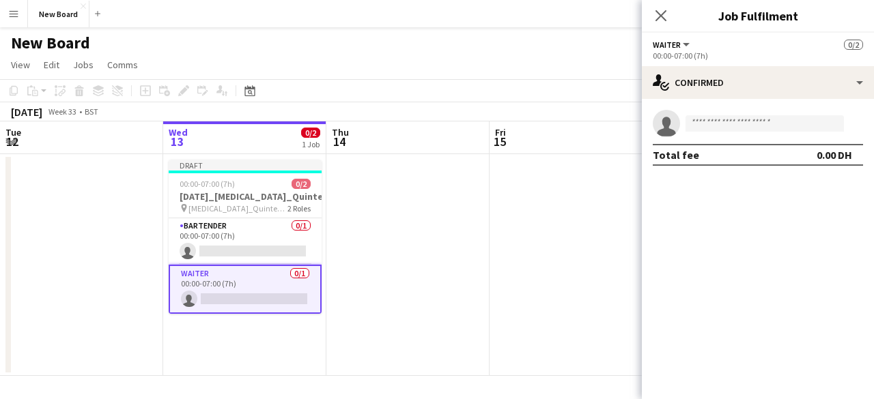
click at [711, 132] on app-invite-slot "single-neutral-actions" at bounding box center [758, 123] width 232 height 27
click at [713, 122] on input at bounding box center [764, 123] width 158 height 16
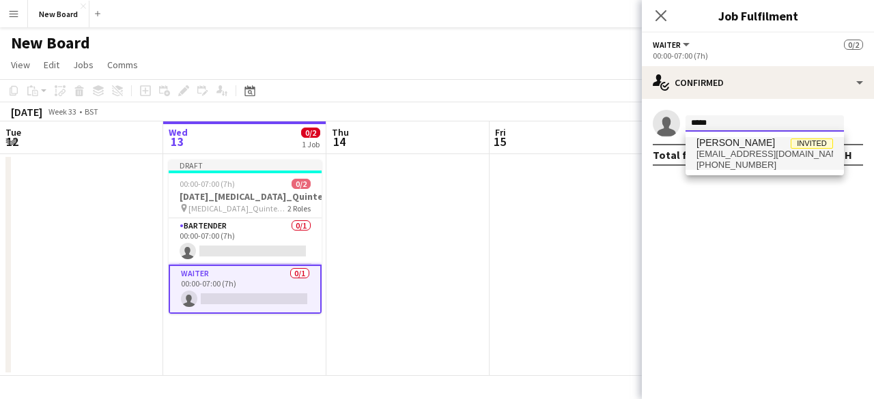
type input "*****"
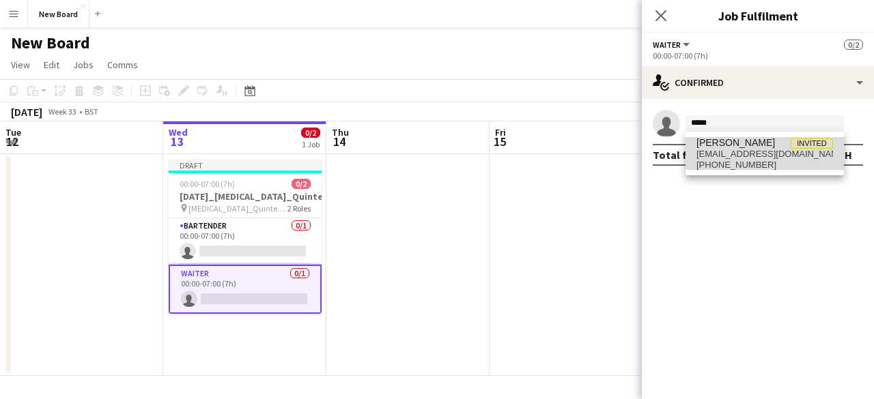
click at [738, 143] on span "[PERSON_NAME]" at bounding box center [735, 143] width 79 height 12
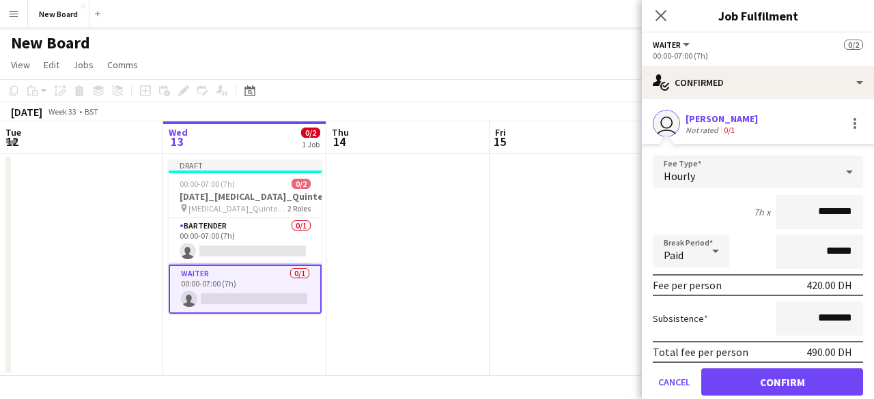
scroll to position [47, 0]
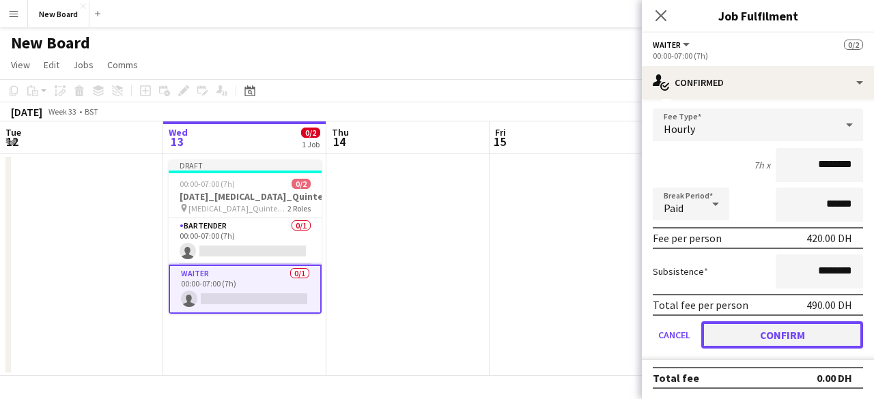
click at [758, 339] on button "Confirm" at bounding box center [782, 335] width 162 height 27
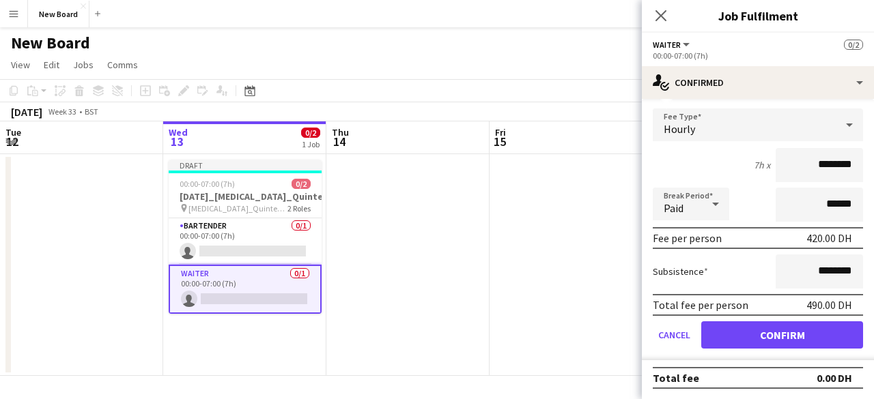
scroll to position [0, 0]
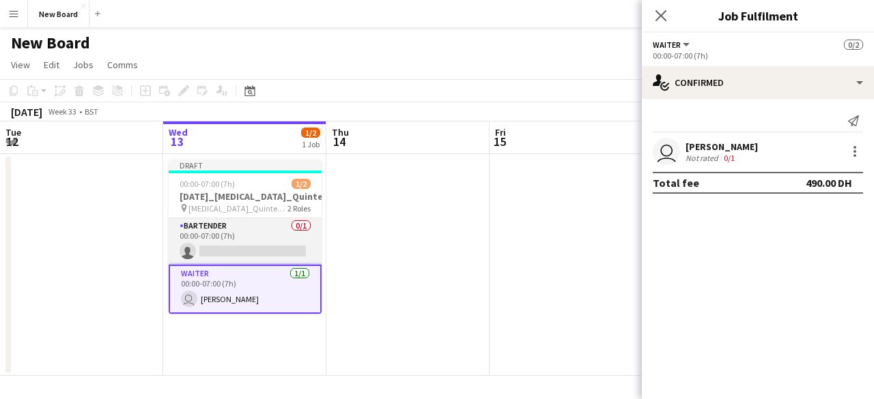
click at [244, 240] on app-card-role "Bartender 0/1 00:00-07:00 (7h) single-neutral-actions" at bounding box center [245, 241] width 153 height 46
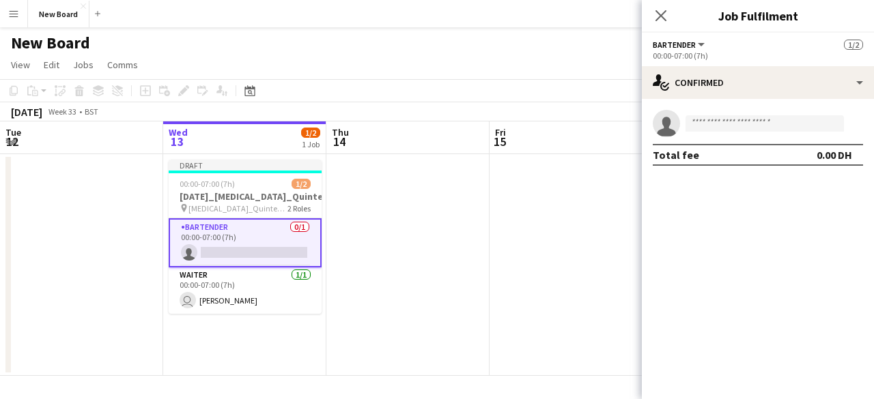
click at [354, 241] on app-date-cell at bounding box center [407, 265] width 163 height 222
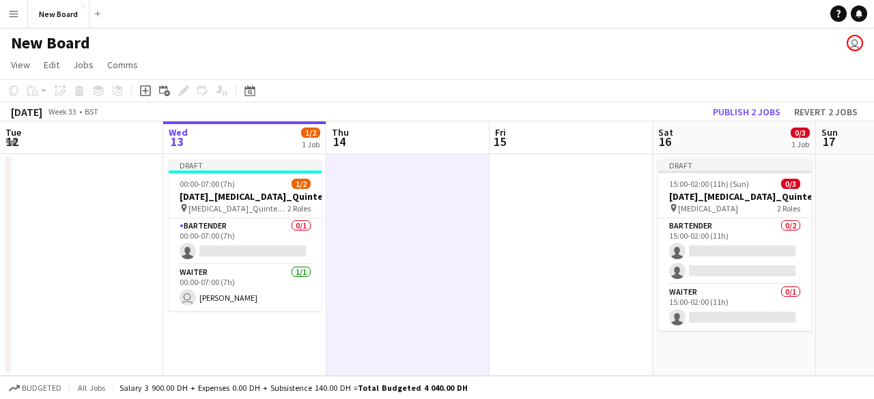
click at [147, 208] on app-date-cell at bounding box center [81, 265] width 163 height 222
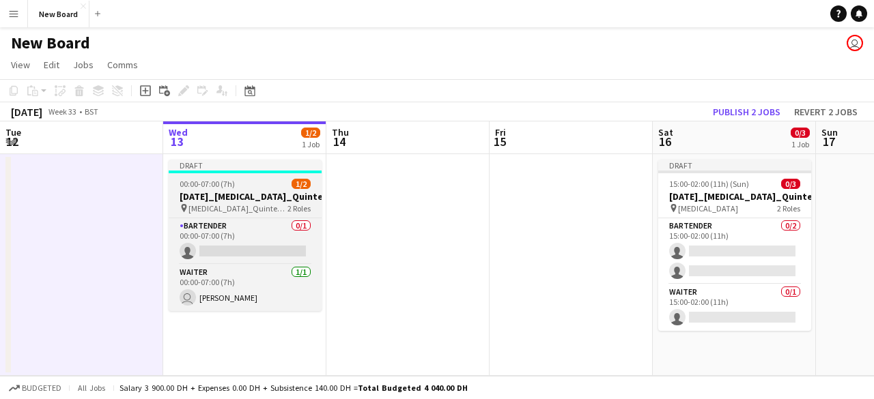
click at [242, 182] on div "00:00-07:00 (7h) 1/2" at bounding box center [245, 184] width 153 height 10
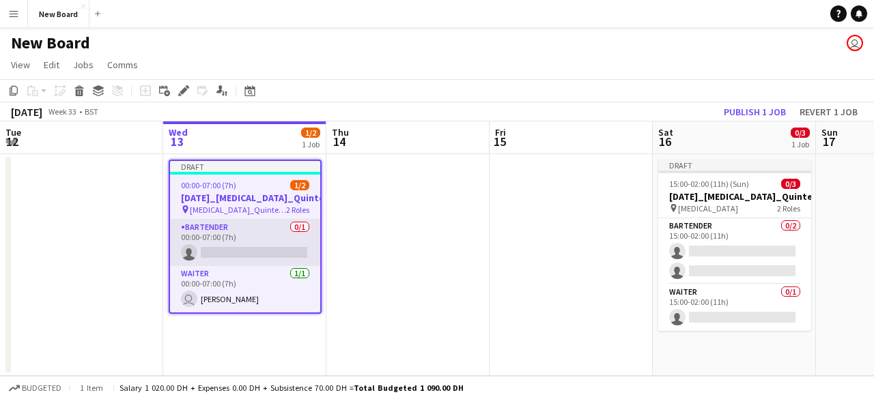
click at [243, 230] on app-card-role "Bartender 0/1 00:00-07:00 (7h) single-neutral-actions" at bounding box center [245, 243] width 150 height 46
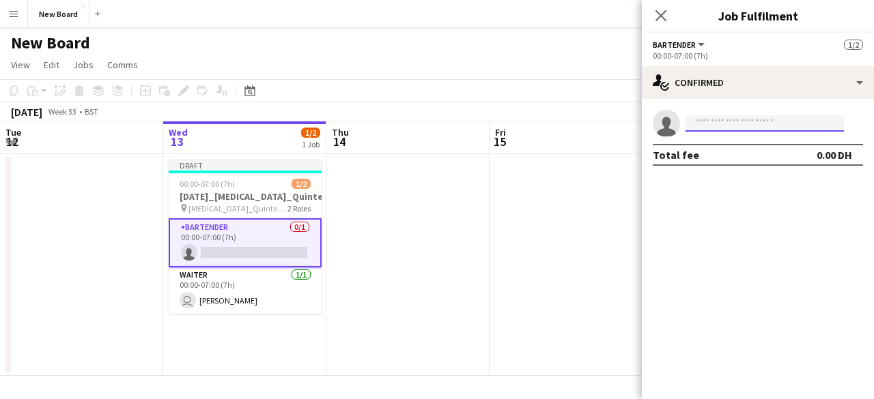
click at [724, 125] on input at bounding box center [764, 123] width 158 height 16
type input "*"
click at [706, 51] on div "00:00-07:00 (7h)" at bounding box center [758, 56] width 210 height 10
click at [699, 47] on button "Bartender" at bounding box center [680, 45] width 54 height 10
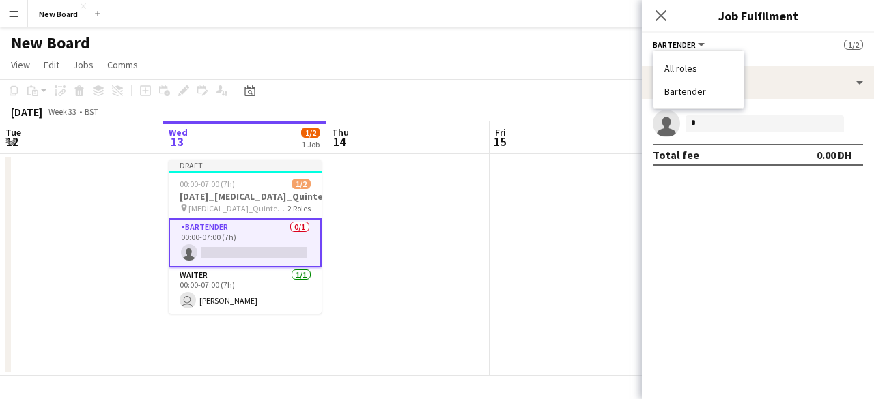
click at [814, 47] on div "Bartender All roles Bartender 1/2" at bounding box center [758, 44] width 210 height 12
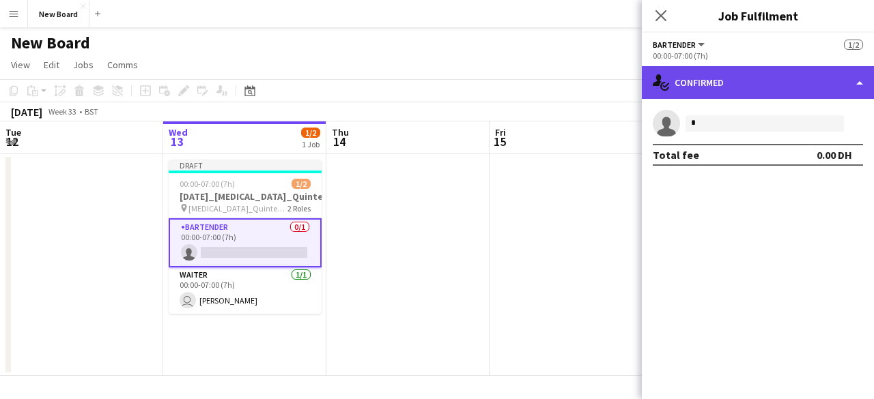
click at [857, 91] on div "single-neutral-actions-check-2 Confirmed" at bounding box center [758, 82] width 232 height 33
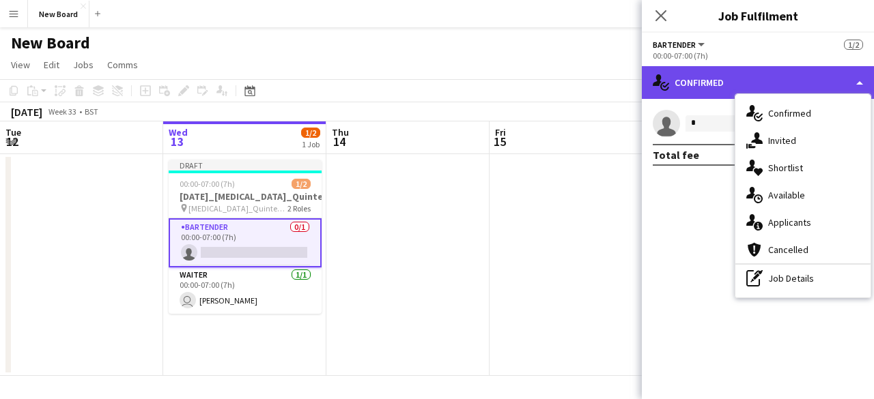
click at [862, 74] on div "single-neutral-actions-check-2 Confirmed" at bounding box center [758, 82] width 232 height 33
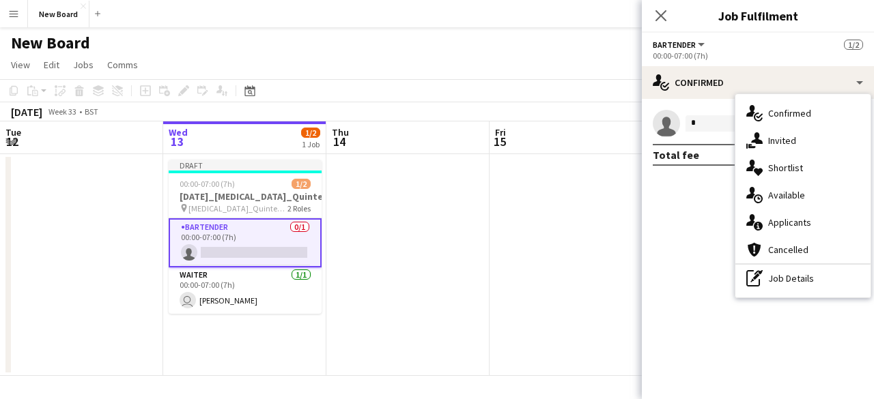
click at [698, 44] on button "Bartender" at bounding box center [680, 45] width 54 height 10
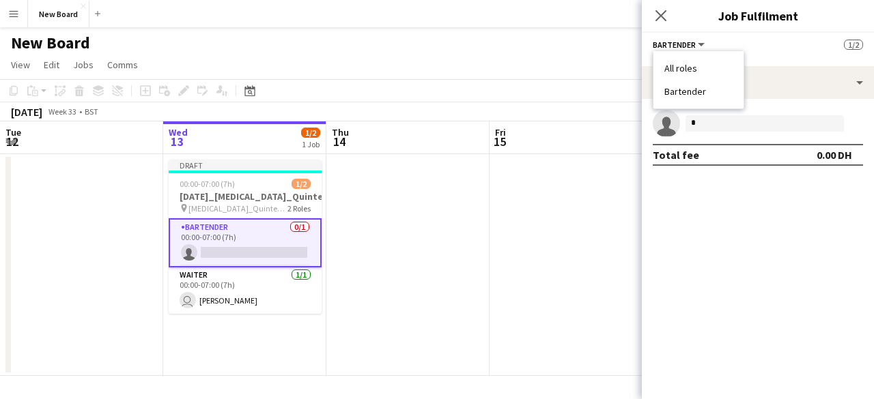
click at [699, 94] on li "Bartender" at bounding box center [698, 91] width 68 height 12
click at [243, 225] on app-card-role "Bartender 0/1 00:00-07:00 (7h) single-neutral-actions" at bounding box center [245, 242] width 153 height 49
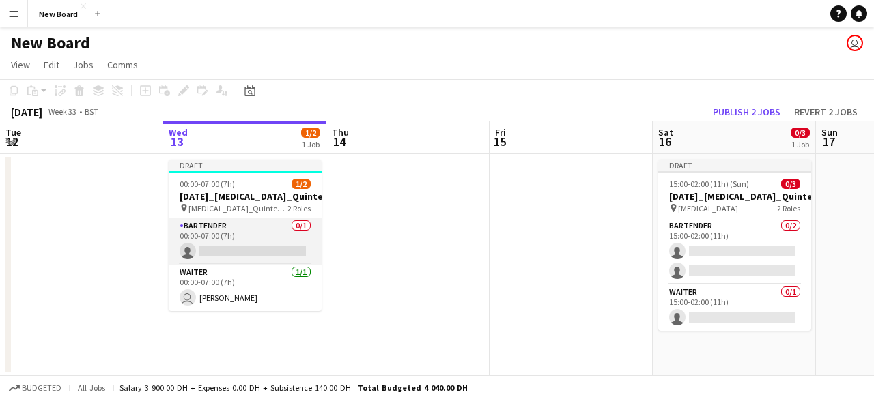
click at [243, 225] on app-card-role "Bartender 0/1 00:00-07:00 (7h) single-neutral-actions" at bounding box center [245, 241] width 153 height 46
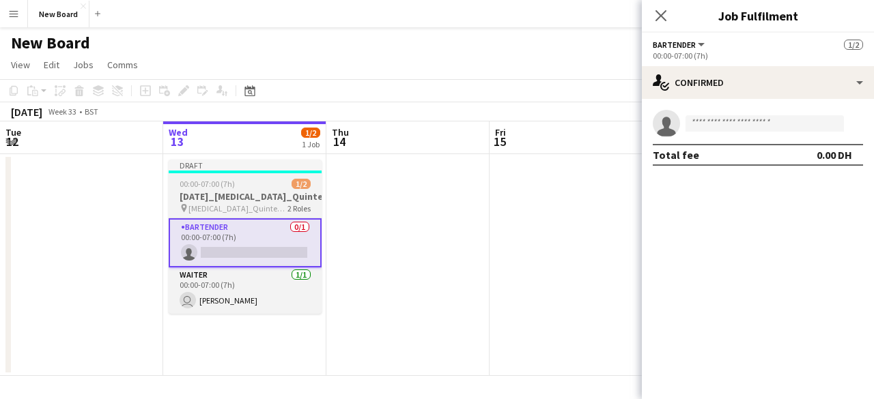
click at [233, 184] on span "00:00-07:00 (7h)" at bounding box center [207, 184] width 55 height 10
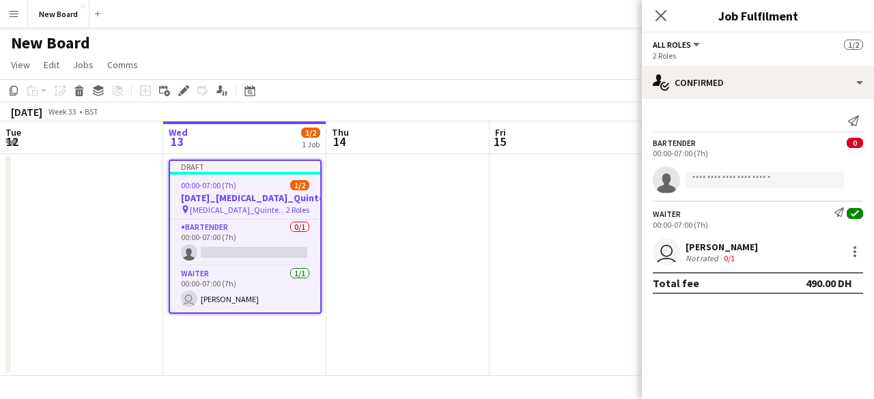
click at [763, 145] on div "Bartender 0 00:00-07:00 (7h)" at bounding box center [758, 148] width 232 height 20
click at [703, 155] on div "00:00-07:00 (7h)" at bounding box center [758, 153] width 210 height 10
click at [858, 253] on div at bounding box center [854, 252] width 16 height 16
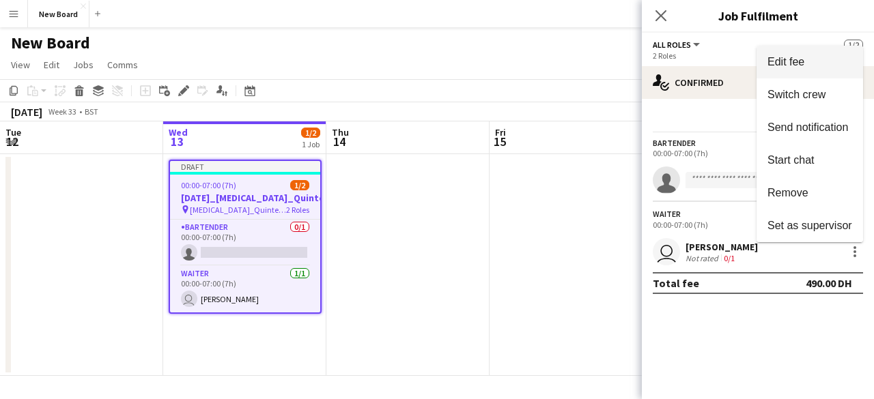
click at [804, 68] on span "Edit fee" at bounding box center [809, 62] width 85 height 12
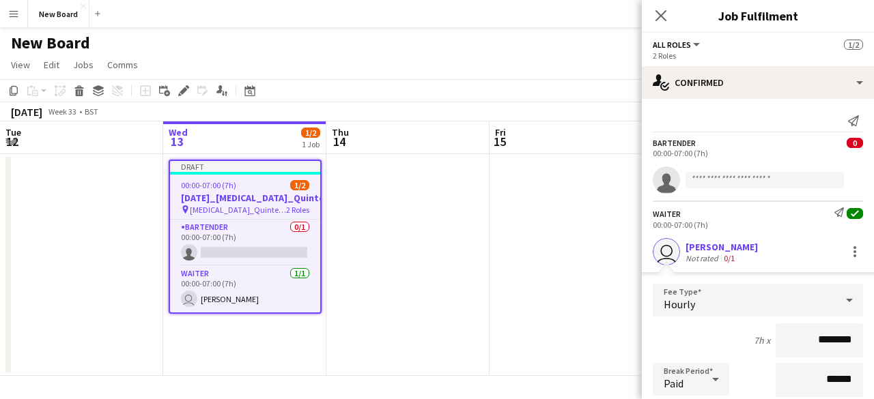
click at [758, 144] on div "Bartender 0 00:00-07:00 (7h)" at bounding box center [758, 148] width 232 height 20
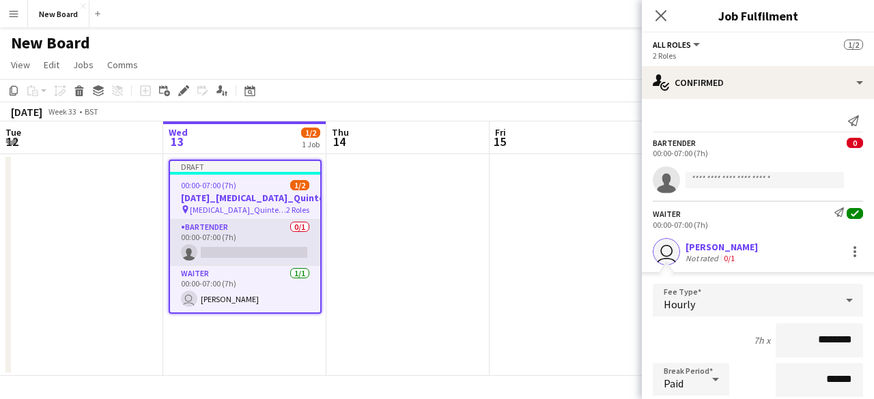
click at [234, 227] on app-card-role "Bartender 0/1 00:00-07:00 (7h) single-neutral-actions" at bounding box center [245, 243] width 150 height 46
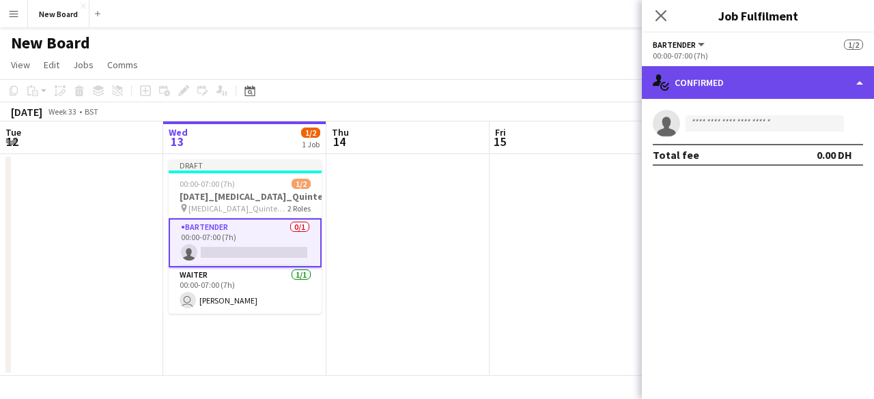
click at [842, 81] on div "single-neutral-actions-check-2 Confirmed" at bounding box center [758, 82] width 232 height 33
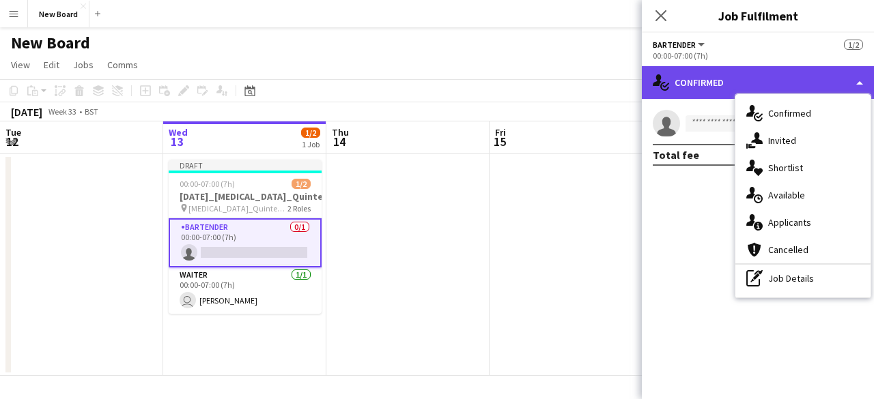
click at [842, 81] on div "single-neutral-actions-check-2 Confirmed" at bounding box center [758, 82] width 232 height 33
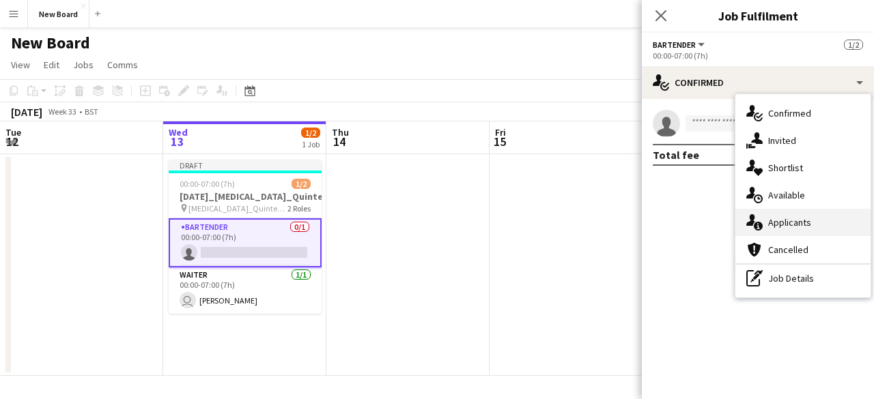
click at [782, 222] on div "single-neutral-actions-information Applicants" at bounding box center [802, 222] width 135 height 27
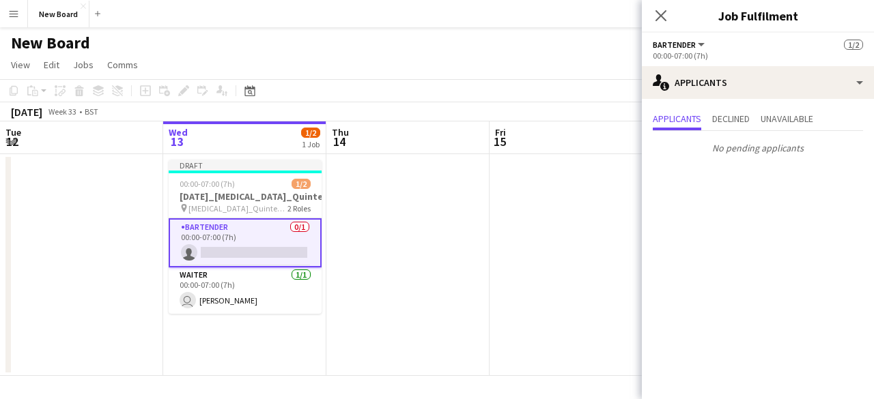
scroll to position [0, 332]
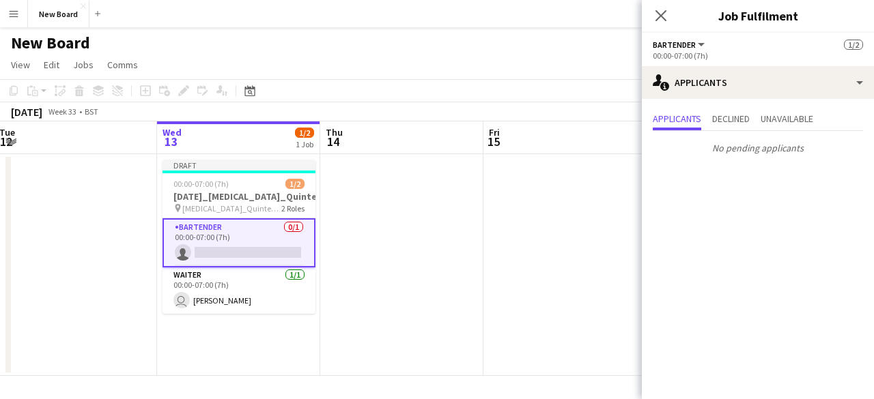
click at [266, 239] on app-calendar-viewport "Sun 10 Mon 11 Tue 12 Wed 13 1/2 1 Job Thu 14 Fri 15 Sat 16 0/3 1 Job Sun 17 Mon…" at bounding box center [437, 249] width 874 height 255
click at [223, 244] on app-card-role "Bartender 0/1 00:00-07:00 (7h) single-neutral-actions" at bounding box center [238, 242] width 153 height 49
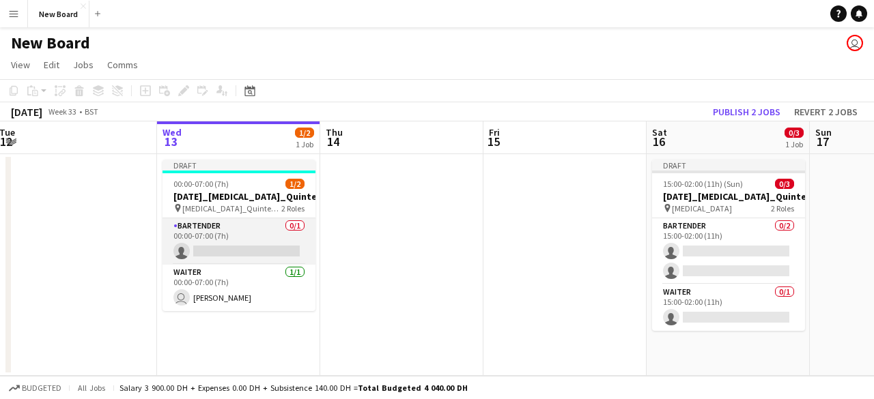
click at [208, 244] on app-card-role "Bartender 0/1 00:00-07:00 (7h) single-neutral-actions" at bounding box center [238, 241] width 153 height 46
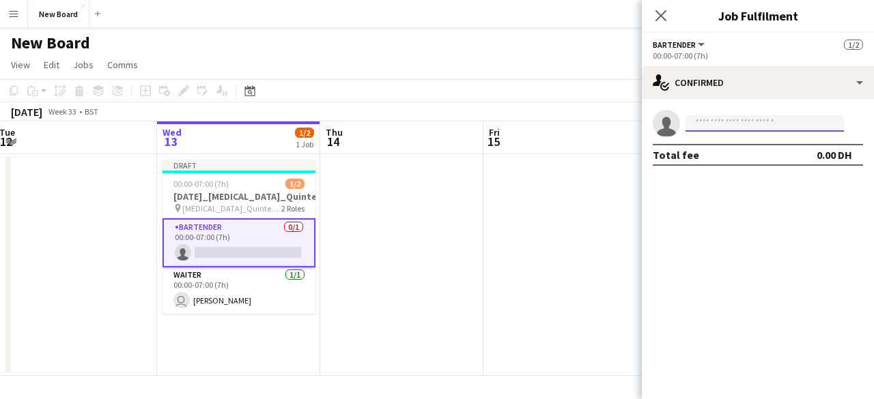
click at [747, 124] on input at bounding box center [764, 123] width 158 height 16
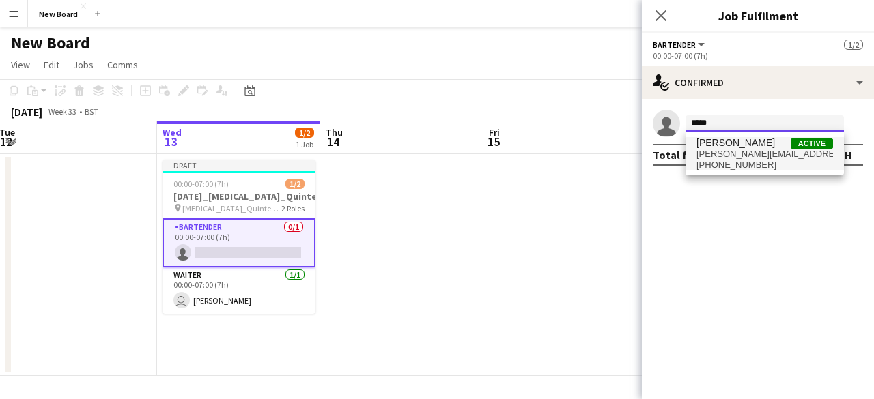
type input "*****"
click at [745, 147] on span "[PERSON_NAME] Active" at bounding box center [764, 143] width 137 height 12
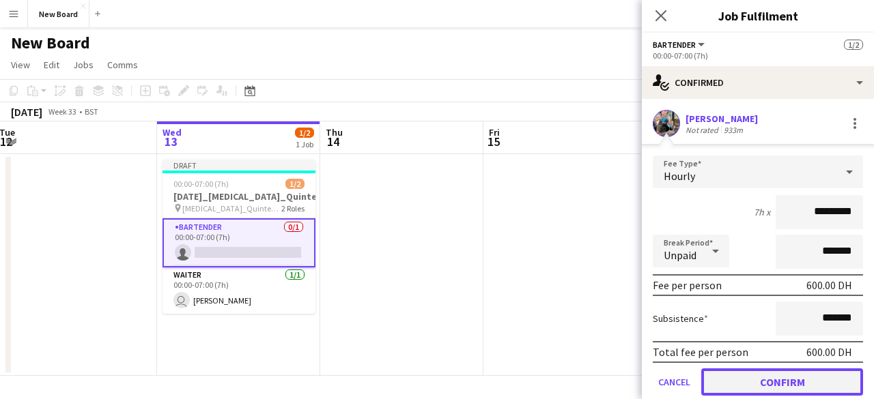
click at [771, 383] on button "Confirm" at bounding box center [782, 382] width 162 height 27
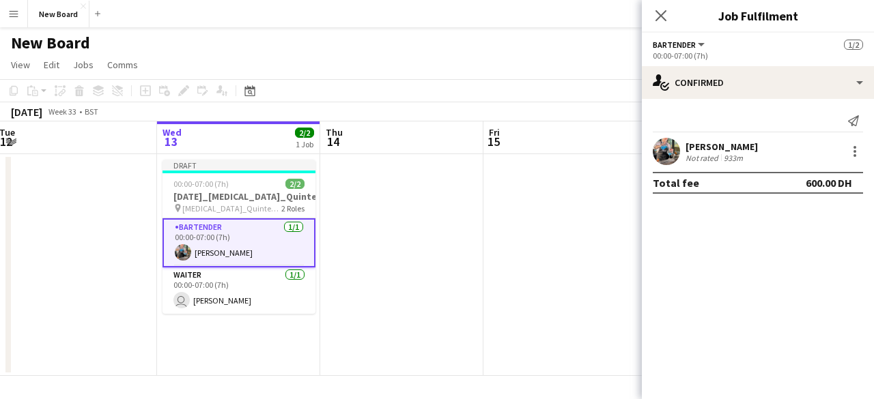
click at [316, 290] on app-date-cell "Draft 00:00-07:00 (7h) 2/2 [DATE]_[MEDICAL_DATA]_Quintessentially_30_BAR pin [M…" at bounding box center [238, 265] width 163 height 222
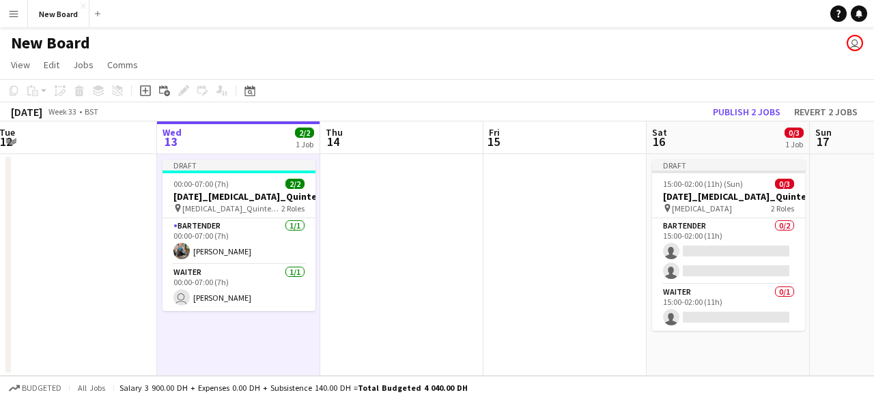
click at [14, 18] on app-icon "Menu" at bounding box center [13, 13] width 11 height 11
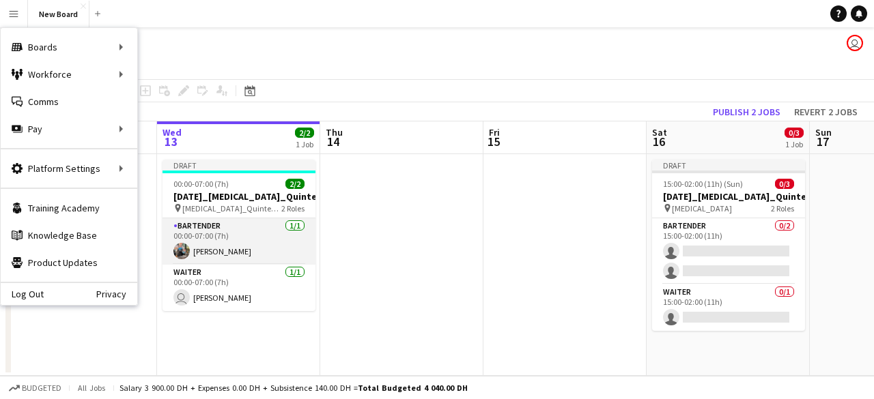
click at [259, 248] on app-card-role "Bartender [DATE] 00:00-07:00 (7h) [PERSON_NAME]" at bounding box center [238, 241] width 153 height 46
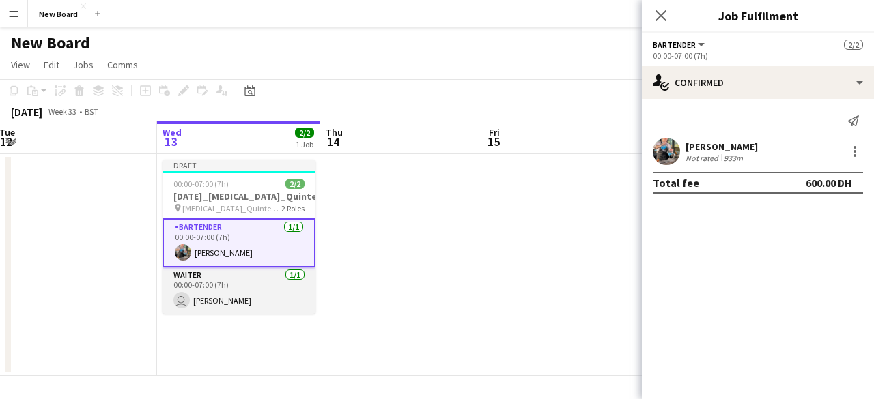
click at [261, 274] on app-card-role "Waiter [DATE] 00:00-07:00 (7h) user [PERSON_NAME]" at bounding box center [238, 291] width 153 height 46
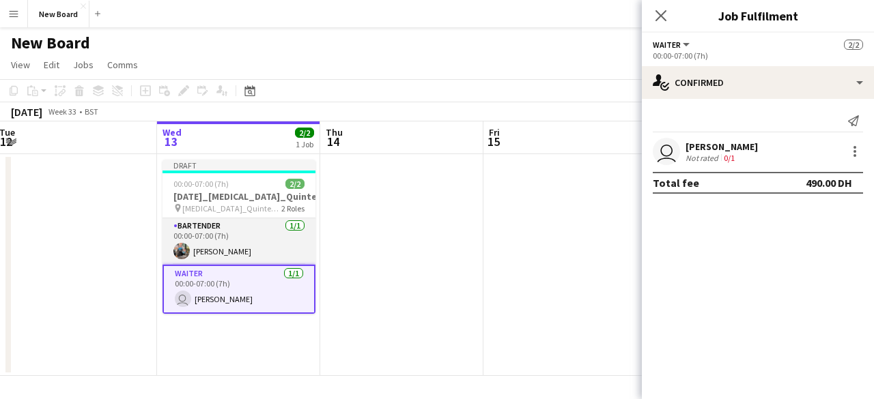
click at [264, 248] on app-card-role "Bartender [DATE] 00:00-07:00 (7h) [PERSON_NAME]" at bounding box center [238, 241] width 153 height 46
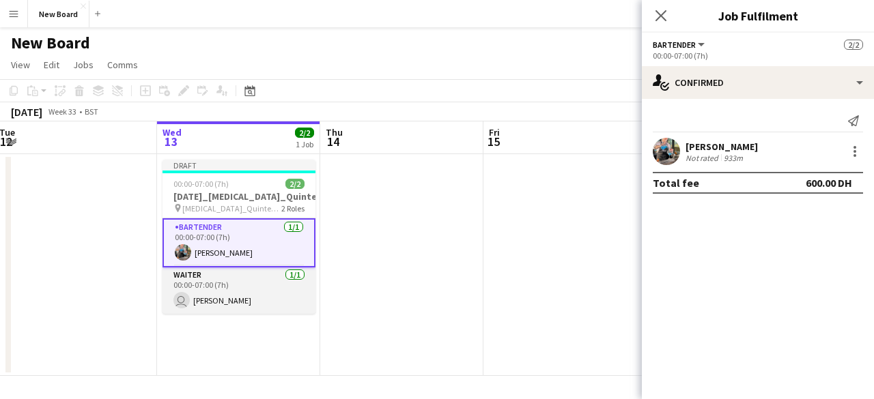
click at [253, 276] on app-card-role "Waiter [DATE] 00:00-07:00 (7h) user [PERSON_NAME]" at bounding box center [238, 291] width 153 height 46
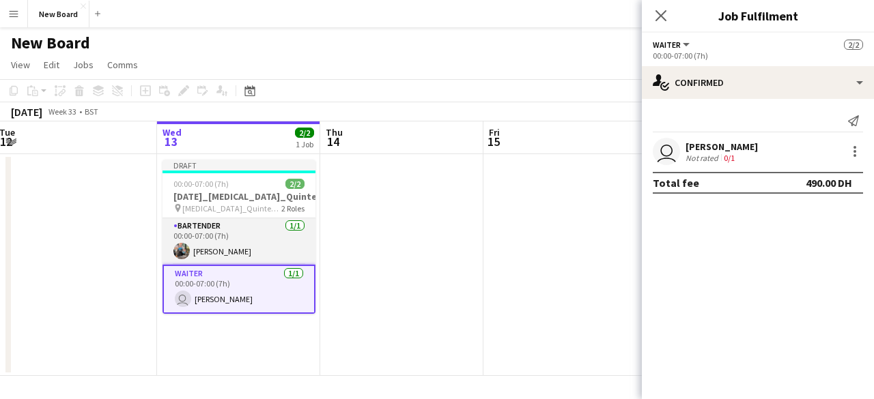
click at [240, 248] on app-card-role "Bartender [DATE] 00:00-07:00 (7h) [PERSON_NAME]" at bounding box center [238, 241] width 153 height 46
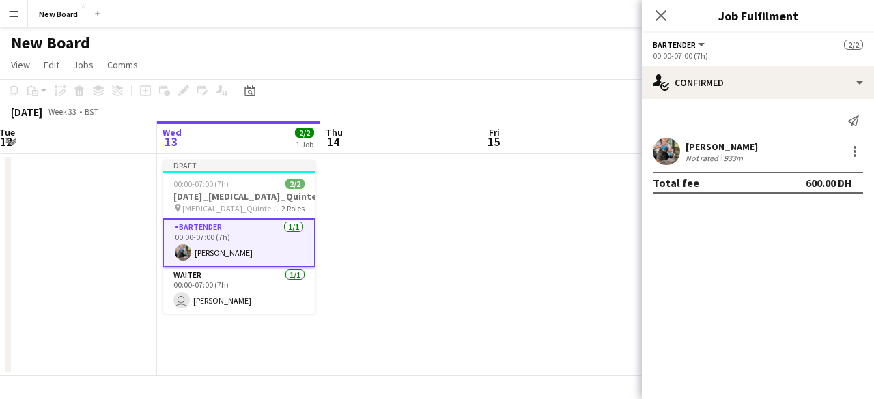
click at [867, 145] on div "[PERSON_NAME] Not rated 933m" at bounding box center [758, 151] width 232 height 27
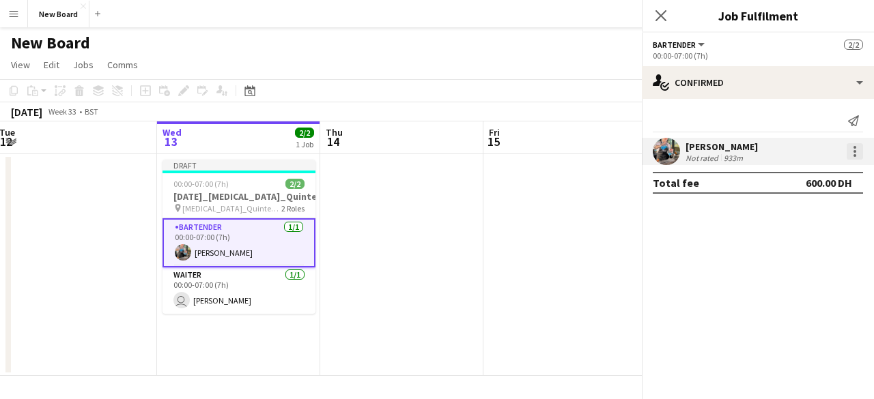
click at [859, 149] on div at bounding box center [854, 151] width 16 height 16
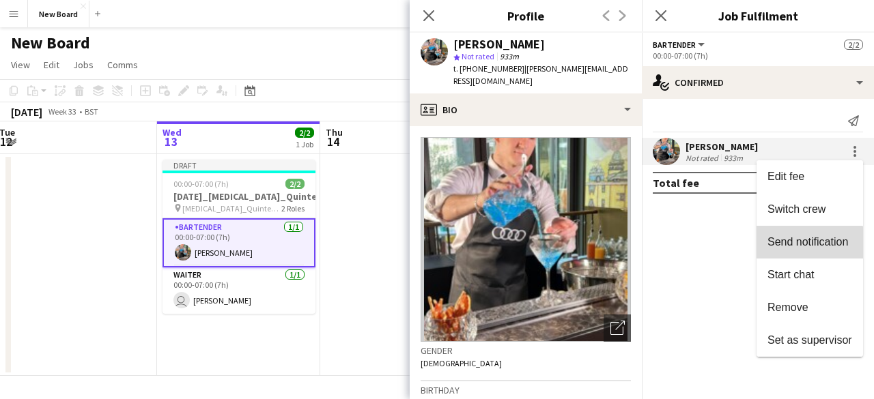
click at [800, 248] on span "Send notification" at bounding box center [807, 242] width 81 height 12
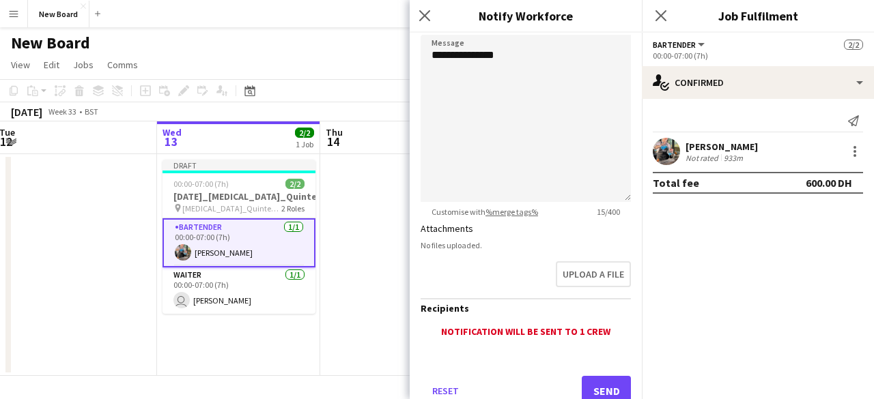
scroll to position [94, 0]
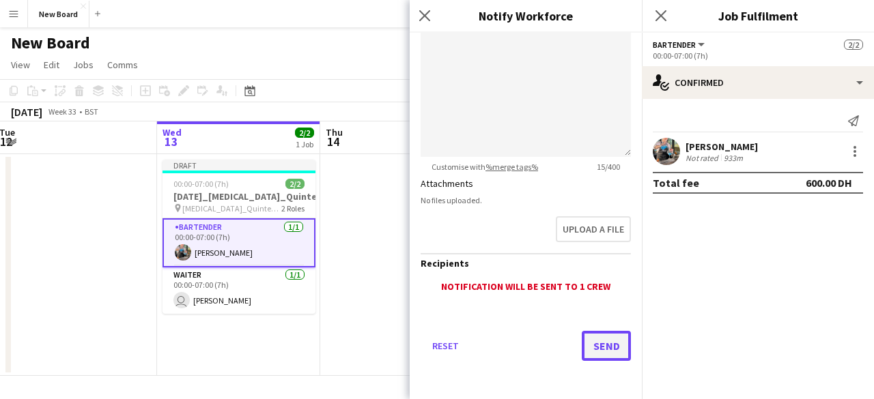
click at [590, 346] on button "Send" at bounding box center [606, 346] width 49 height 30
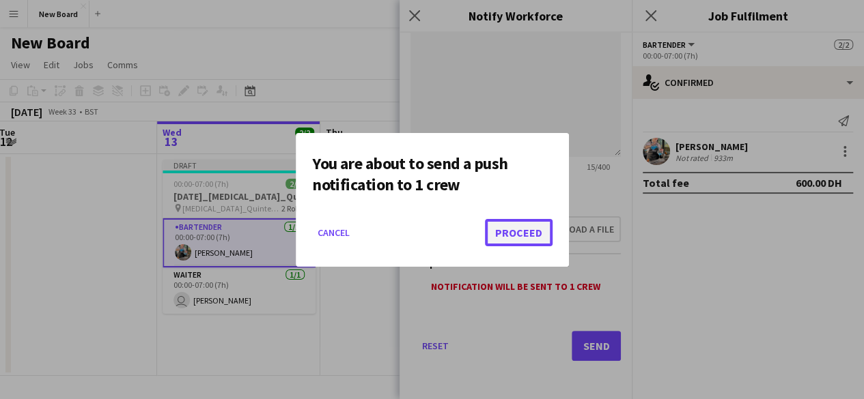
click at [511, 238] on button "Proceed" at bounding box center [519, 232] width 68 height 27
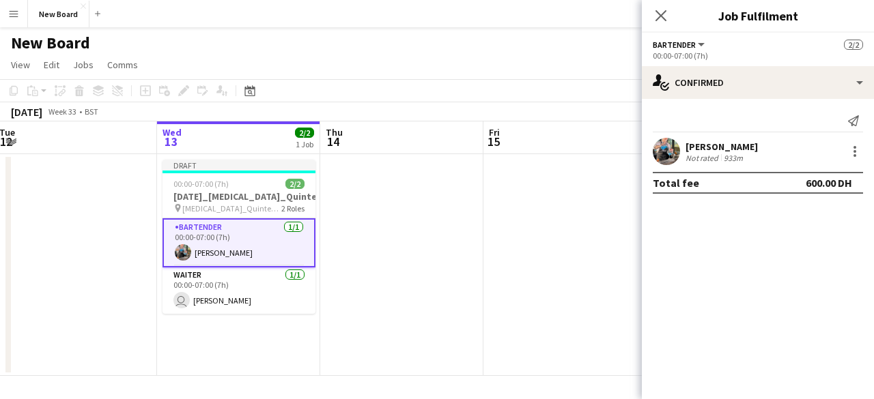
click at [354, 253] on app-date-cell at bounding box center [401, 265] width 163 height 222
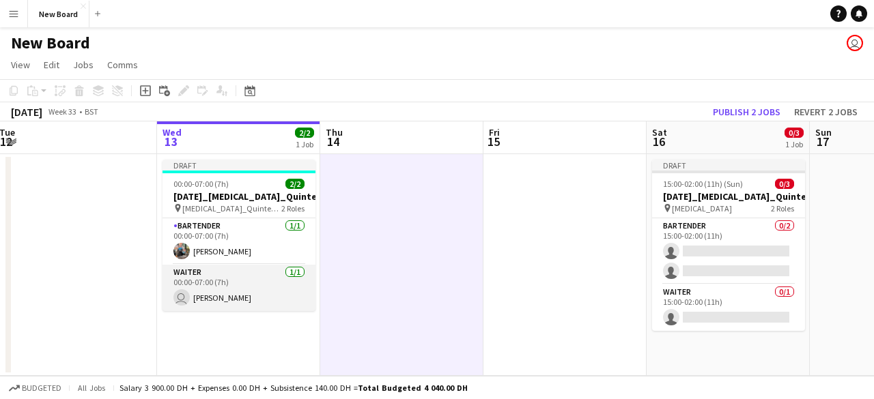
click at [262, 275] on app-card-role "Waiter [DATE] 00:00-07:00 (7h) user [PERSON_NAME]" at bounding box center [238, 288] width 153 height 46
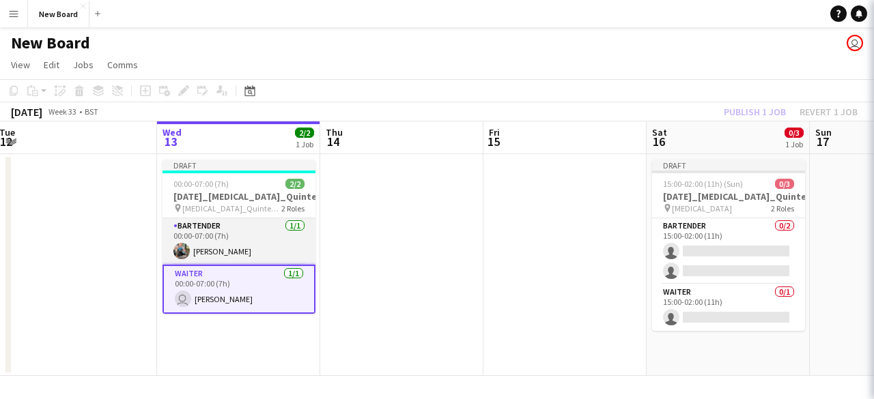
click at [243, 238] on app-card-role "Bartender [DATE] 00:00-07:00 (7h) [PERSON_NAME]" at bounding box center [238, 241] width 153 height 46
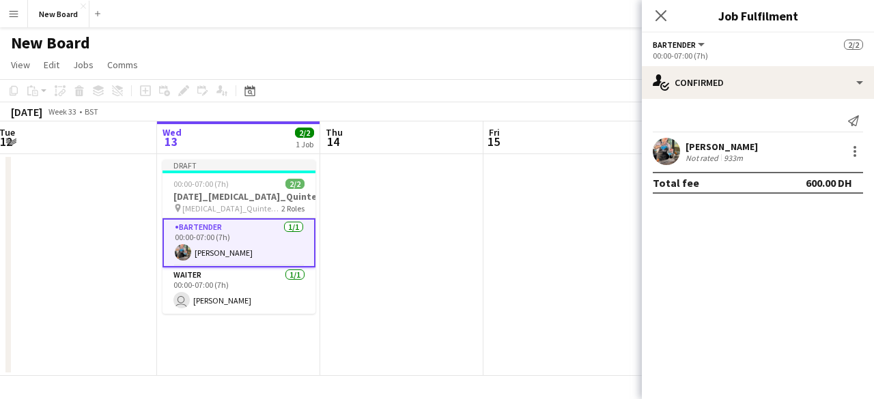
click at [243, 260] on app-card-role "Bartender [DATE] 00:00-07:00 (7h) [PERSON_NAME]" at bounding box center [238, 242] width 153 height 49
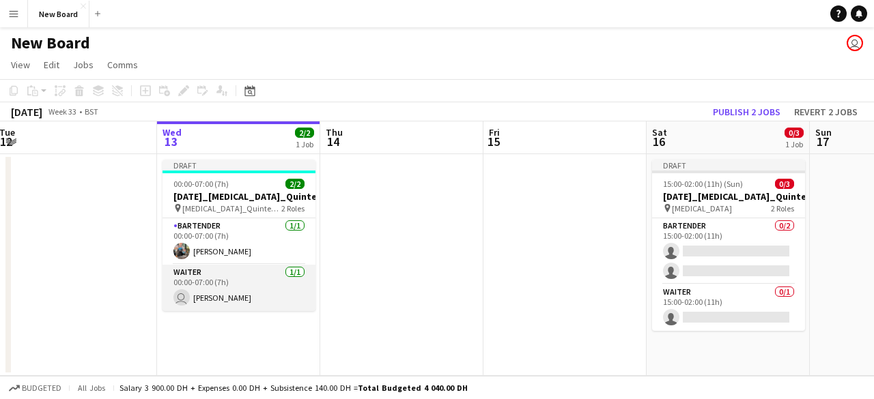
click at [238, 274] on app-card-role "Waiter [DATE] 00:00-07:00 (7h) user [PERSON_NAME]" at bounding box center [238, 288] width 153 height 46
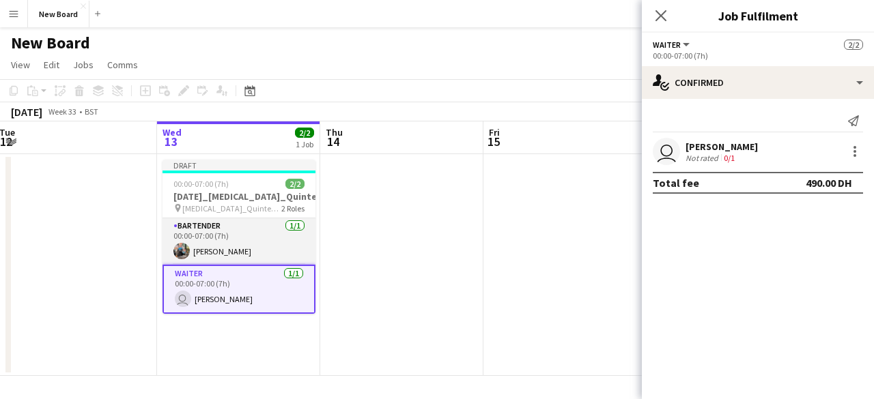
click at [242, 238] on app-card-role "Bartender [DATE] 00:00-07:00 (7h) [PERSON_NAME]" at bounding box center [238, 241] width 153 height 46
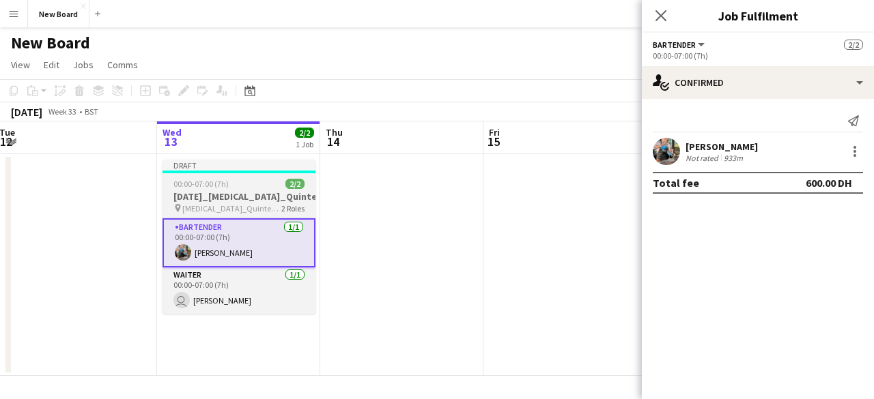
click at [240, 191] on h3 "[DATE]_[MEDICAL_DATA]_Quintessentially_30_BAR" at bounding box center [238, 196] width 153 height 12
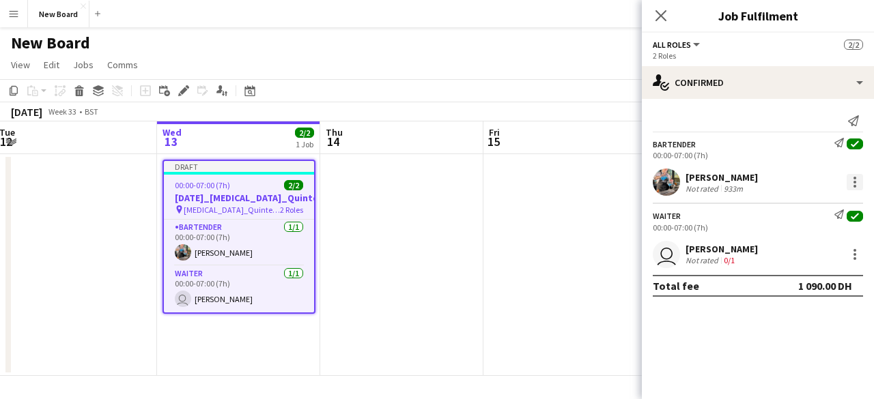
click at [854, 185] on div at bounding box center [854, 186] width 3 height 3
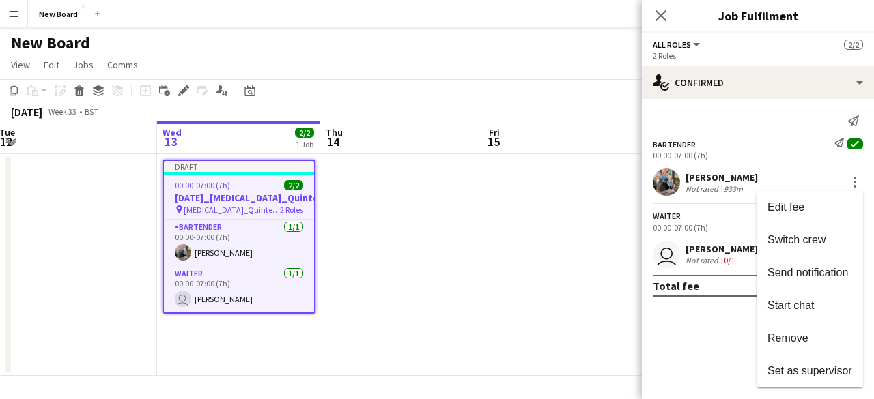
click at [22, 61] on div at bounding box center [437, 199] width 874 height 399
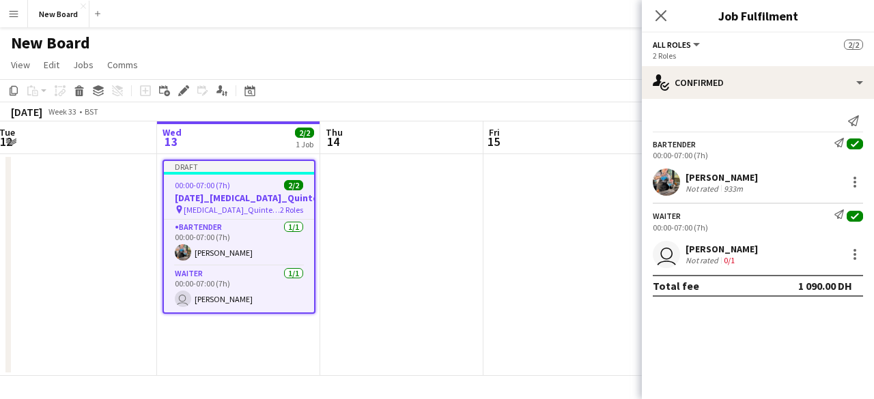
click at [10, 12] on app-icon "Menu" at bounding box center [13, 13] width 11 height 11
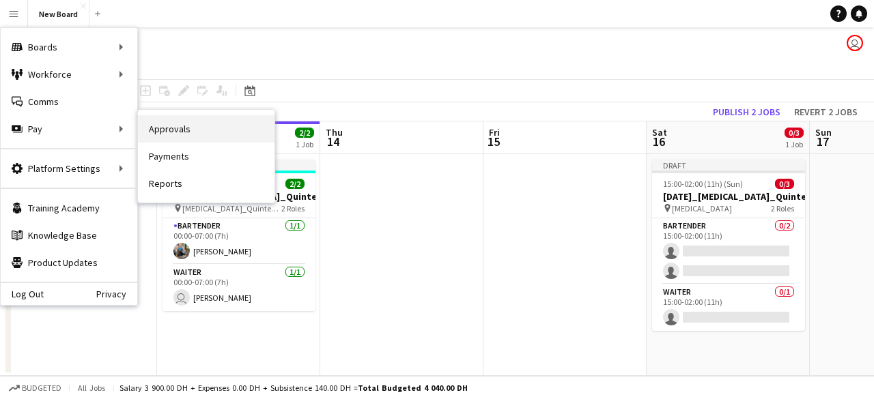
click at [171, 126] on link "Approvals" at bounding box center [206, 128] width 137 height 27
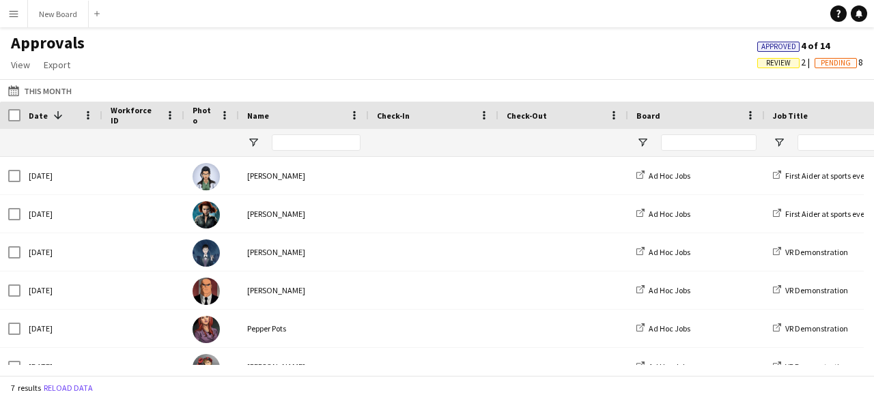
click at [34, 115] on span "Date" at bounding box center [38, 116] width 19 height 10
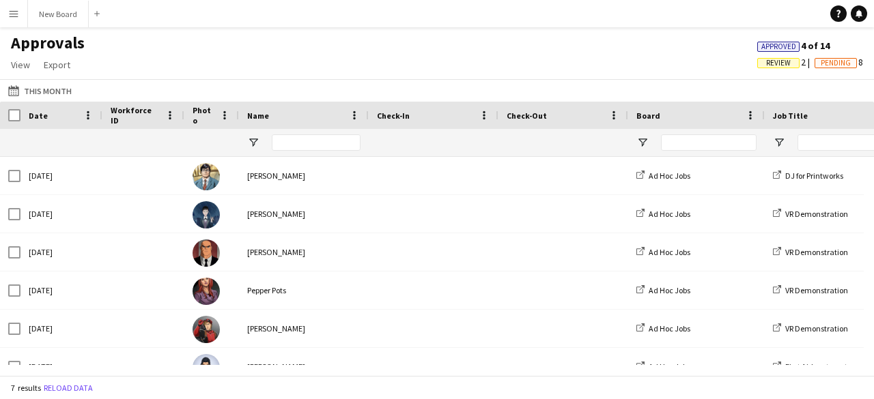
click at [20, 114] on div "Date" at bounding box center [61, 115] width 82 height 27
click at [42, 113] on span "Date" at bounding box center [38, 116] width 19 height 10
click at [59, 115] on span at bounding box center [58, 115] width 12 height 12
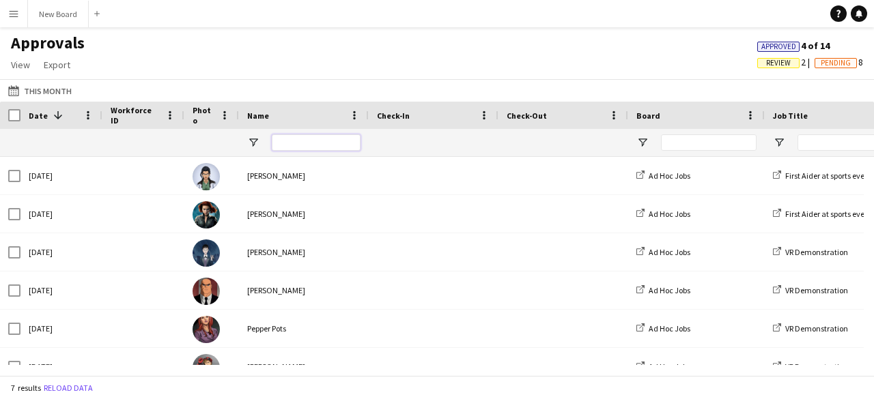
click at [283, 143] on input "Name Filter Input" at bounding box center [316, 142] width 89 height 16
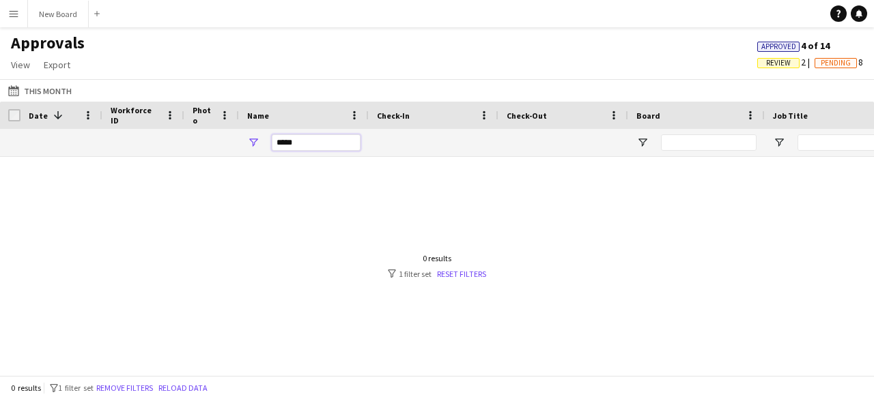
type input "*****"
drag, startPoint x: 310, startPoint y: 140, endPoint x: 160, endPoint y: 129, distance: 150.6
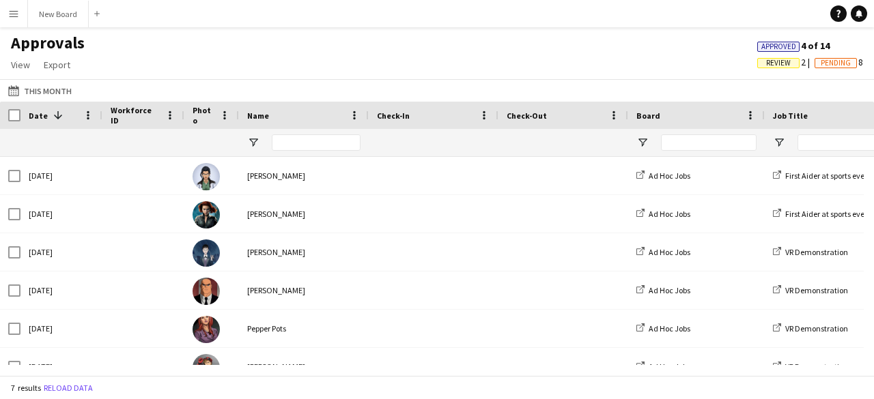
click at [149, 143] on div at bounding box center [144, 142] width 66 height 27
click at [12, 6] on button "Menu" at bounding box center [13, 13] width 27 height 27
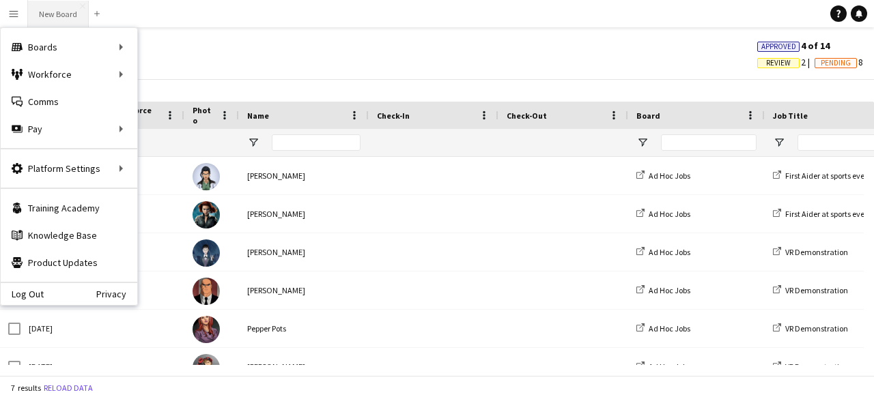
click at [82, 16] on button "New Board Close" at bounding box center [58, 14] width 61 height 27
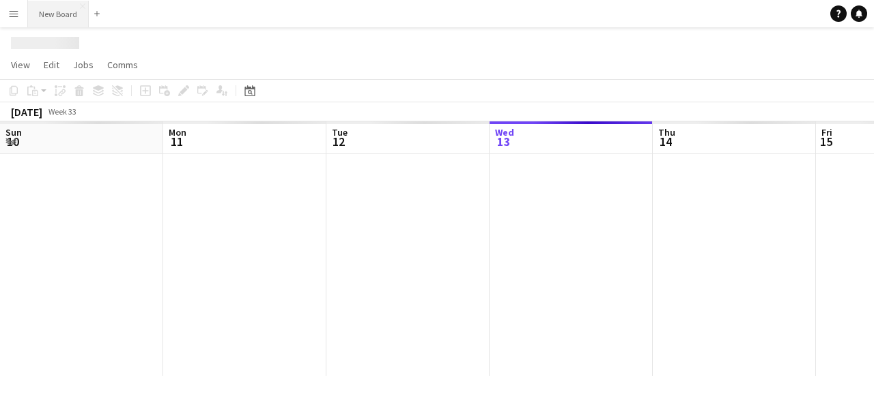
scroll to position [0, 326]
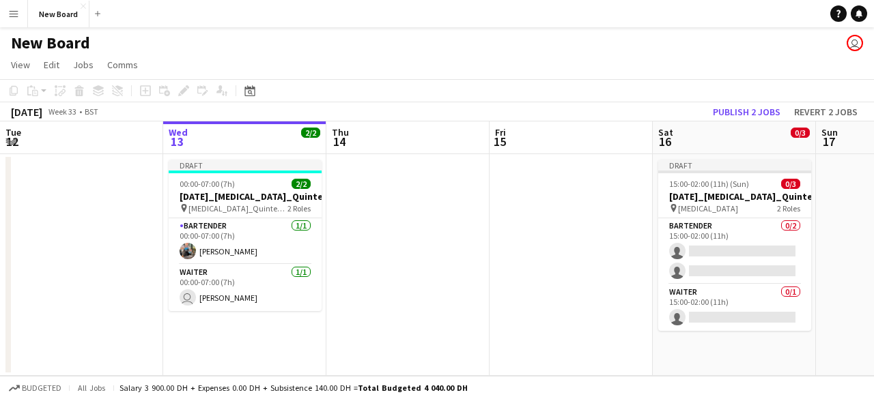
drag, startPoint x: 261, startPoint y: 146, endPoint x: 254, endPoint y: 133, distance: 15.0
click at [257, 137] on app-calendar-viewport "Sun 10 Mon 11 Tue 12 Wed 13 2/2 1 Job Thu 14 Fri 15 Sat 16 0/3 1 Job Sun 17 Mon…" at bounding box center [437, 249] width 874 height 255
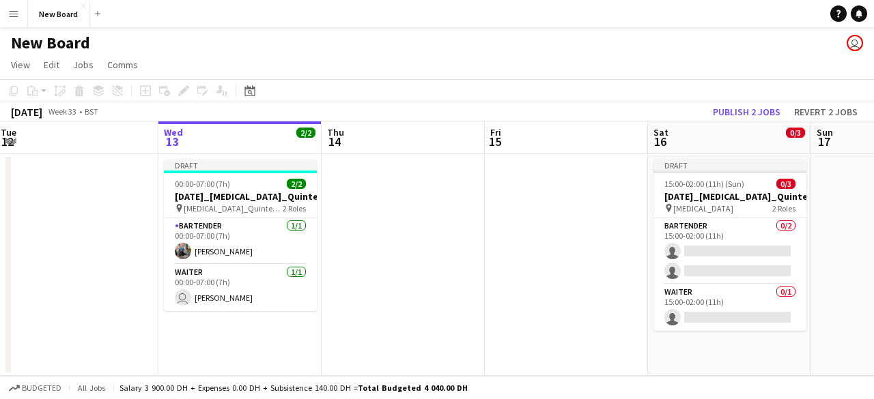
click at [203, 137] on app-board-header-date "Wed 13 2/2 1 Job" at bounding box center [239, 138] width 163 height 33
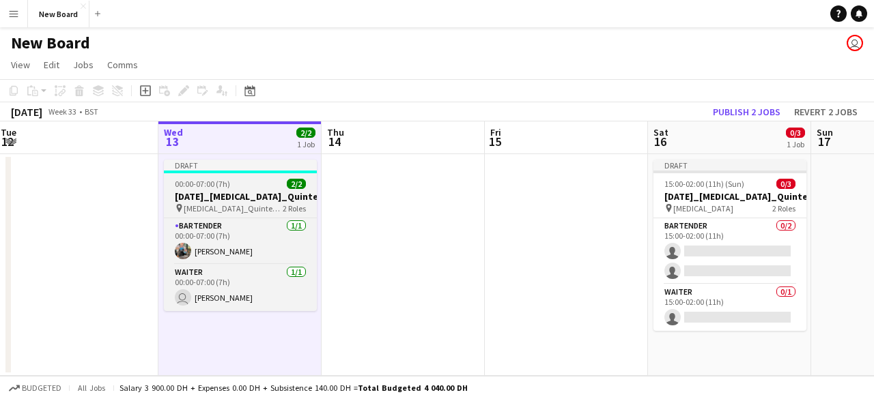
click at [238, 199] on h3 "[DATE]_[MEDICAL_DATA]_Quintessentially_30_BAR" at bounding box center [240, 196] width 153 height 12
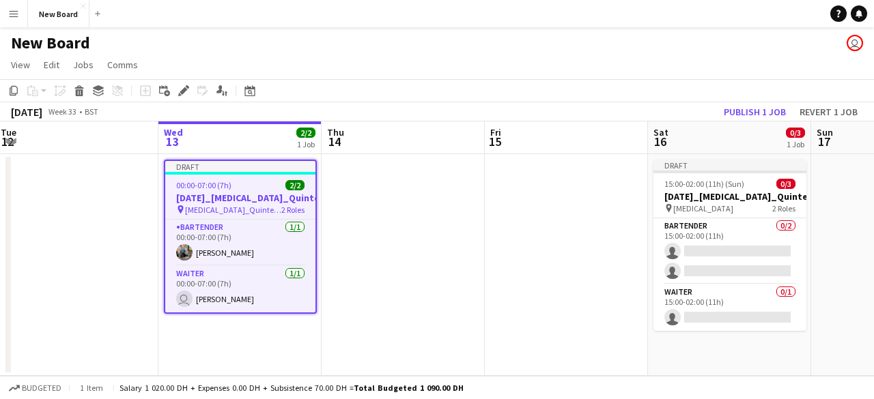
scroll to position [0, 330]
drag, startPoint x: 229, startPoint y: 192, endPoint x: 198, endPoint y: 193, distance: 31.4
click at [198, 193] on h3 "[DATE]_[MEDICAL_DATA]_Quintessentially_30_BAR" at bounding box center [242, 198] width 150 height 12
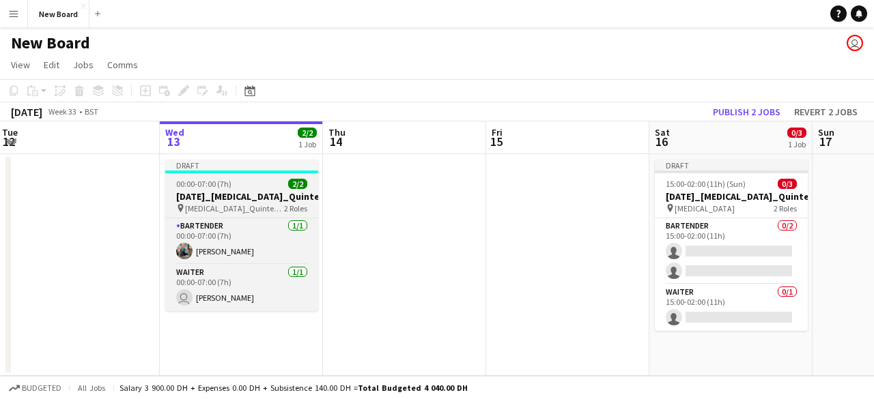
click at [196, 179] on span "00:00-07:00 (7h)" at bounding box center [203, 184] width 55 height 10
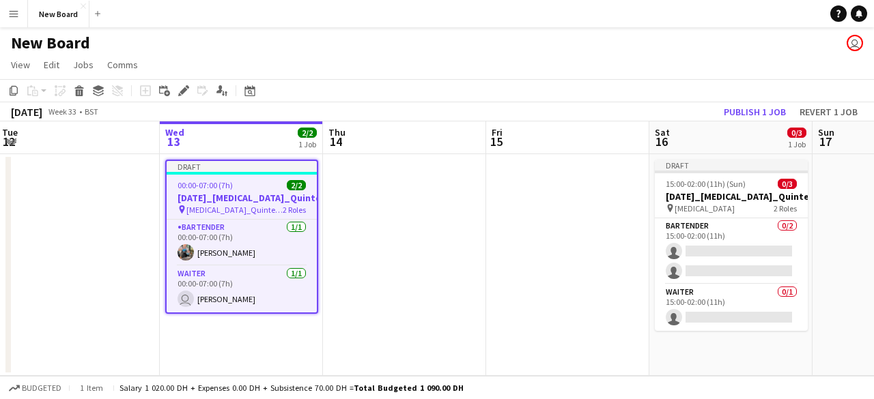
click at [195, 166] on div "Draft" at bounding box center [242, 166] width 150 height 11
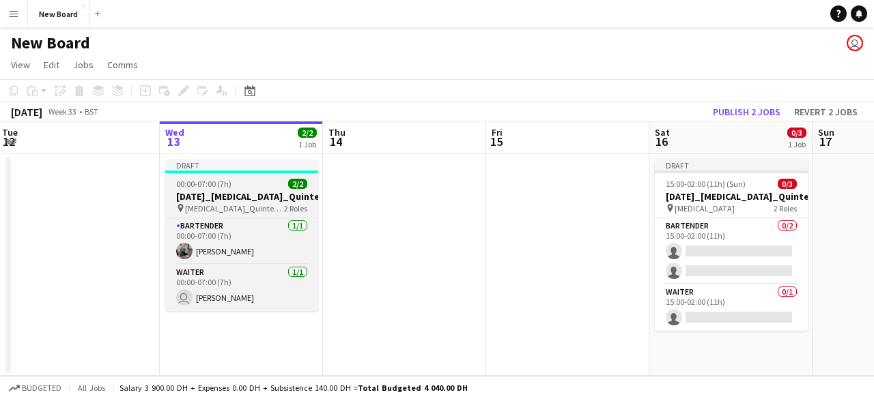
click at [195, 166] on div "Draft" at bounding box center [241, 165] width 153 height 11
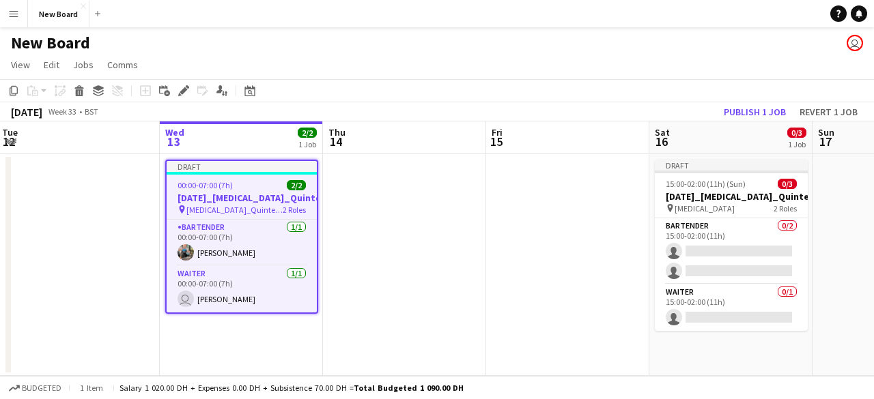
click at [12, 8] on app-icon "Menu" at bounding box center [13, 13] width 11 height 11
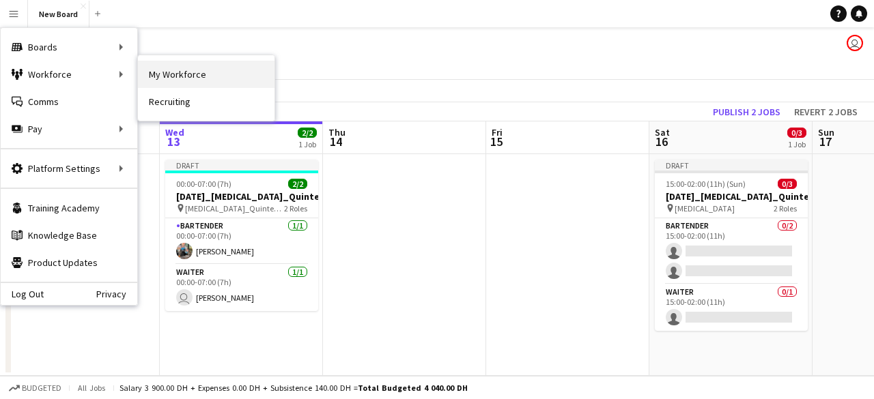
click at [173, 74] on link "My Workforce" at bounding box center [206, 74] width 137 height 27
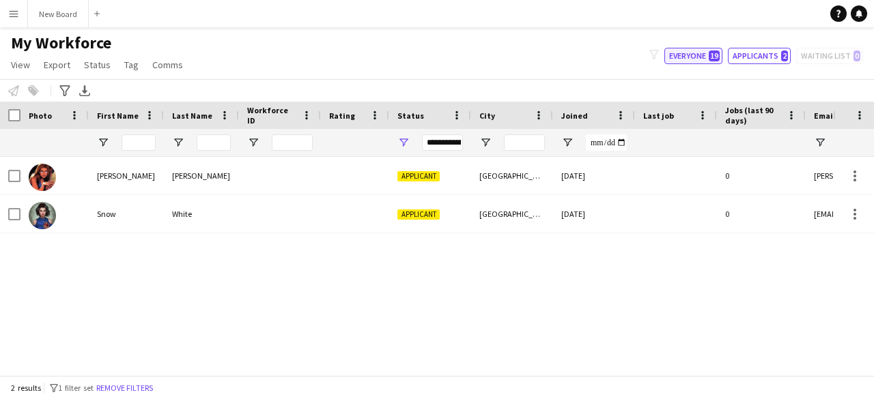
click at [702, 58] on button "Everyone 19" at bounding box center [693, 56] width 58 height 16
type input "**********"
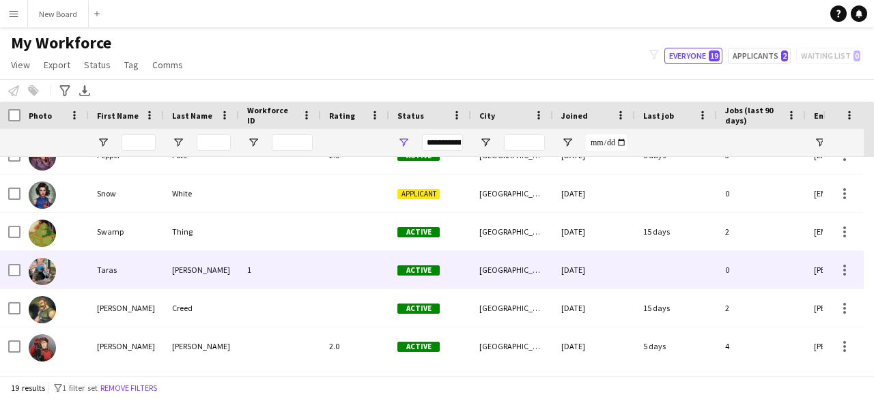
click at [137, 274] on div "Taras" at bounding box center [126, 270] width 75 height 38
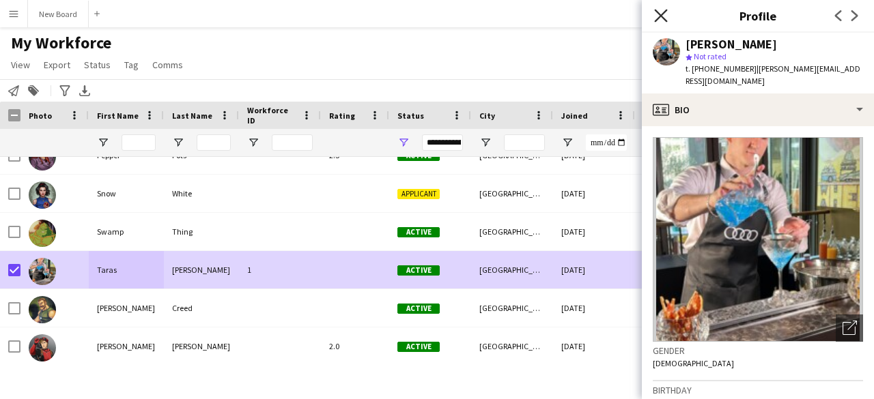
click at [655, 19] on icon "Close pop-in" at bounding box center [660, 15] width 13 height 13
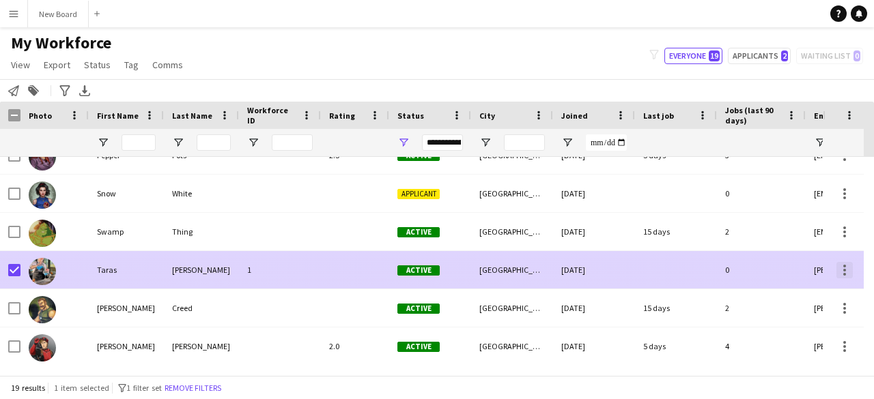
click at [849, 264] on div at bounding box center [844, 270] width 16 height 16
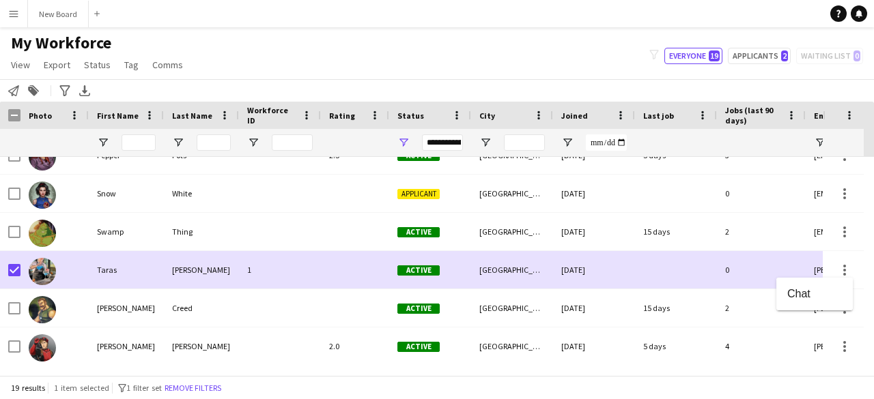
click at [513, 263] on div at bounding box center [437, 199] width 874 height 399
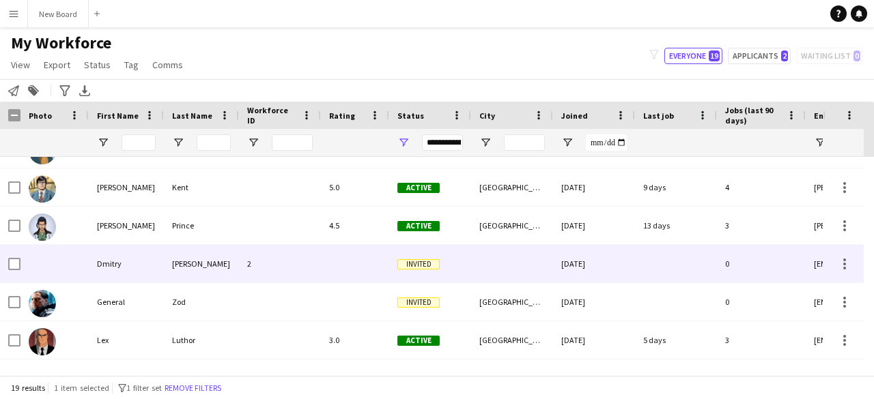
scroll to position [176, 0]
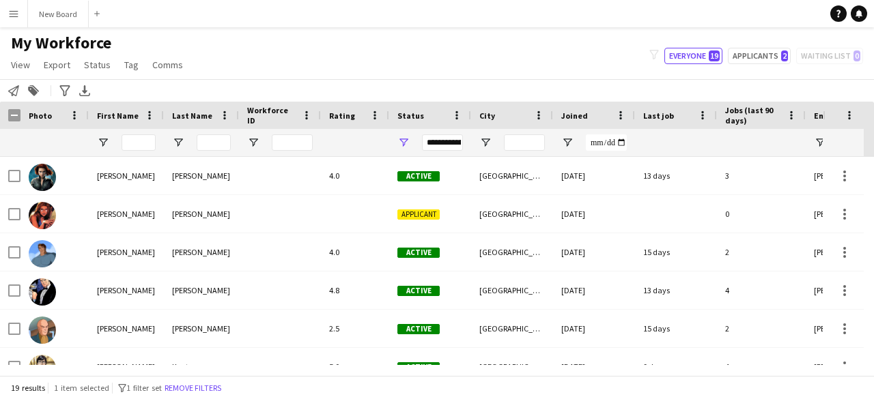
click at [12, 12] on app-icon "Menu" at bounding box center [13, 13] width 11 height 11
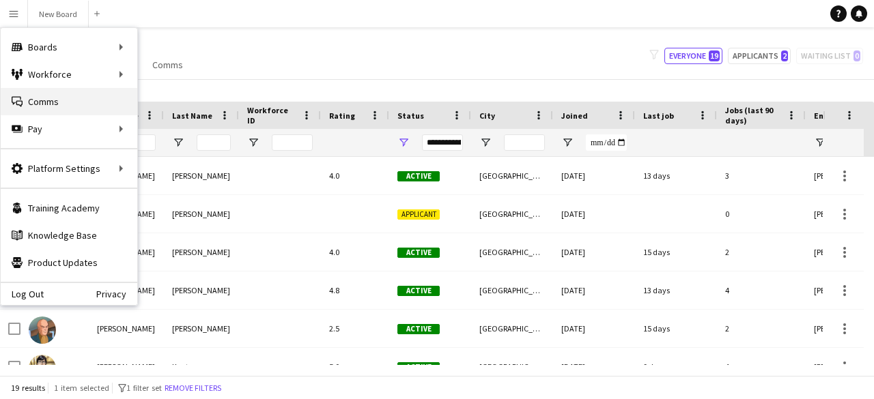
click at [73, 99] on link "Comms Comms" at bounding box center [69, 101] width 137 height 27
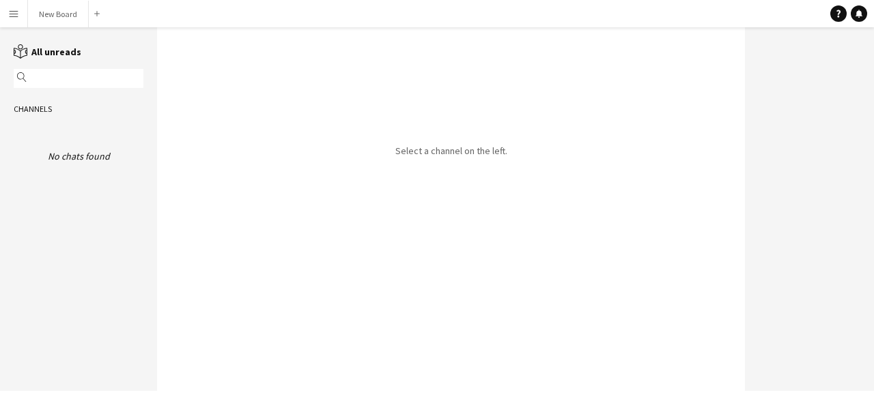
click at [20, 18] on button "Menu" at bounding box center [13, 13] width 27 height 27
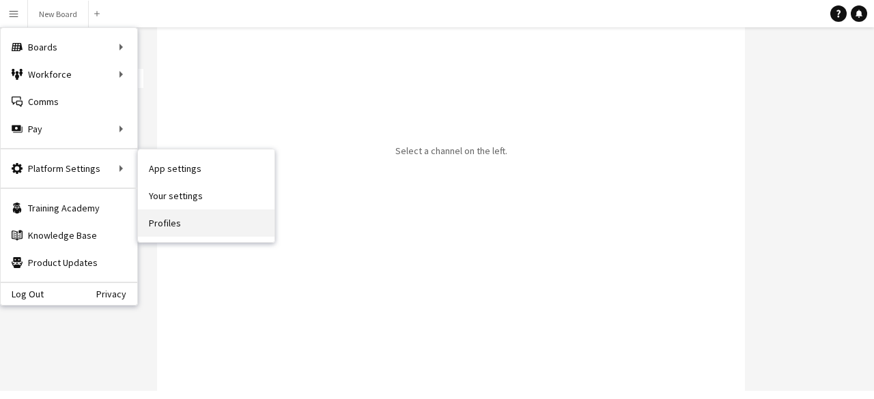
click at [175, 222] on link "Profiles" at bounding box center [206, 223] width 137 height 27
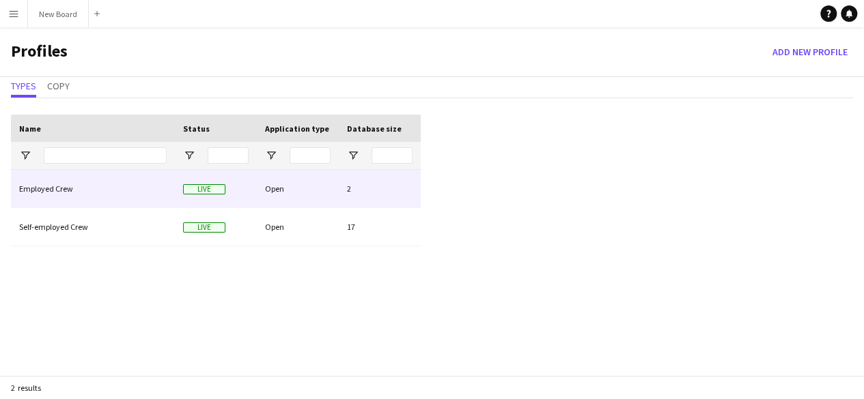
click at [83, 196] on div "Employed Crew" at bounding box center [93, 189] width 164 height 38
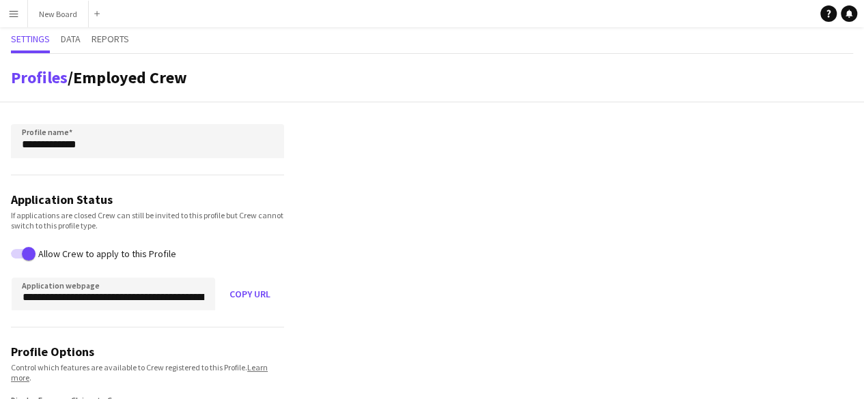
drag, startPoint x: 238, startPoint y: 179, endPoint x: 236, endPoint y: 171, distance: 8.0
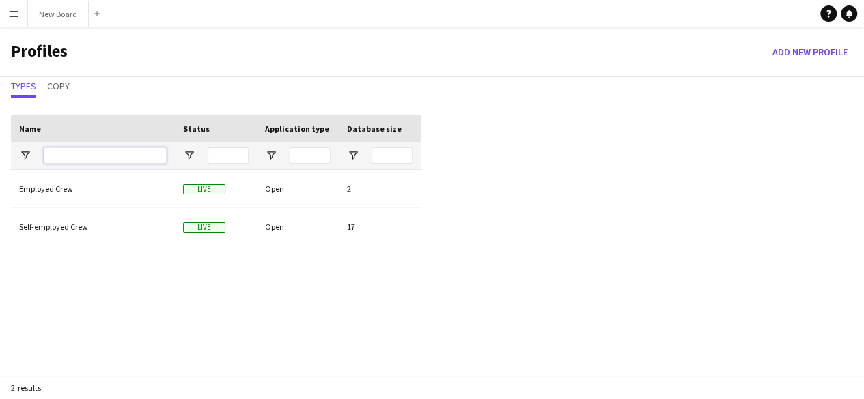
drag, startPoint x: 72, startPoint y: 160, endPoint x: 66, endPoint y: 141, distance: 19.9
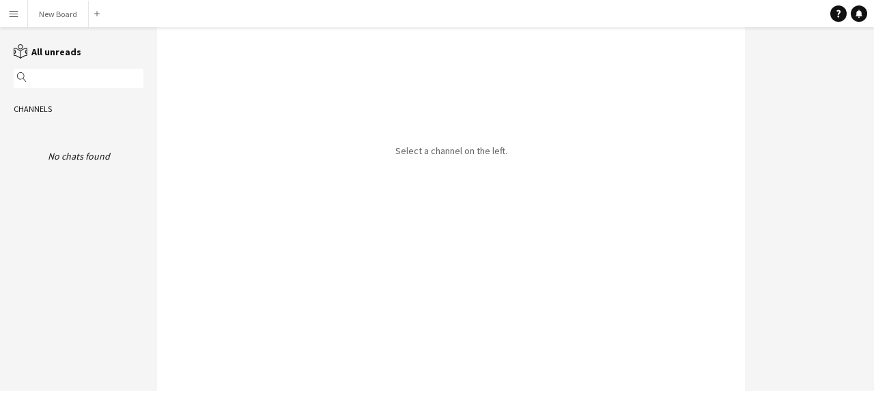
click at [19, 16] on button "Menu" at bounding box center [13, 13] width 27 height 27
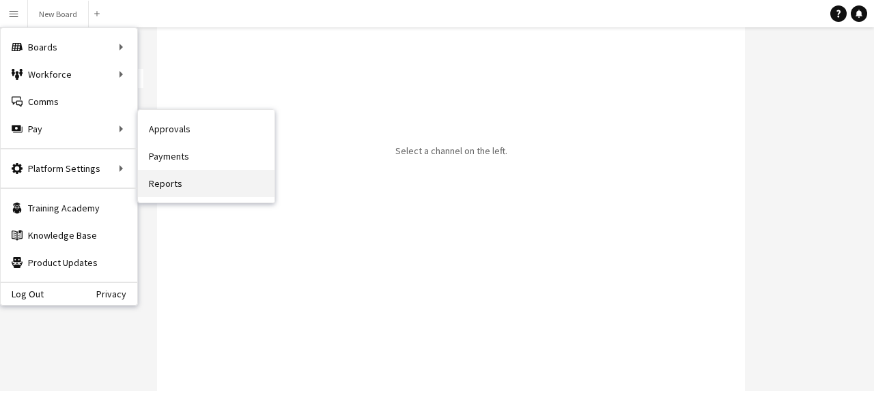
click at [188, 182] on link "Reports" at bounding box center [206, 183] width 137 height 27
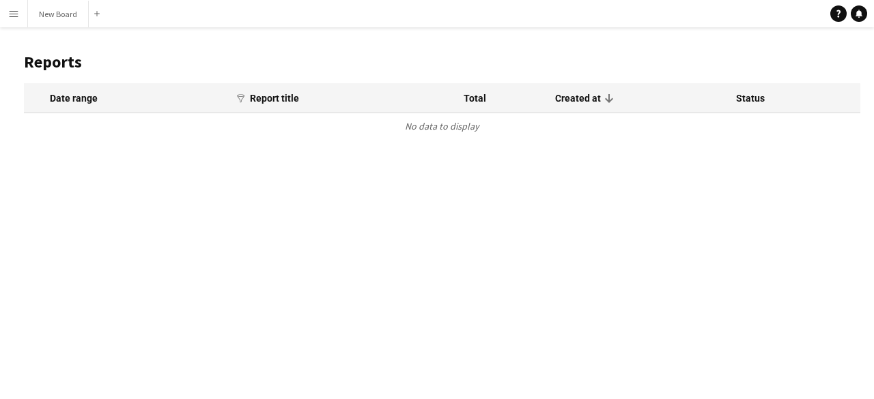
click at [17, 14] on app-icon "Menu" at bounding box center [13, 13] width 11 height 11
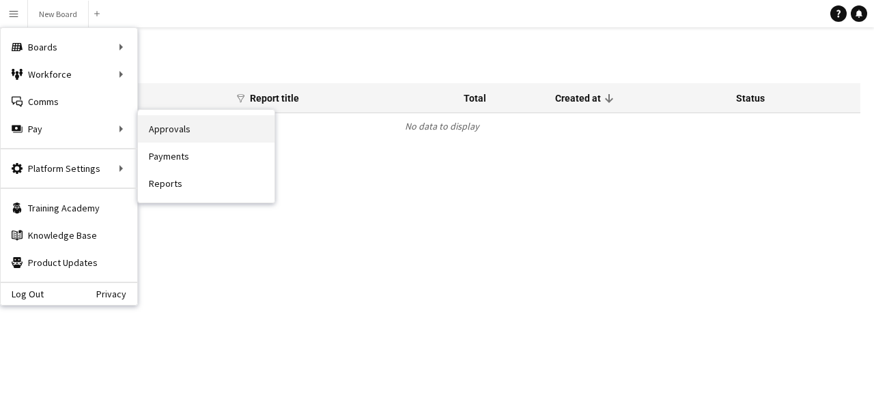
click at [171, 129] on link "Approvals" at bounding box center [206, 128] width 137 height 27
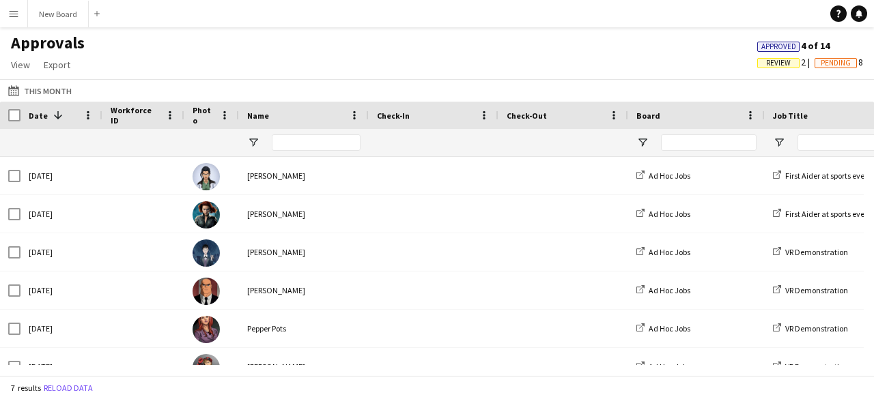
click at [825, 62] on span "Pending" at bounding box center [836, 63] width 30 height 9
click at [770, 45] on span "Approved" at bounding box center [778, 46] width 35 height 9
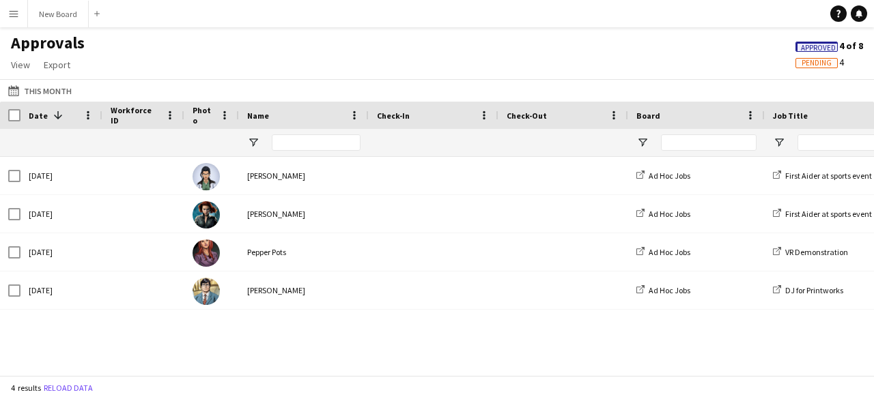
click at [810, 61] on span "Pending" at bounding box center [816, 63] width 30 height 9
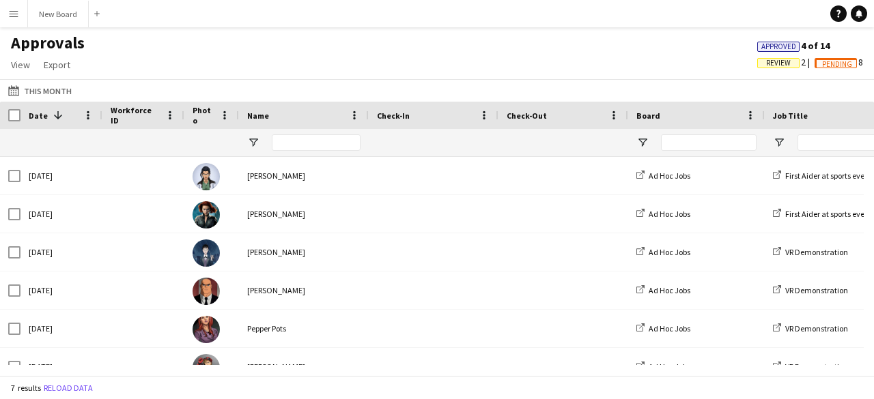
click at [768, 63] on span "Review" at bounding box center [778, 63] width 25 height 9
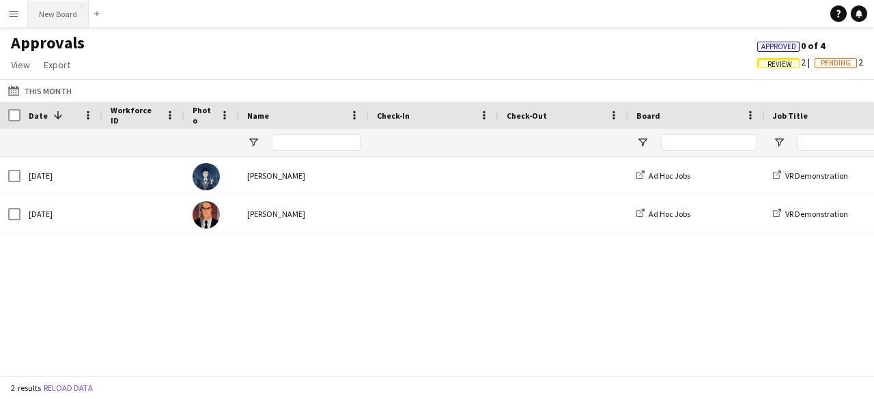
click at [58, 15] on button "New Board Close" at bounding box center [58, 14] width 61 height 27
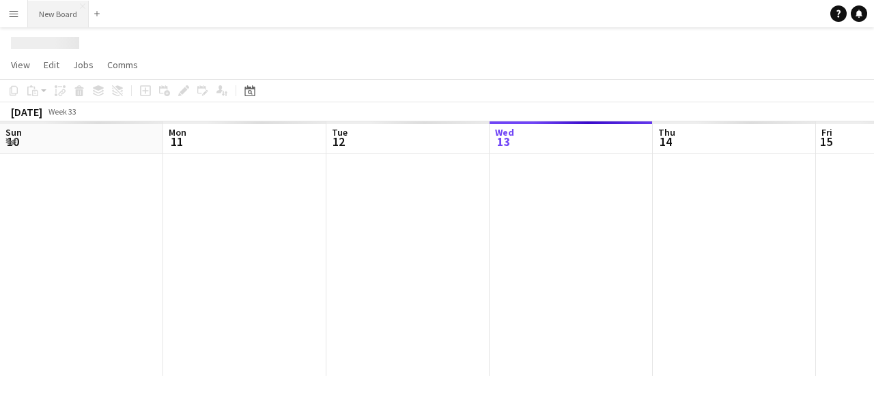
scroll to position [0, 326]
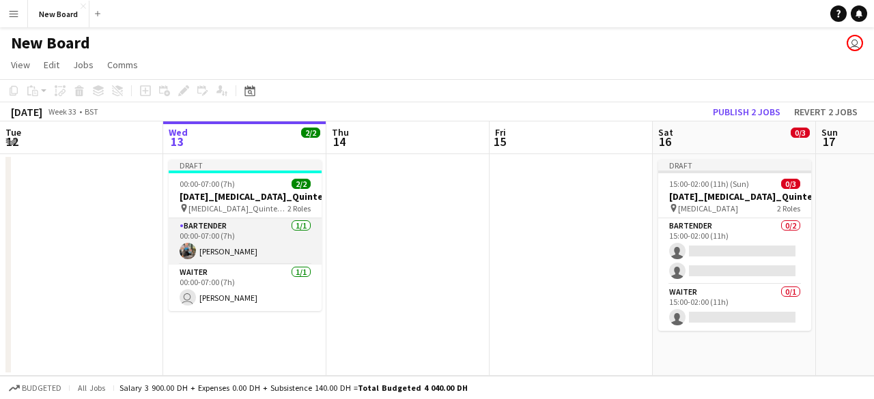
click at [223, 236] on app-card-role "Bartender [DATE] 00:00-07:00 (7h) [PERSON_NAME]" at bounding box center [245, 241] width 153 height 46
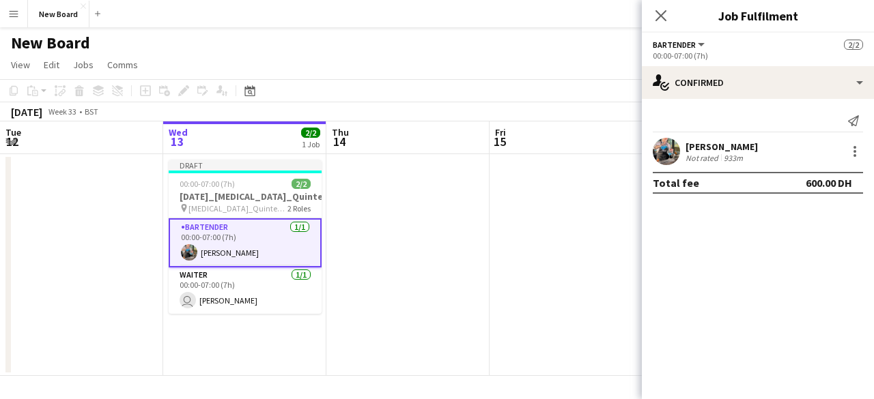
click at [230, 246] on app-card-role "Bartender [DATE] 00:00-07:00 (7h) [PERSON_NAME]" at bounding box center [245, 242] width 153 height 49
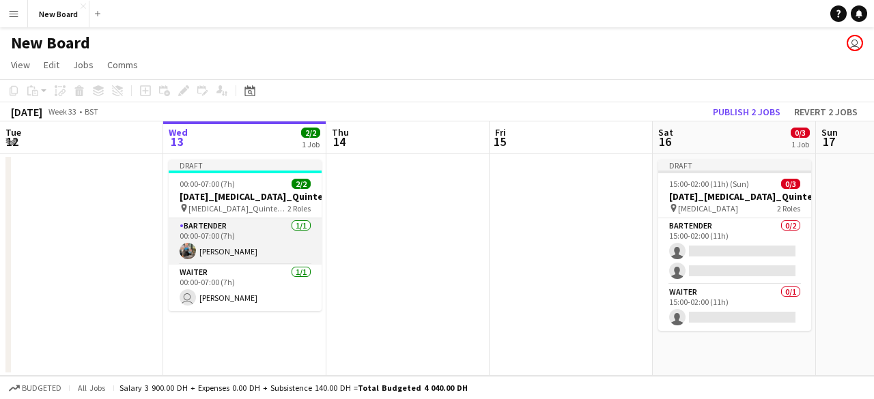
click at [272, 256] on app-card-role "Bartender [DATE] 00:00-07:00 (7h) [PERSON_NAME]" at bounding box center [245, 241] width 153 height 46
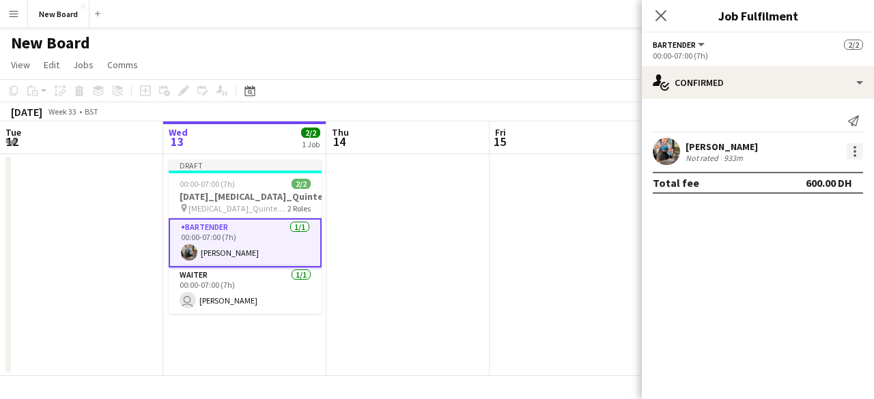
click at [853, 158] on div at bounding box center [854, 151] width 16 height 16
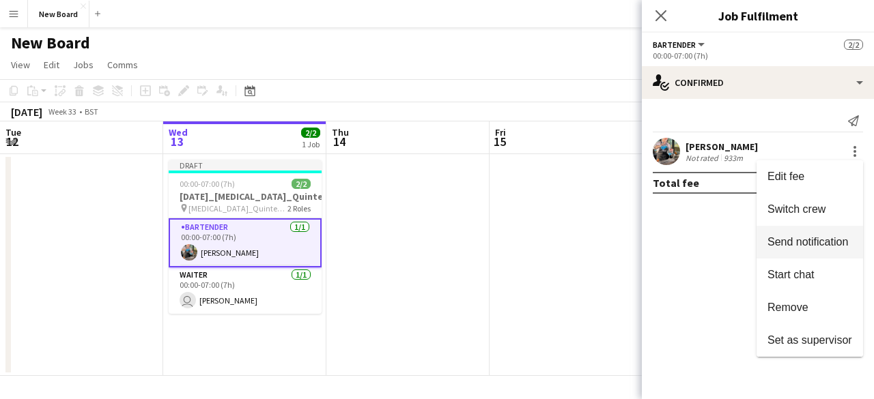
click at [806, 248] on button "Send notification" at bounding box center [809, 242] width 106 height 33
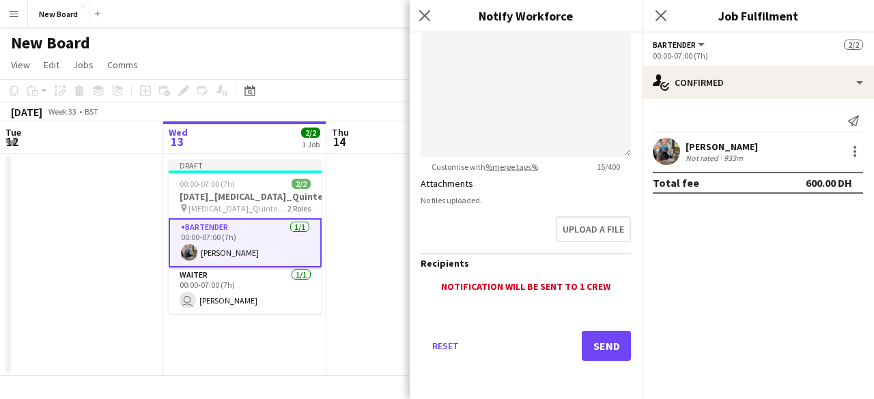
scroll to position [0, 0]
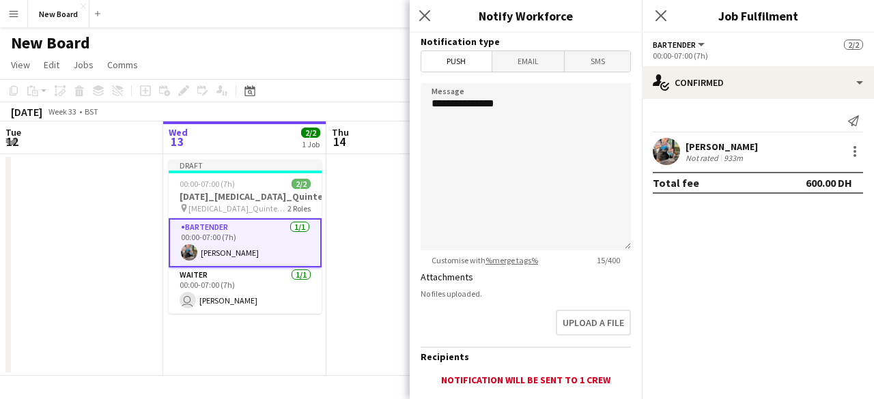
click at [336, 274] on app-date-cell at bounding box center [407, 265] width 163 height 222
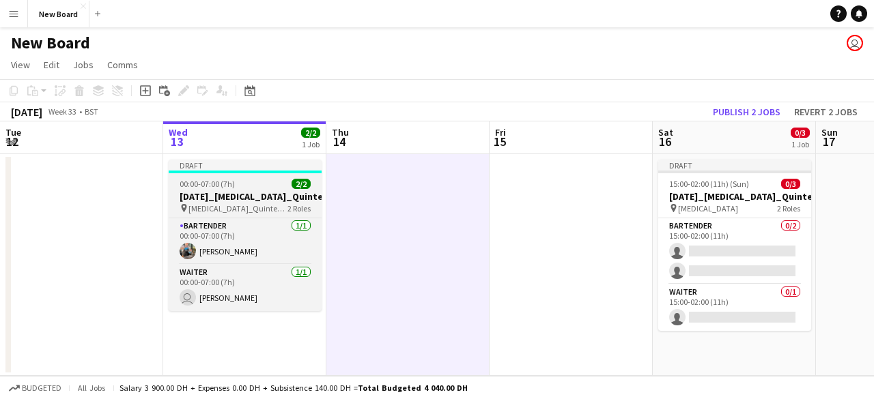
click at [217, 169] on div "Draft" at bounding box center [245, 165] width 153 height 11
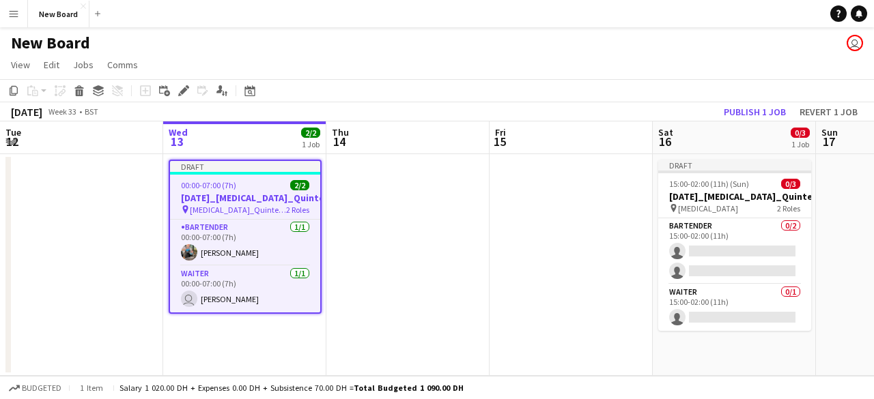
click at [217, 164] on div "Draft" at bounding box center [245, 166] width 150 height 11
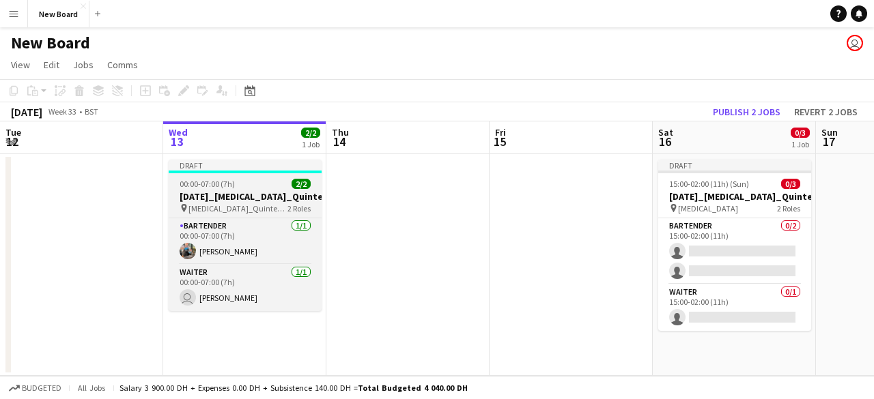
click at [217, 164] on div "Draft" at bounding box center [245, 165] width 153 height 11
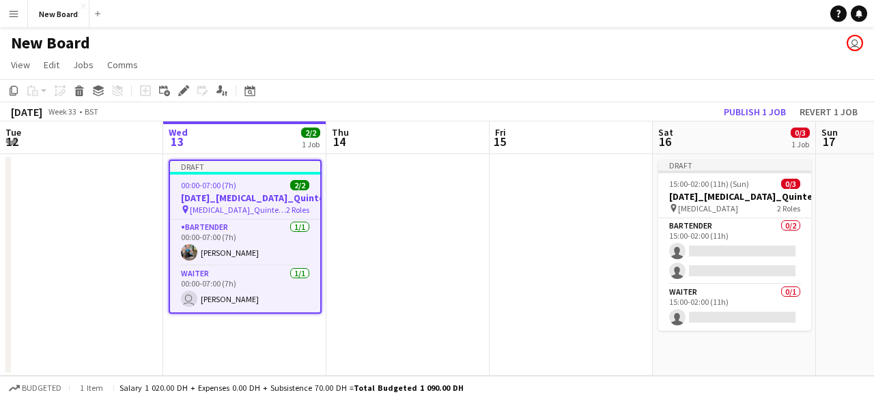
click at [209, 200] on h3 "[DATE]_[MEDICAL_DATA]_Quintessentially_30_BAR" at bounding box center [245, 198] width 150 height 12
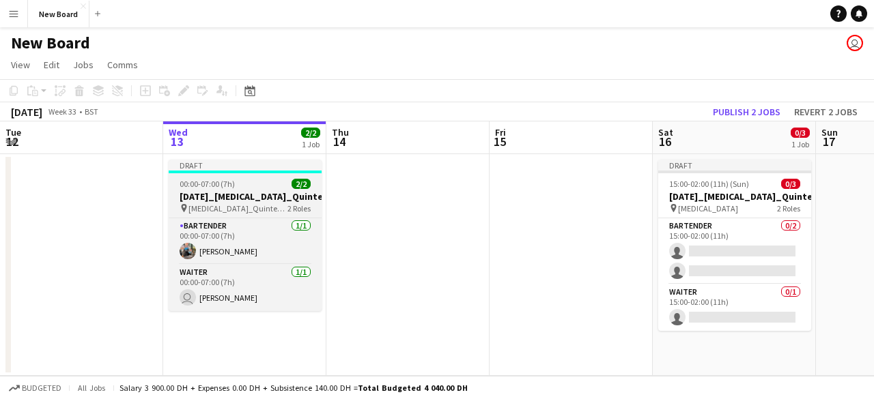
click at [205, 199] on h3 "[DATE]_[MEDICAL_DATA]_Quintessentially_30_BAR" at bounding box center [245, 196] width 153 height 12
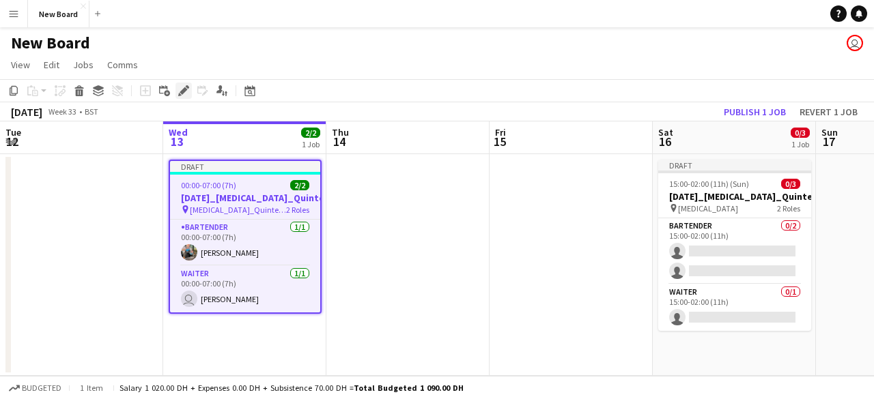
click at [187, 91] on icon "Edit" at bounding box center [183, 90] width 11 height 11
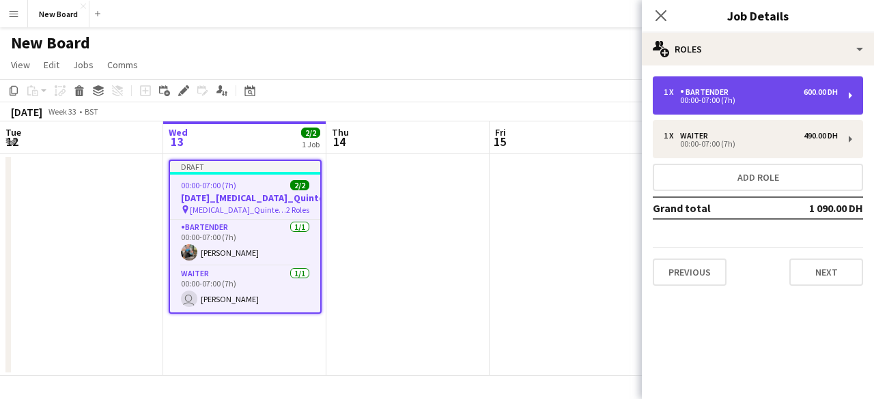
click at [852, 97] on div "1 x Bartender 600.00 DH 00:00-07:00 (7h)" at bounding box center [758, 95] width 210 height 38
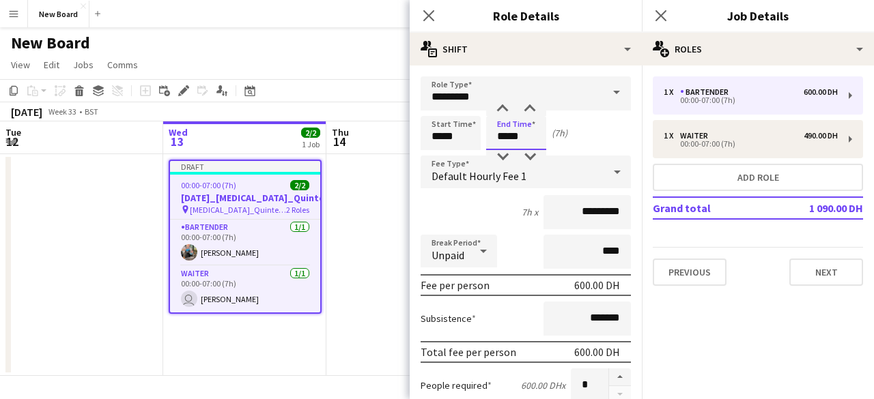
click at [513, 133] on input "*****" at bounding box center [516, 133] width 60 height 34
click at [507, 153] on div at bounding box center [502, 157] width 27 height 14
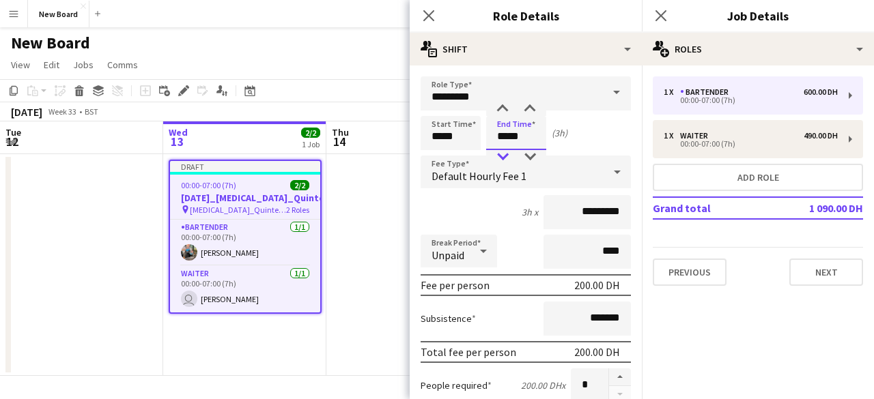
click at [507, 153] on div at bounding box center [502, 157] width 27 height 14
click at [529, 106] on div at bounding box center [529, 109] width 27 height 14
click at [502, 103] on div at bounding box center [502, 109] width 27 height 14
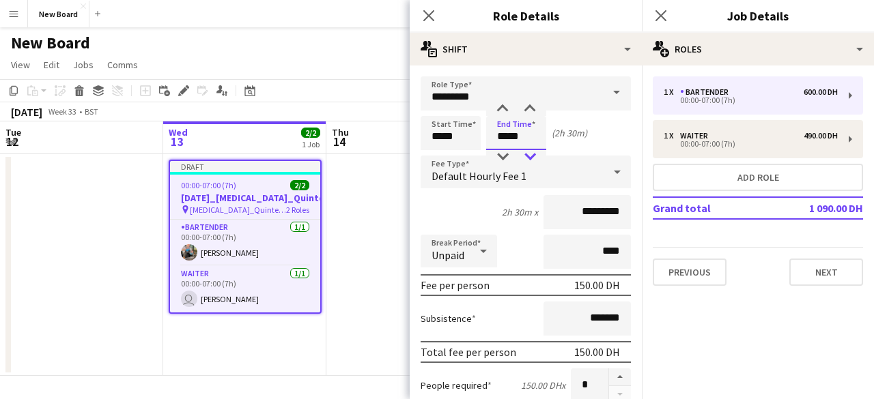
type input "*****"
click at [534, 157] on div at bounding box center [529, 157] width 27 height 14
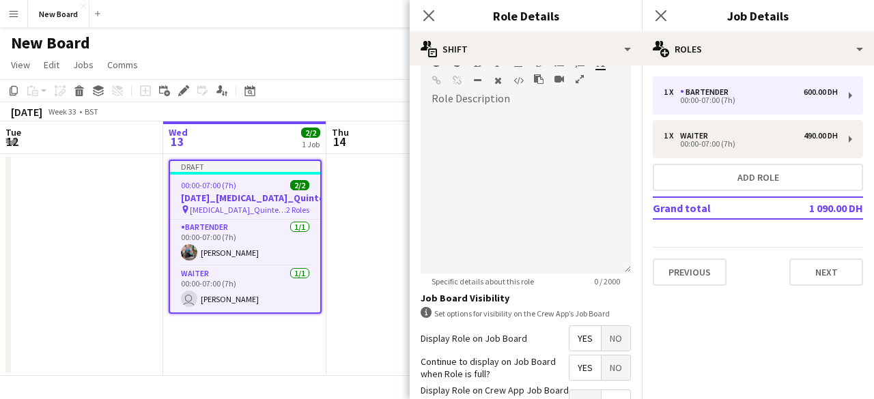
scroll to position [485, 0]
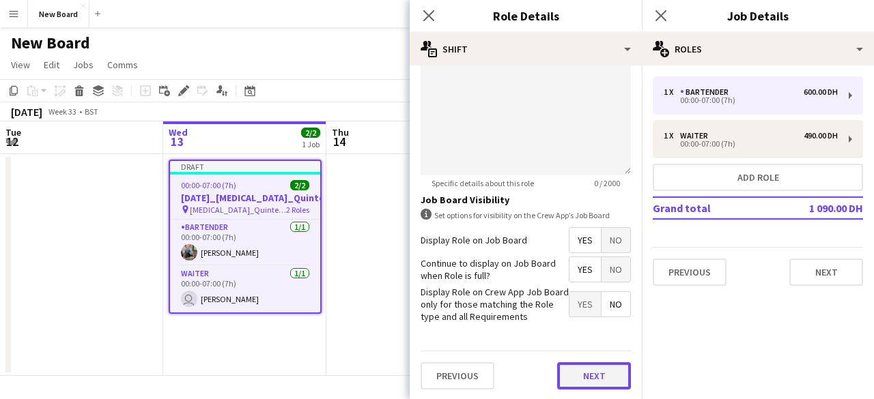
click at [594, 373] on button "Next" at bounding box center [594, 375] width 74 height 27
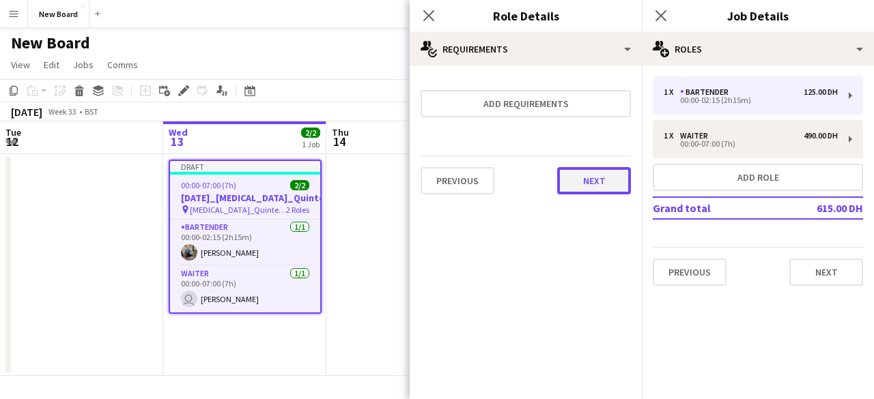
click at [583, 189] on button "Next" at bounding box center [594, 180] width 74 height 27
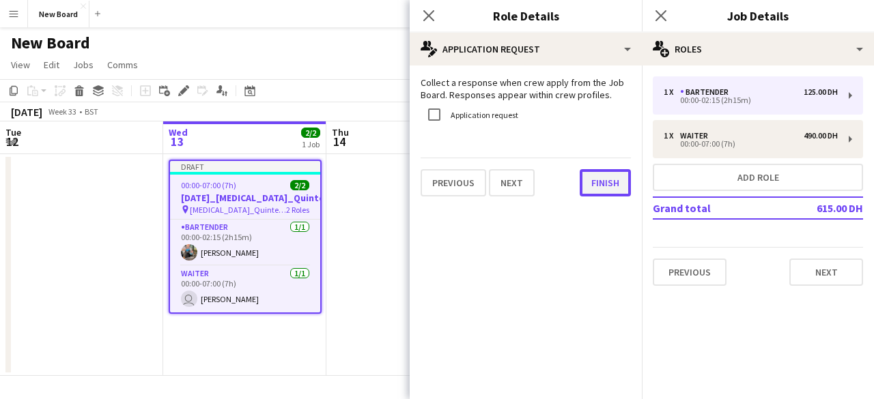
click at [596, 190] on button "Finish" at bounding box center [605, 182] width 51 height 27
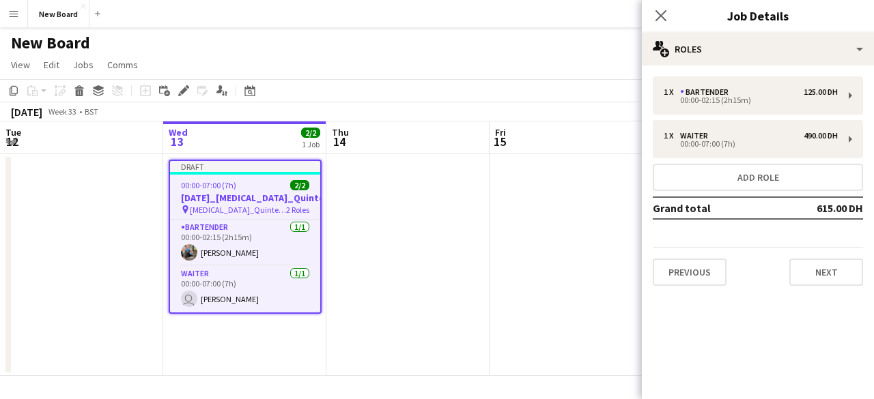
click at [112, 242] on app-date-cell at bounding box center [81, 265] width 163 height 222
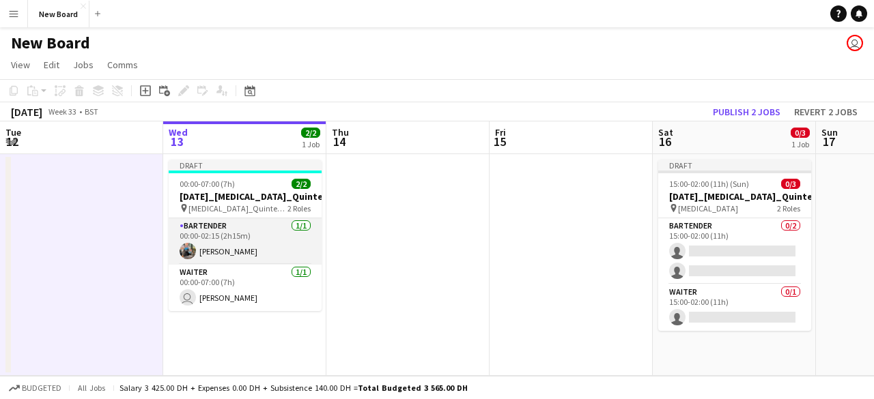
click at [244, 242] on app-card-role "Bartender [DATE] 00:00-02:15 (2h15m) [PERSON_NAME]" at bounding box center [245, 241] width 153 height 46
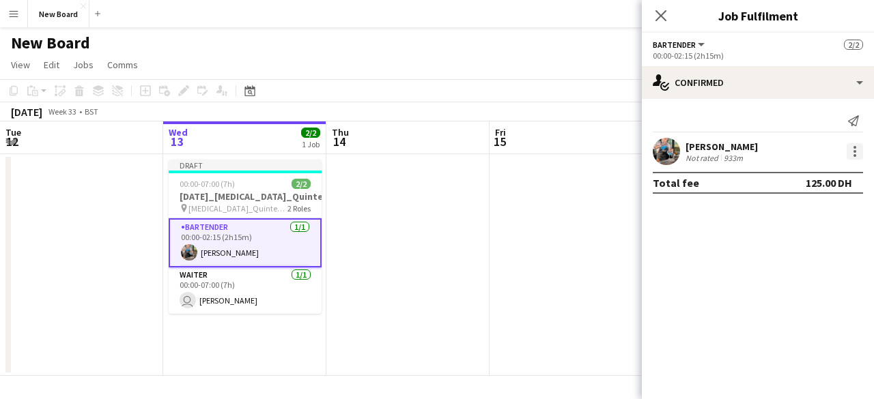
click at [860, 152] on div at bounding box center [854, 151] width 16 height 16
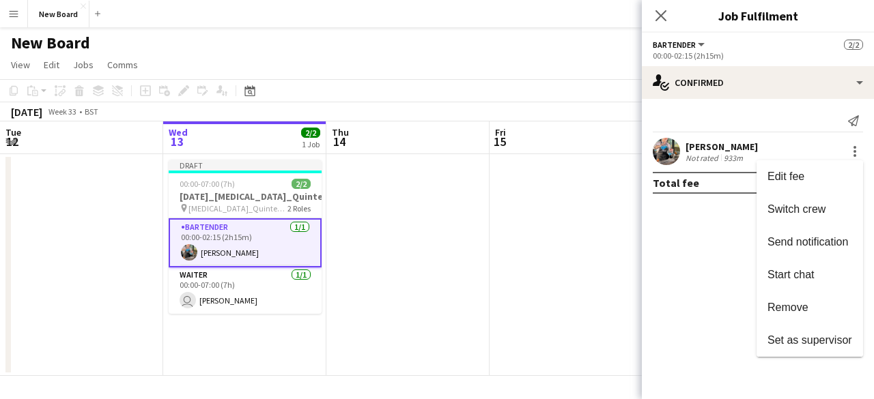
click at [722, 244] on div at bounding box center [437, 199] width 874 height 399
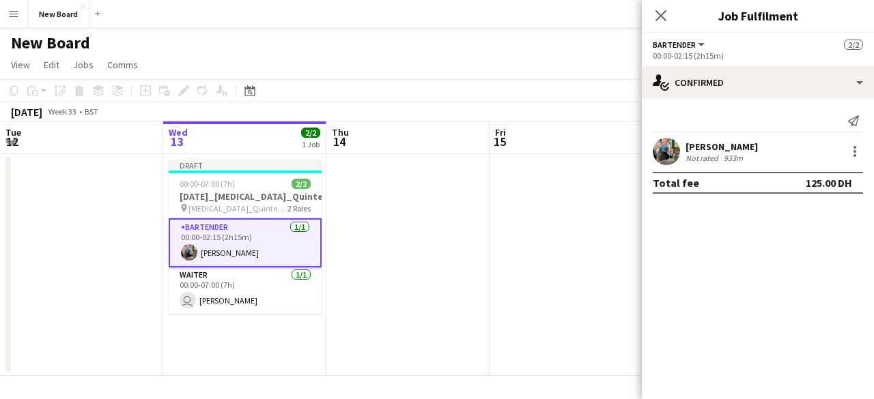
click at [426, 201] on app-date-cell at bounding box center [407, 265] width 163 height 222
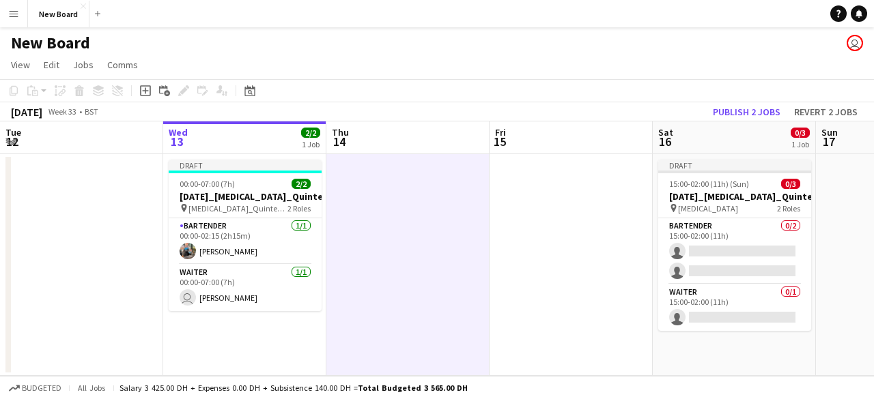
click at [212, 159] on app-date-cell "Draft 00:00-07:00 (7h) 2/2 [DATE]_[MEDICAL_DATA]_Quintessentially_30_BAR pin [M…" at bounding box center [244, 265] width 163 height 222
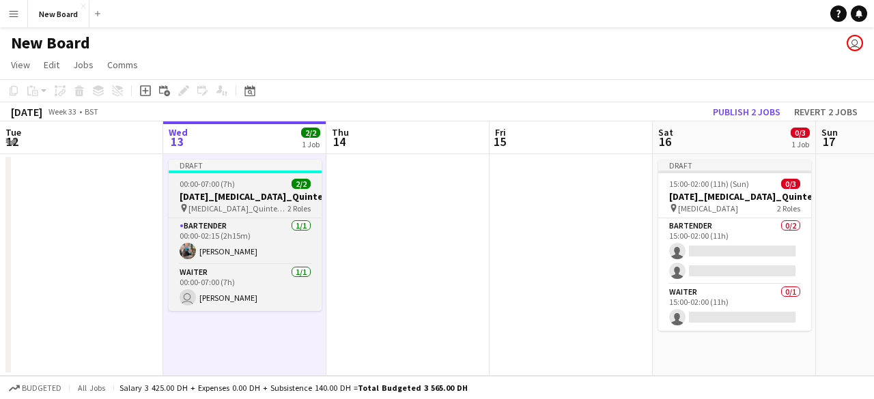
click at [214, 167] on div "Draft" at bounding box center [245, 165] width 153 height 11
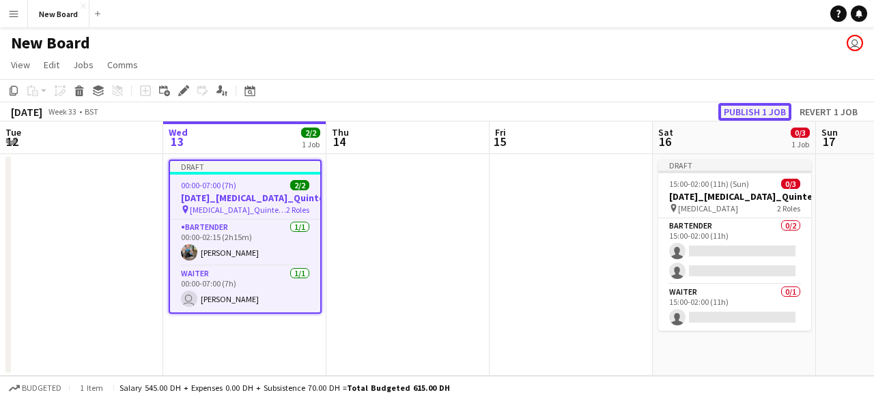
click at [737, 113] on button "Publish 1 job" at bounding box center [754, 112] width 73 height 18
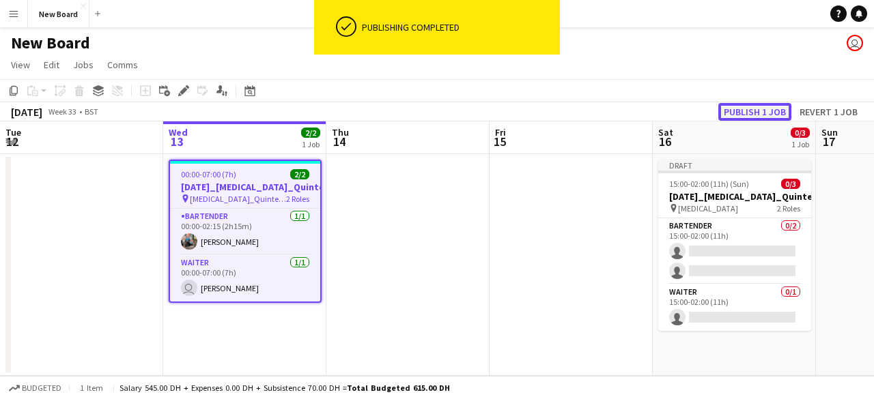
click at [751, 109] on button "Publish 1 job" at bounding box center [754, 112] width 73 height 18
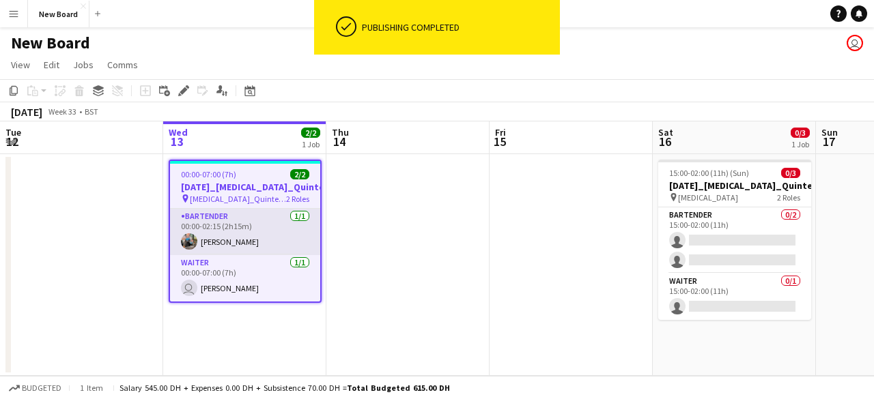
click at [193, 218] on app-card-role "Bartender [DATE] 00:00-02:15 (2h15m) [PERSON_NAME]" at bounding box center [245, 232] width 150 height 46
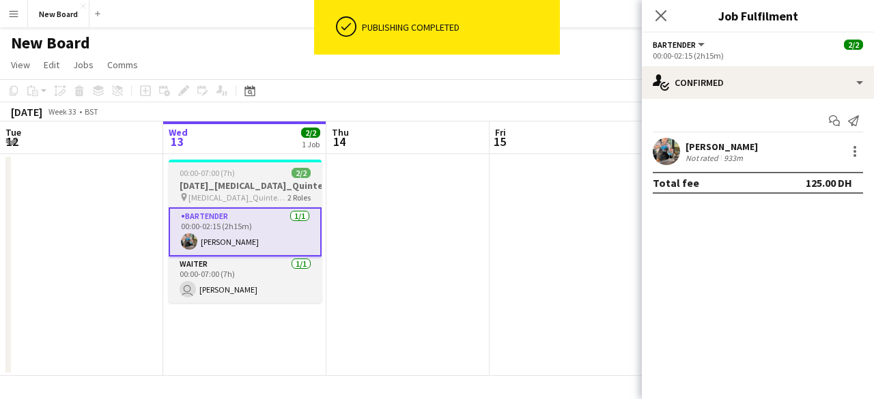
click at [208, 176] on span "00:00-07:00 (7h)" at bounding box center [207, 173] width 55 height 10
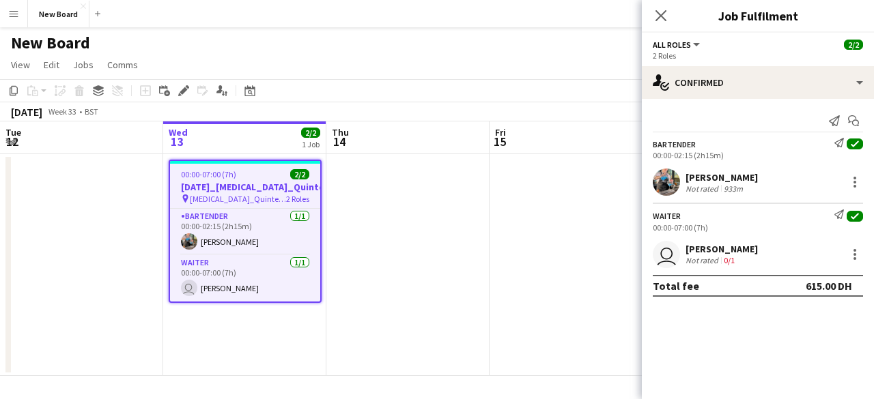
click at [777, 186] on div "[PERSON_NAME] Not rated 933m" at bounding box center [758, 182] width 232 height 27
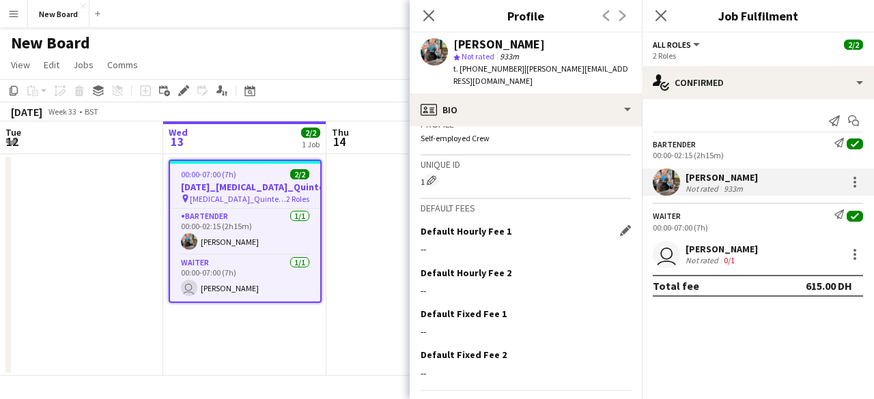
scroll to position [619, 0]
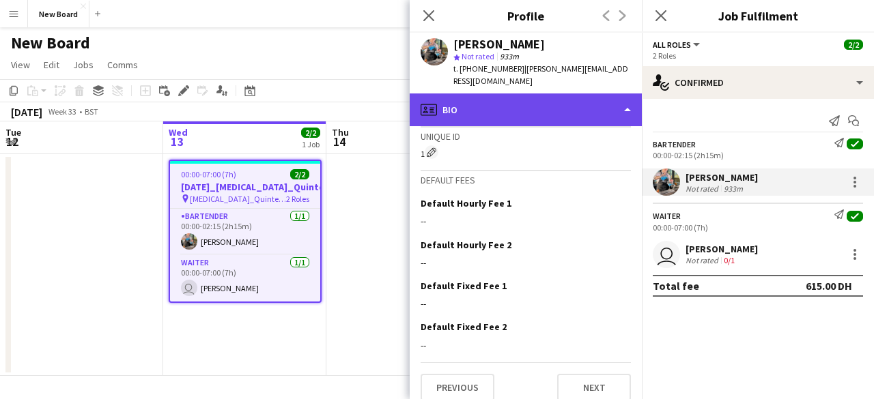
click at [621, 98] on div "profile Bio" at bounding box center [526, 110] width 232 height 33
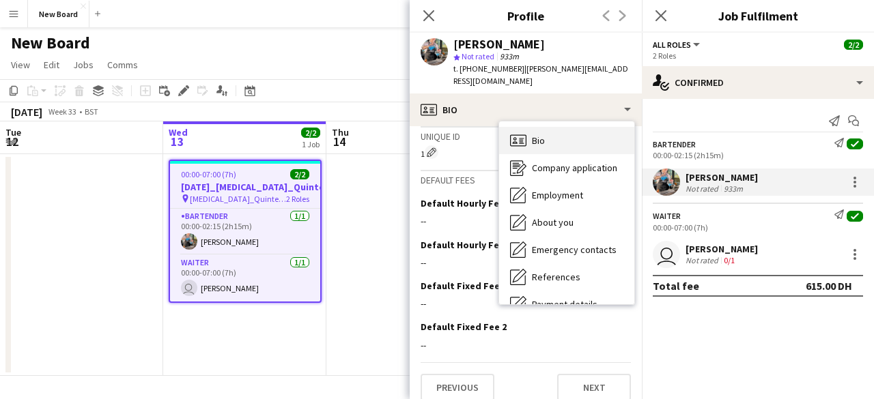
click at [532, 134] on span "Bio" at bounding box center [538, 140] width 13 height 12
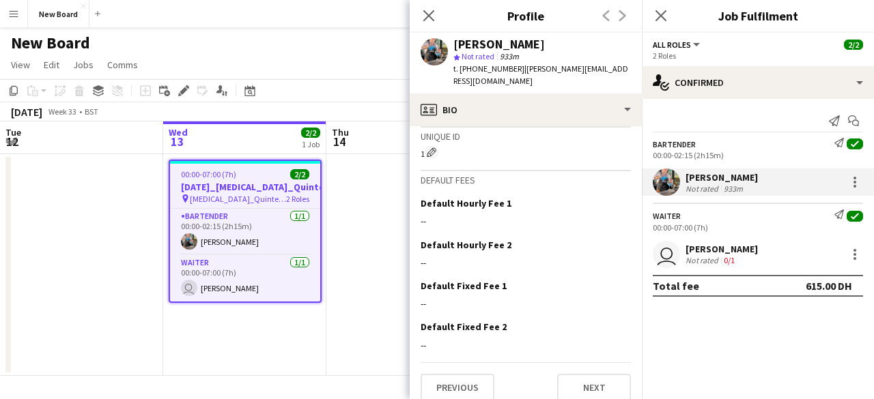
click at [431, 25] on div "Close pop-in" at bounding box center [429, 15] width 38 height 31
click at [428, 14] on icon "Close pop-in" at bounding box center [428, 15] width 13 height 13
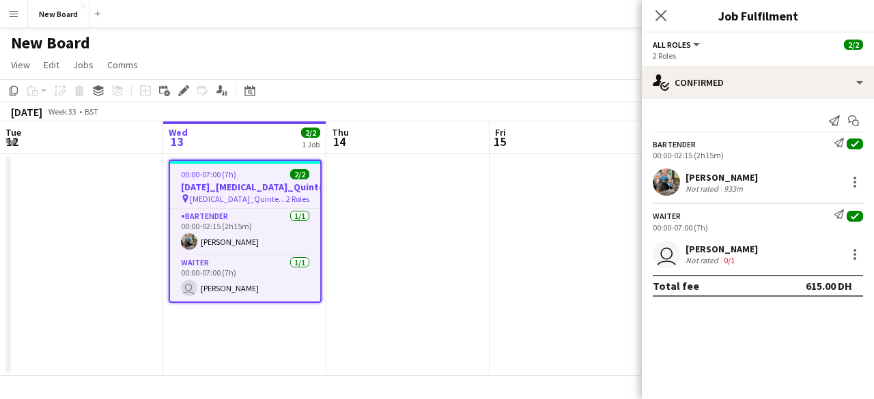
click at [760, 326] on mat-expansion-panel "check Confirmed Send notification Start chat Bartender Send notification check …" at bounding box center [758, 249] width 232 height 300
click at [18, 15] on app-icon "Menu" at bounding box center [13, 13] width 11 height 11
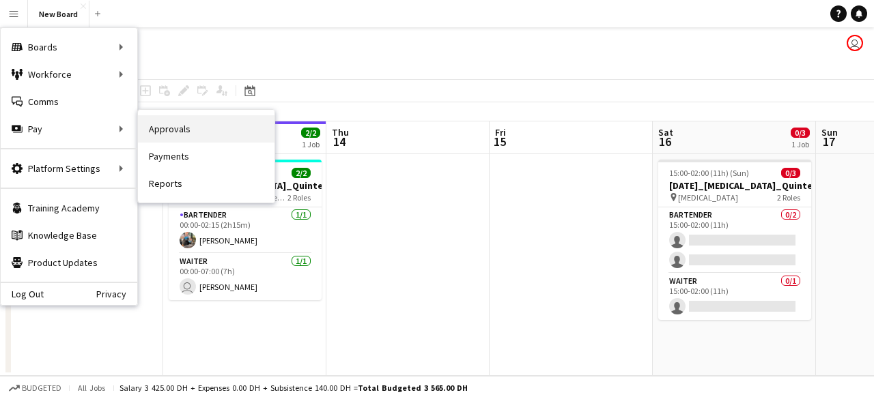
click at [197, 130] on link "Approvals" at bounding box center [206, 128] width 137 height 27
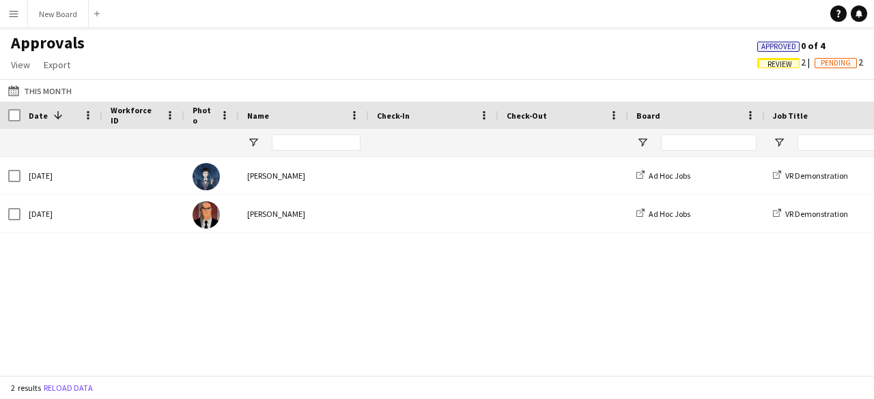
click at [816, 63] on span "Pending" at bounding box center [835, 63] width 42 height 10
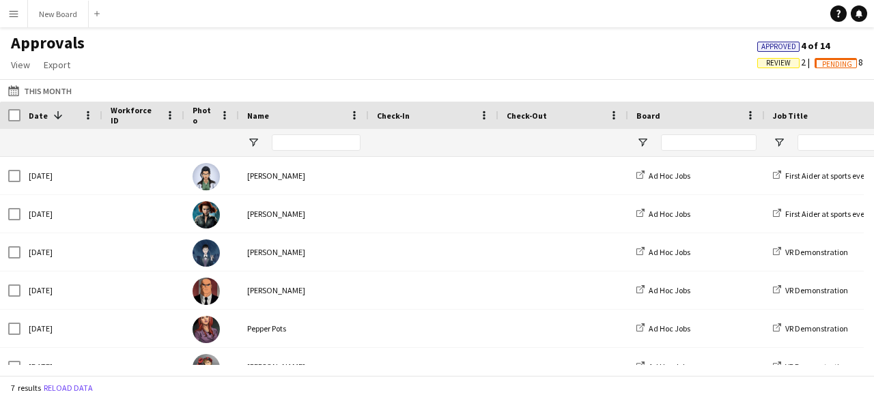
click at [766, 66] on span "Review" at bounding box center [778, 63] width 25 height 9
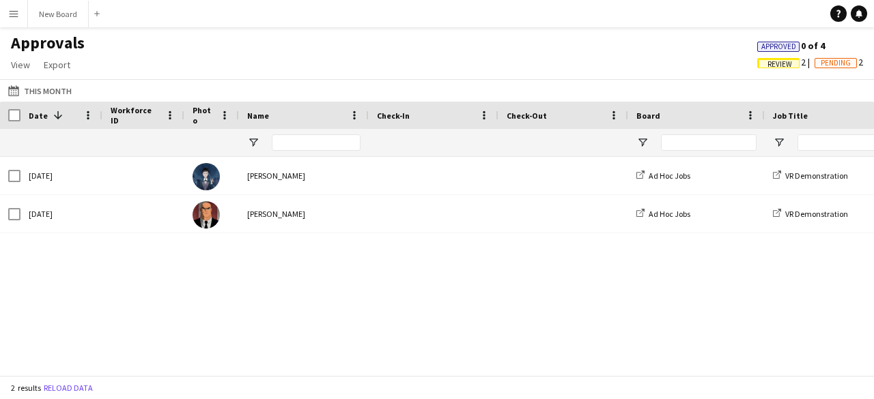
click at [19, 7] on button "Menu" at bounding box center [13, 13] width 27 height 27
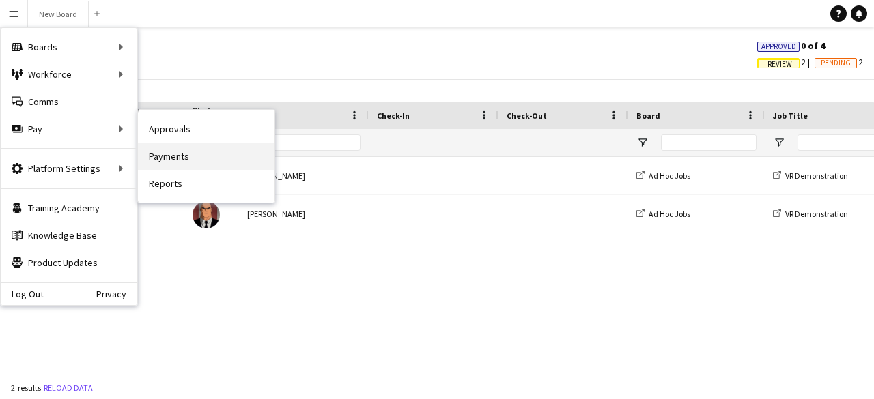
click at [206, 167] on link "Payments" at bounding box center [206, 156] width 137 height 27
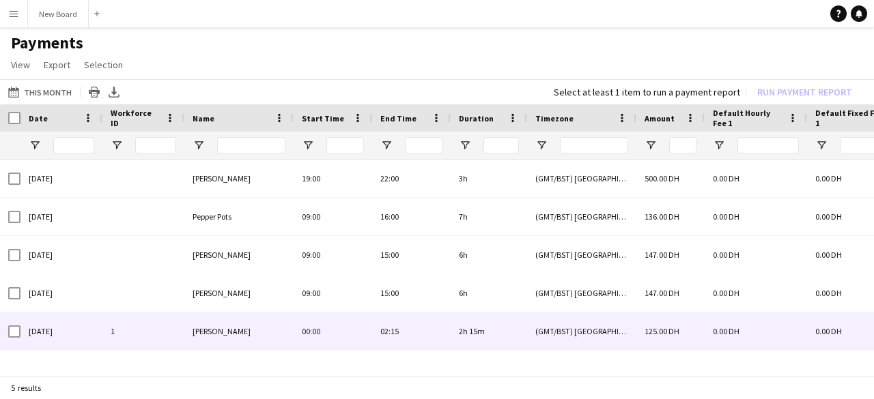
click at [223, 330] on span "[PERSON_NAME]" at bounding box center [222, 331] width 58 height 10
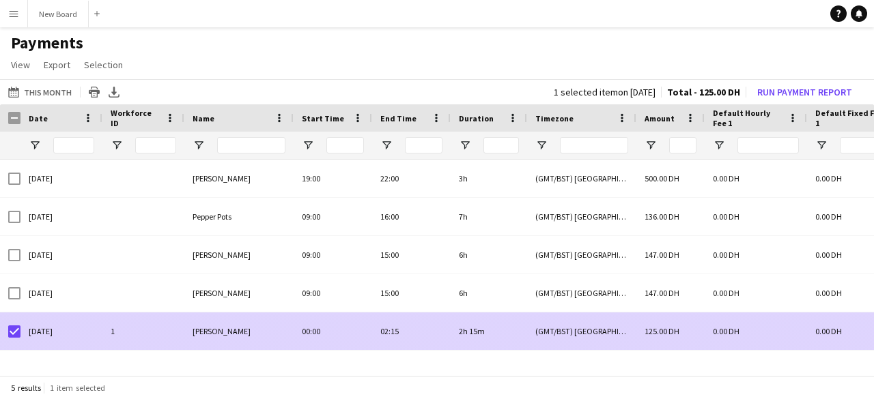
click at [238, 320] on div "[PERSON_NAME]" at bounding box center [238, 332] width 109 height 38
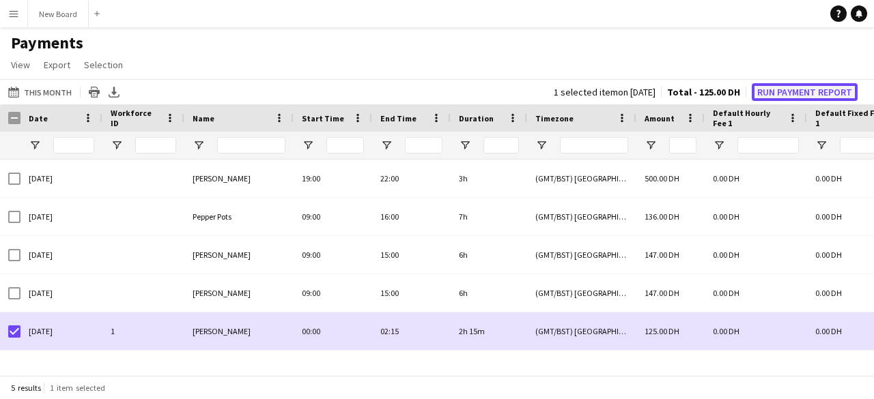
click at [790, 92] on button "Run Payment Report" at bounding box center [805, 92] width 106 height 18
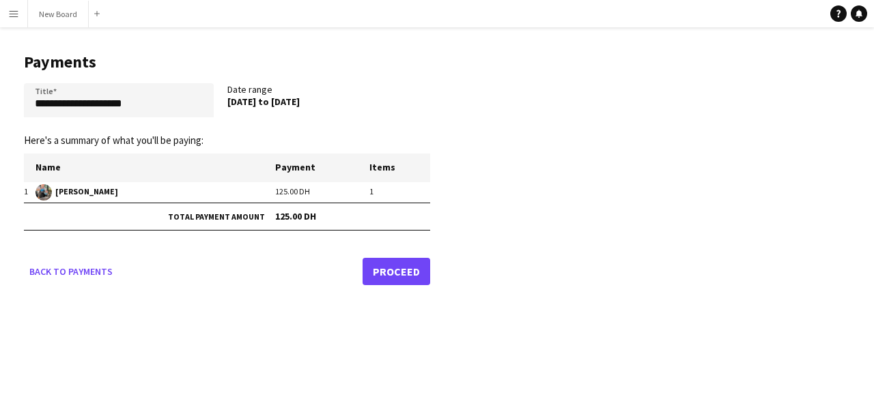
click at [393, 274] on link "Proceed" at bounding box center [396, 271] width 68 height 27
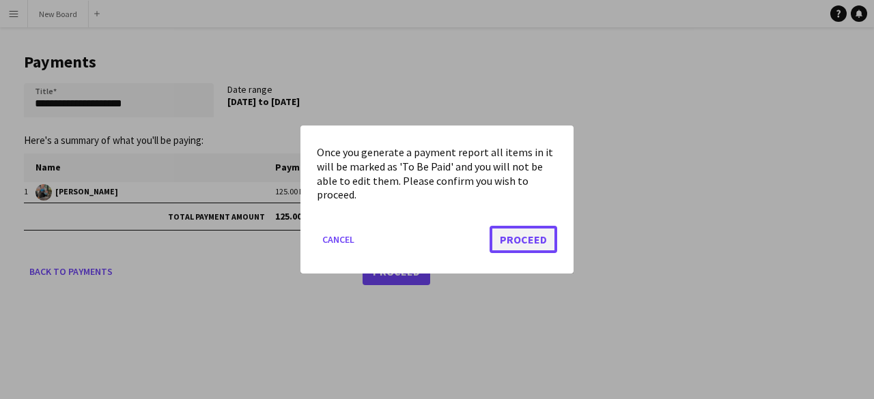
click at [526, 246] on button "Proceed" at bounding box center [523, 239] width 68 height 27
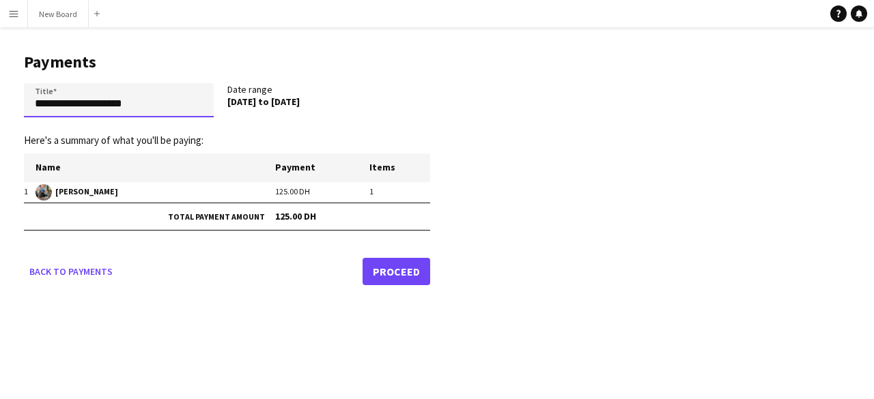
click at [142, 104] on input "**********" at bounding box center [119, 100] width 190 height 34
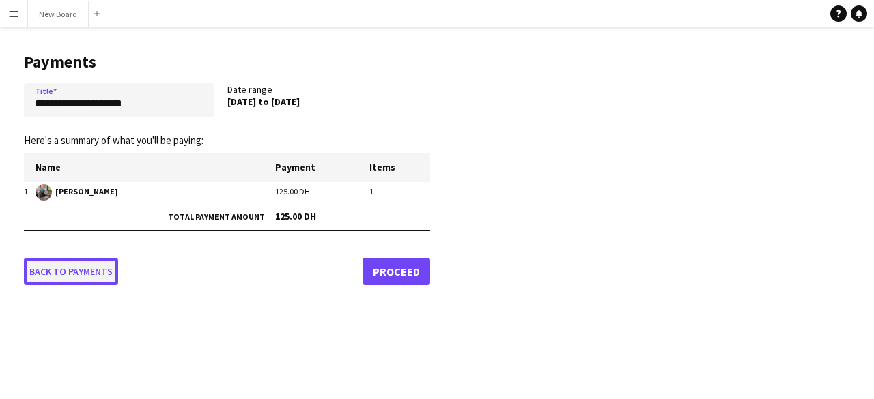
click at [83, 270] on link "Back to payments" at bounding box center [71, 271] width 94 height 27
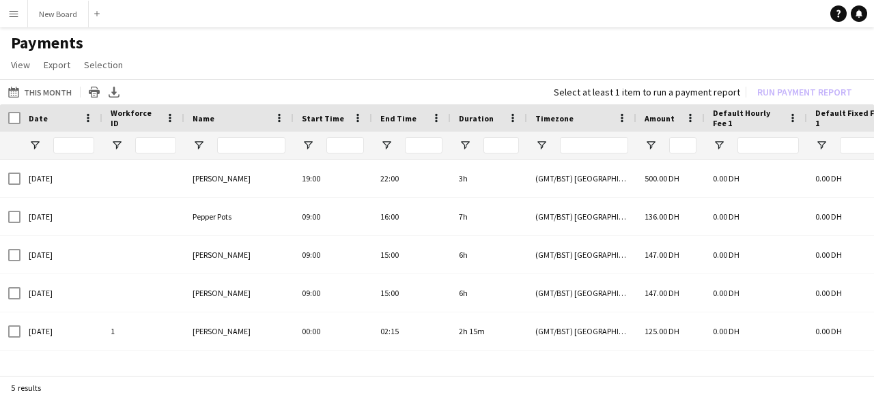
click at [23, 3] on button "Menu" at bounding box center [13, 13] width 27 height 27
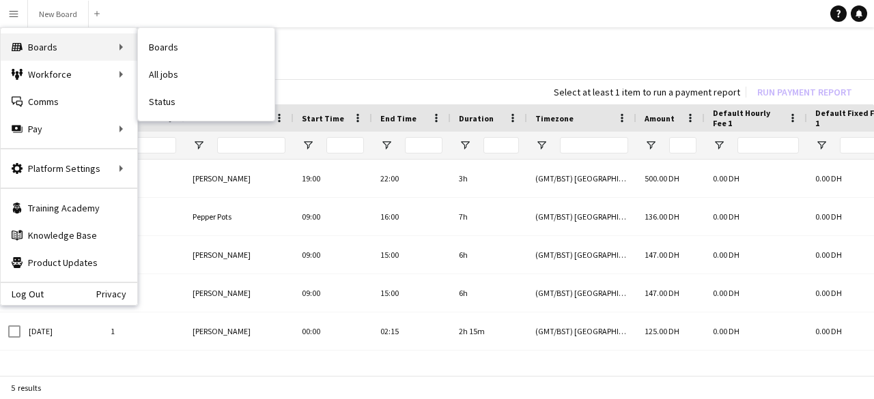
click at [33, 40] on div "Boards Boards" at bounding box center [69, 46] width 137 height 27
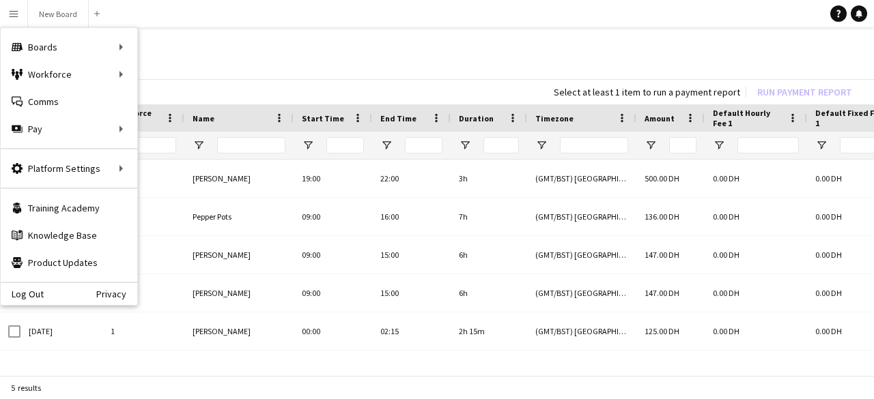
click at [16, 20] on button "Menu" at bounding box center [13, 13] width 27 height 27
click at [41, 5] on button "New Board Close" at bounding box center [58, 14] width 61 height 27
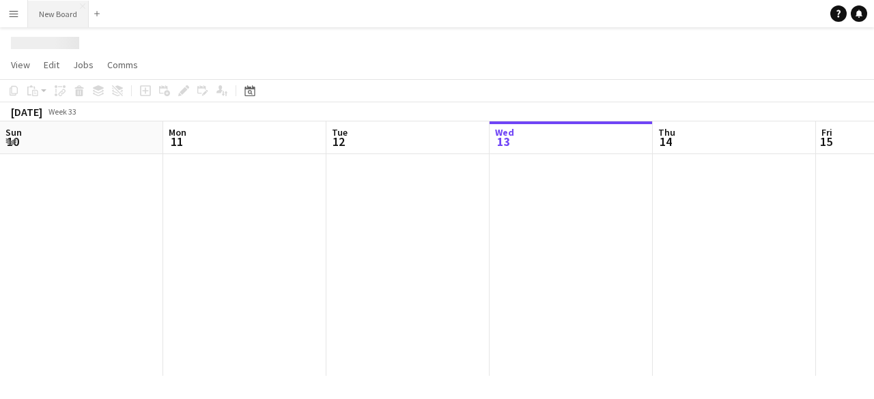
scroll to position [0, 326]
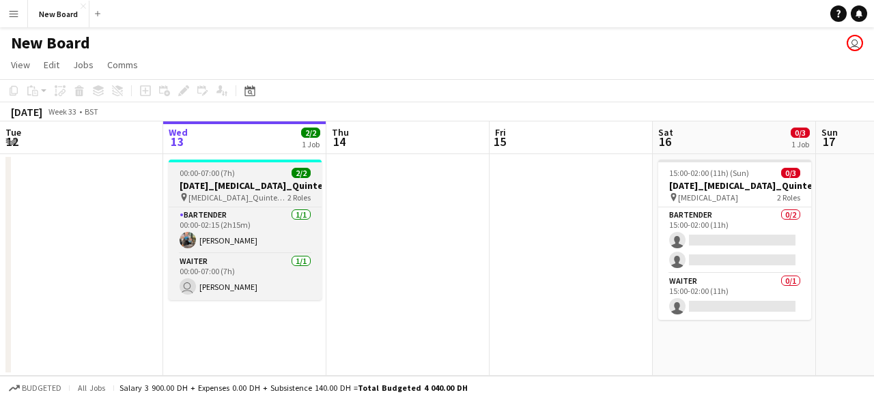
click at [224, 199] on span "[MEDICAL_DATA]_Quintessentially" at bounding box center [237, 198] width 99 height 10
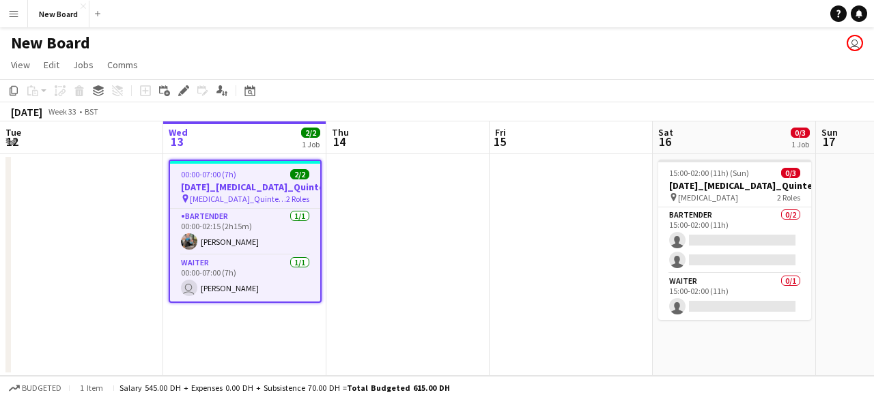
click at [220, 181] on h3 "[DATE]_[MEDICAL_DATA]_Quintessentially_30_BAR" at bounding box center [245, 187] width 150 height 12
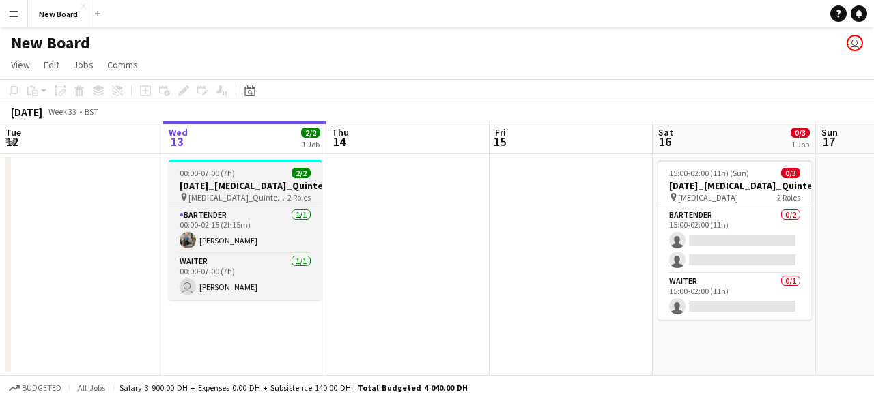
click at [229, 175] on span "00:00-07:00 (7h)" at bounding box center [207, 173] width 55 height 10
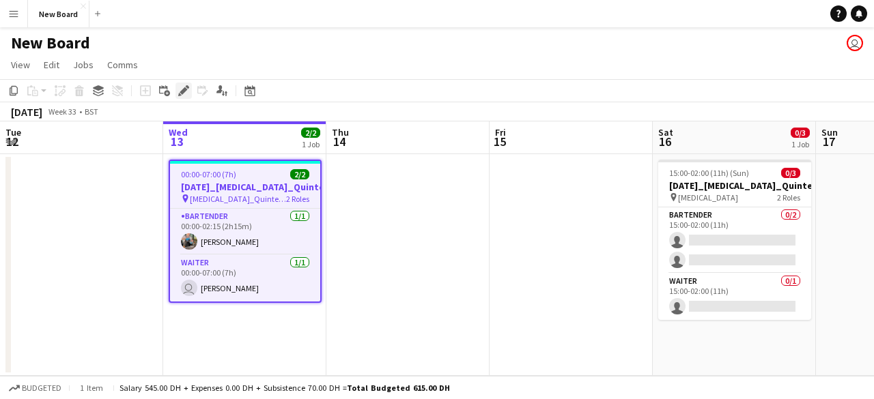
click at [185, 94] on icon "Edit" at bounding box center [183, 90] width 11 height 11
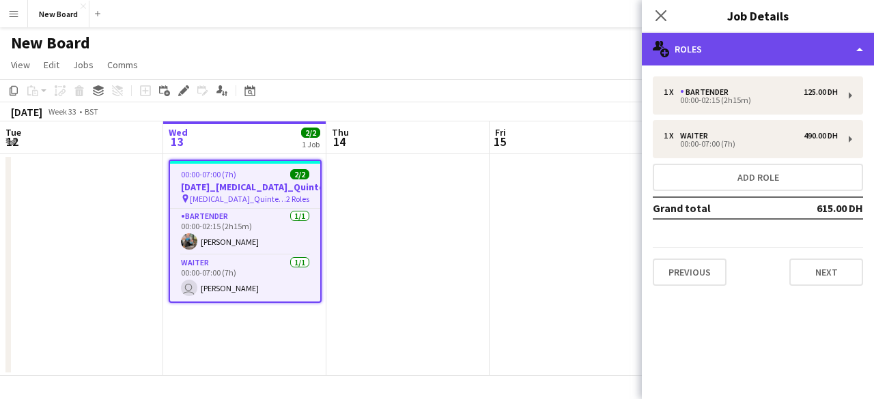
click at [758, 57] on div "multiple-users-add Roles" at bounding box center [758, 49] width 232 height 33
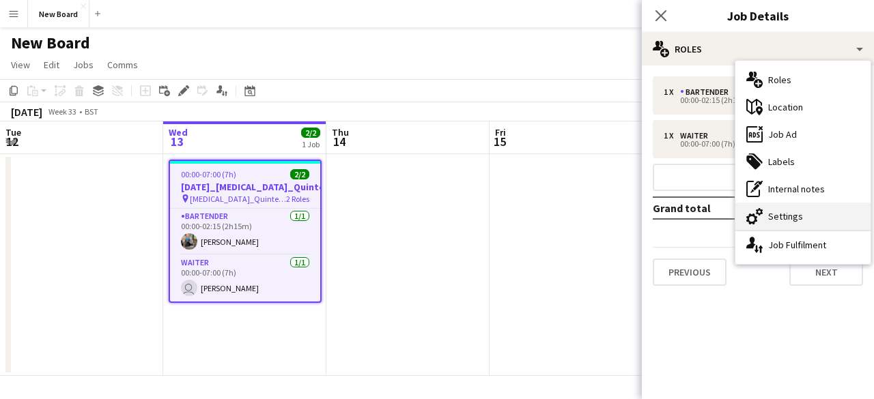
click at [777, 211] on div "cog-double-3 Settings" at bounding box center [802, 216] width 135 height 27
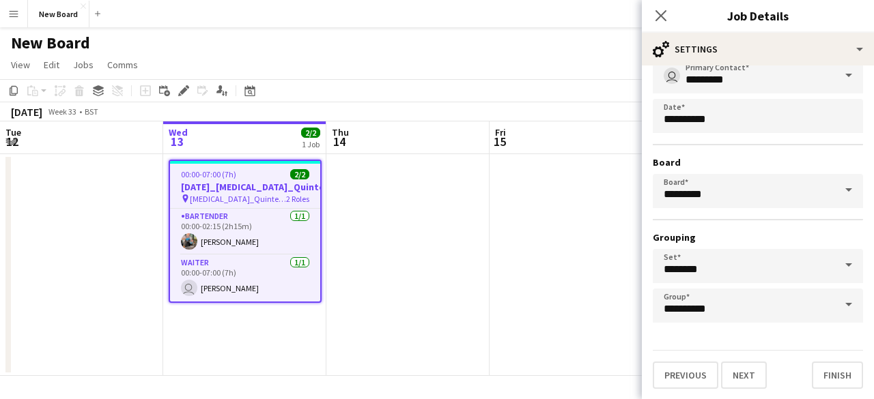
scroll to position [0, 0]
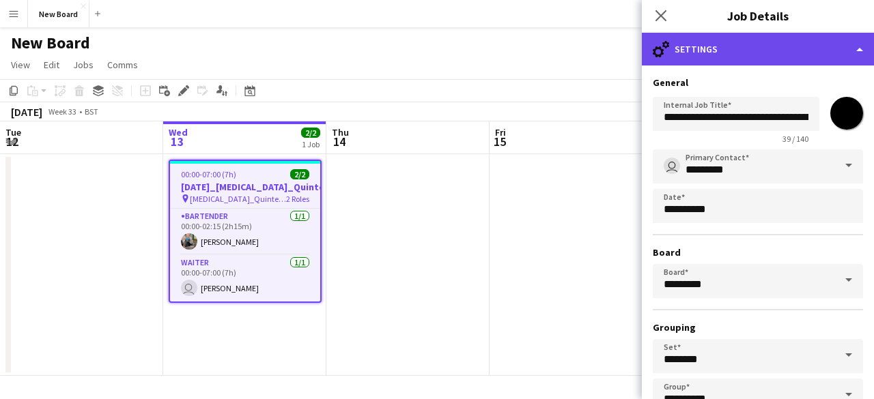
click at [696, 43] on div "cog-double-3 Settings" at bounding box center [758, 49] width 232 height 33
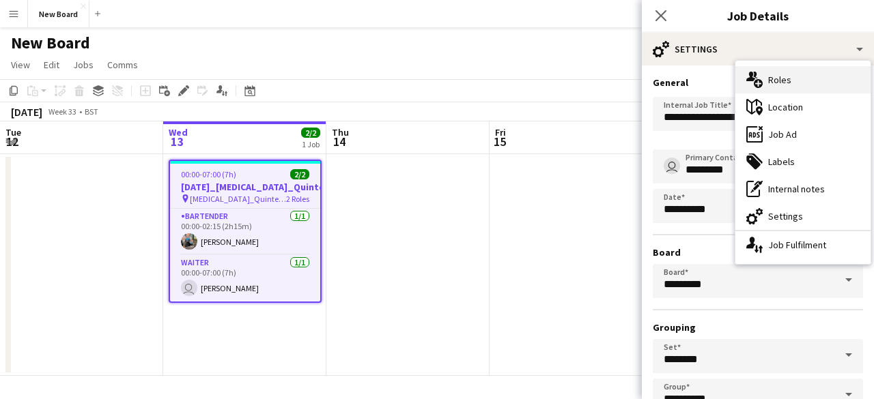
click at [774, 81] on div "multiple-users-add Roles" at bounding box center [802, 79] width 135 height 27
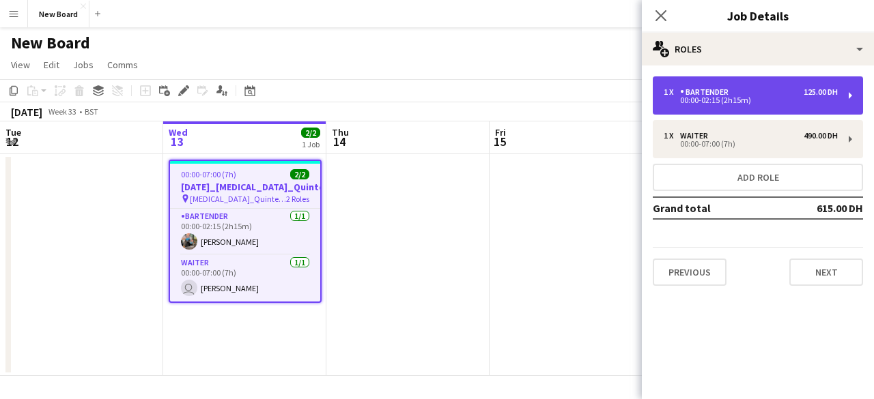
click at [836, 97] on div "00:00-02:15 (2h15m)" at bounding box center [751, 100] width 174 height 7
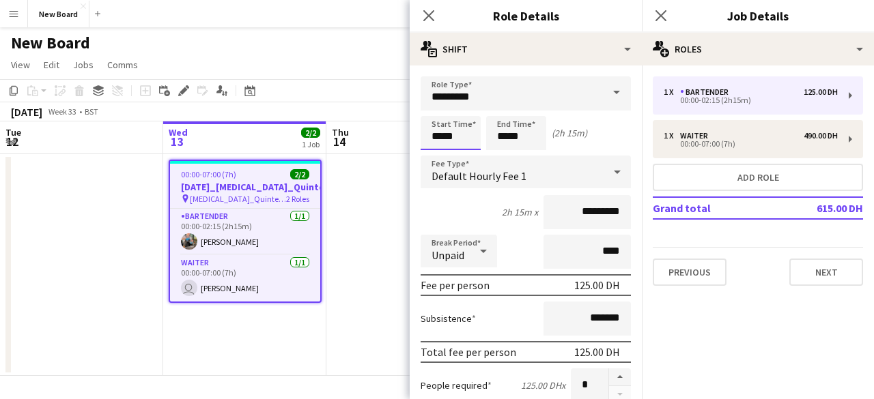
click at [457, 134] on body "Menu Boards Boards Boards All jobs Status Workforce Workforce My Workforce Recr…" at bounding box center [437, 205] width 874 height 410
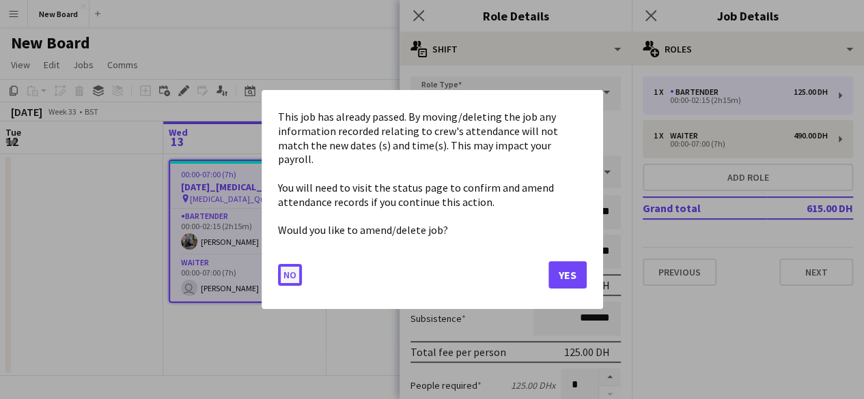
click at [294, 268] on button "No" at bounding box center [290, 275] width 24 height 22
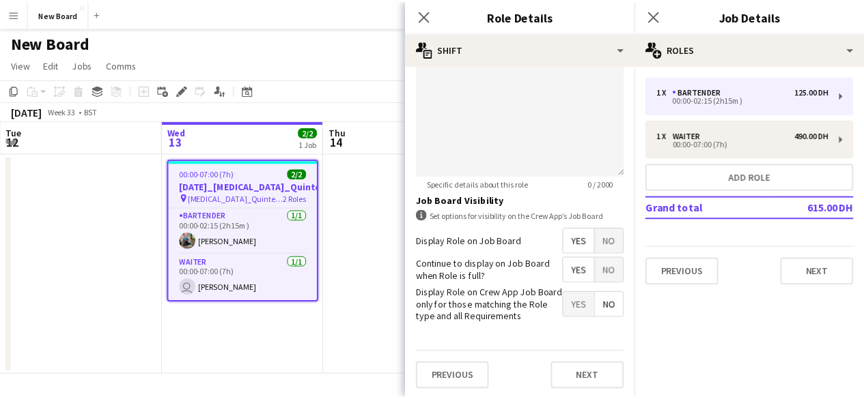
scroll to position [485, 0]
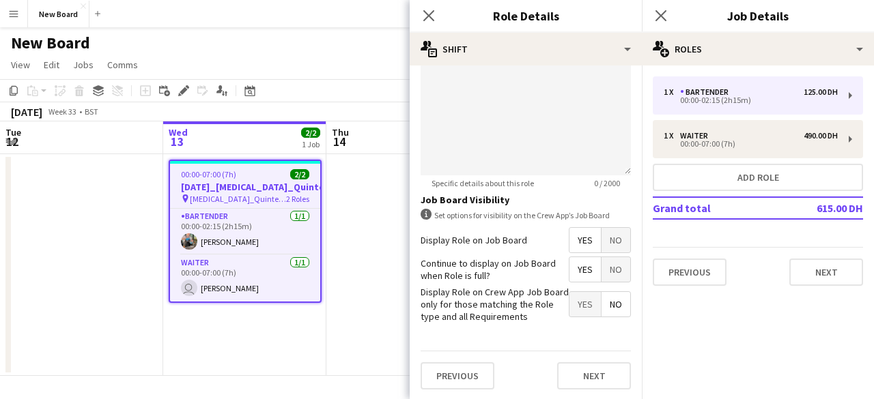
click at [48, 193] on app-date-cell at bounding box center [81, 265] width 163 height 222
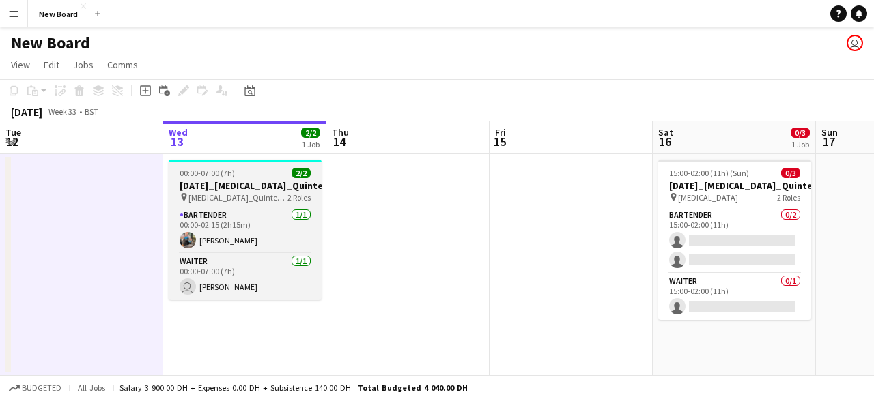
click at [214, 160] on div at bounding box center [245, 161] width 153 height 3
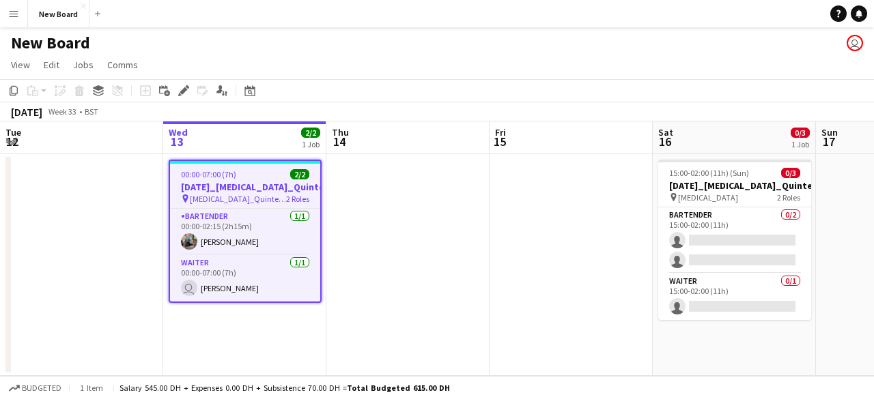
click at [18, 13] on app-icon "Menu" at bounding box center [13, 13] width 11 height 11
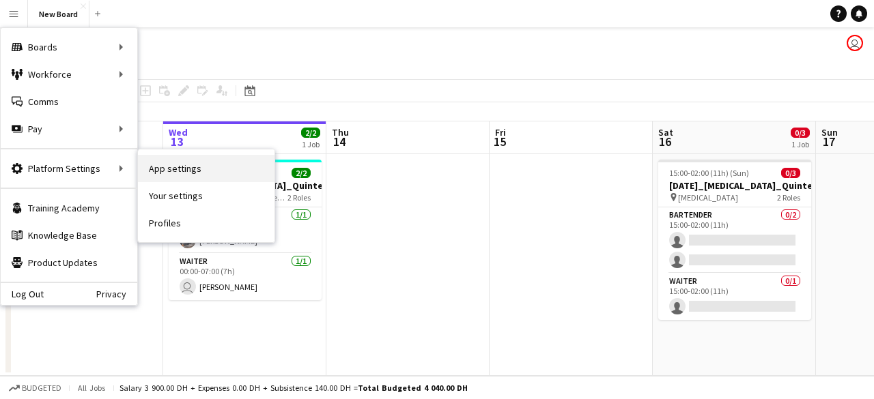
click at [208, 170] on link "App settings" at bounding box center [206, 168] width 137 height 27
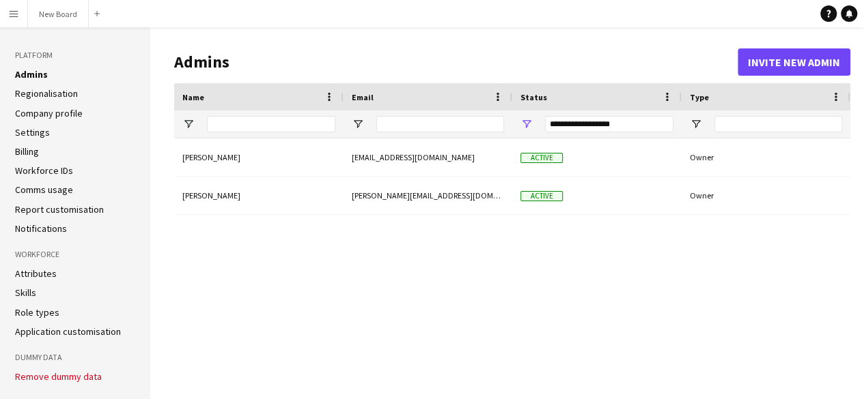
click at [44, 95] on link "Regionalisation" at bounding box center [46, 93] width 63 height 12
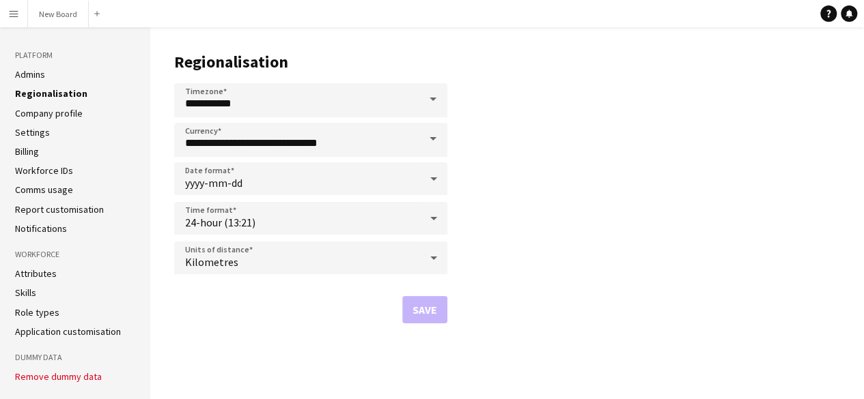
click at [46, 81] on ul "Admins Regionalisation Company profile Settings Billing Workforce IDs Comms usa…" at bounding box center [75, 151] width 120 height 167
click at [46, 72] on li "Admins" at bounding box center [75, 74] width 120 height 12
click at [36, 76] on link "Admins" at bounding box center [30, 74] width 30 height 12
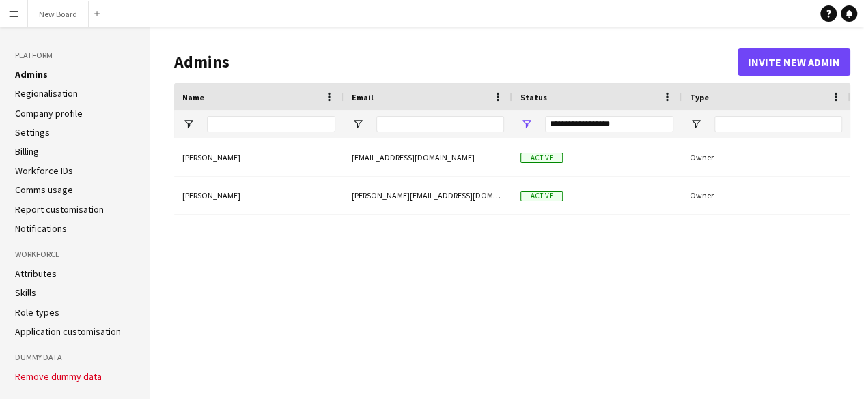
click at [42, 103] on ul "Admins Regionalisation Company profile Settings Billing Workforce IDs Comms usa…" at bounding box center [75, 151] width 120 height 167
click at [51, 115] on link "Company profile" at bounding box center [49, 113] width 68 height 12
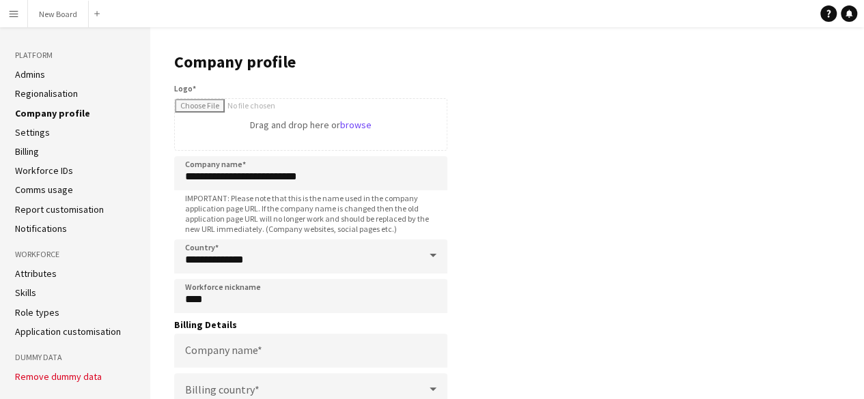
click at [50, 130] on li "Settings" at bounding box center [75, 132] width 120 height 12
click at [38, 134] on link "Settings" at bounding box center [32, 132] width 35 height 12
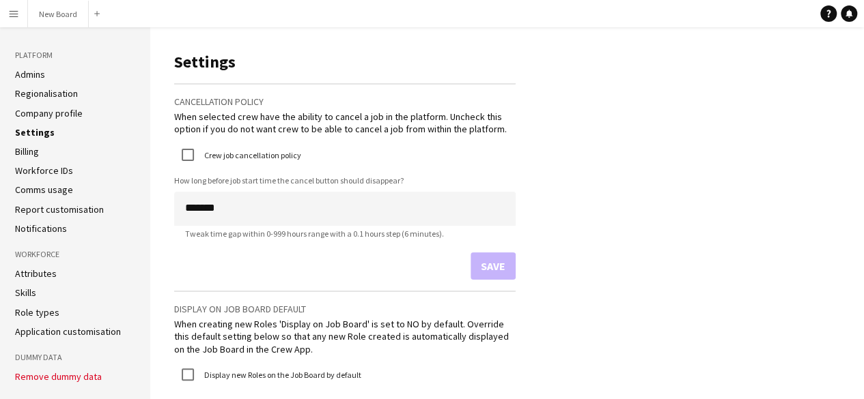
click at [42, 151] on li "Billing" at bounding box center [75, 151] width 120 height 12
click at [51, 169] on link "Workforce IDs" at bounding box center [44, 171] width 58 height 12
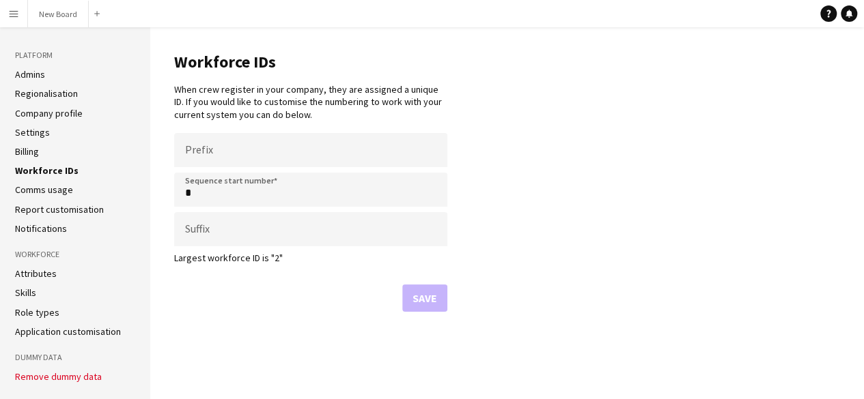
click at [33, 151] on link "Billing" at bounding box center [27, 151] width 24 height 12
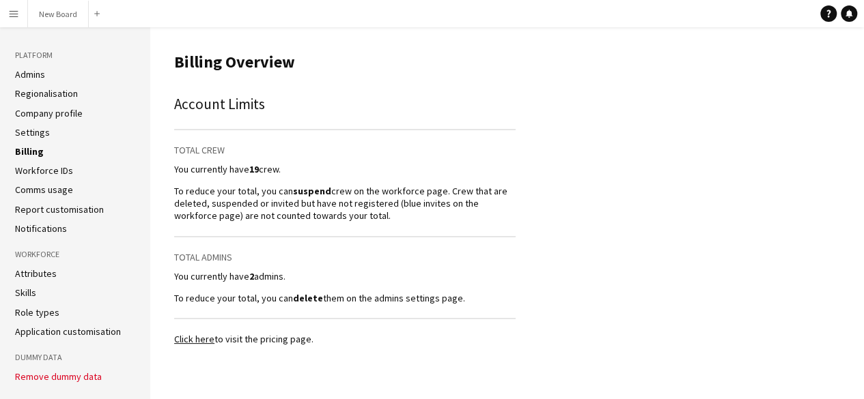
click at [43, 168] on link "Workforce IDs" at bounding box center [44, 171] width 58 height 12
